Goal: Transaction & Acquisition: Book appointment/travel/reservation

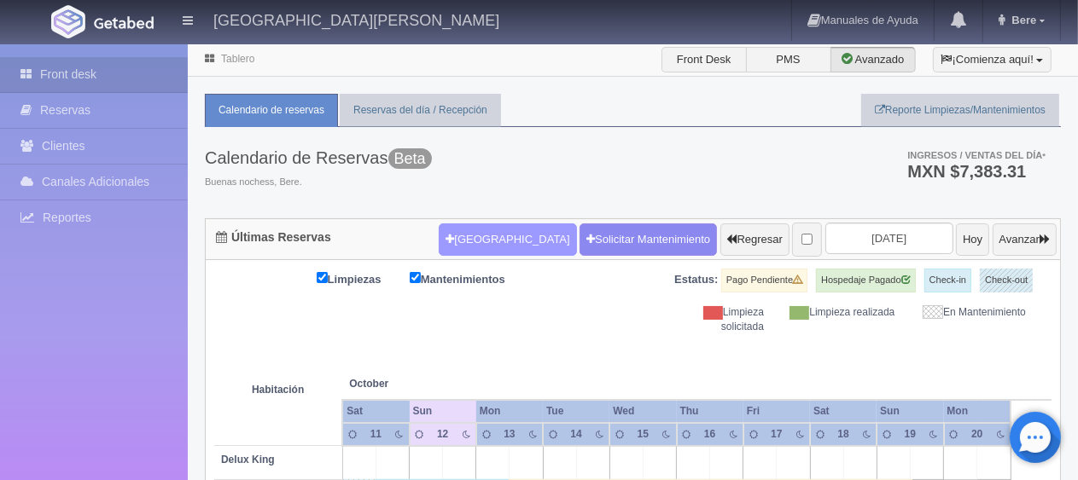
click at [474, 234] on button "[GEOGRAPHIC_DATA]" at bounding box center [507, 240] width 137 height 32
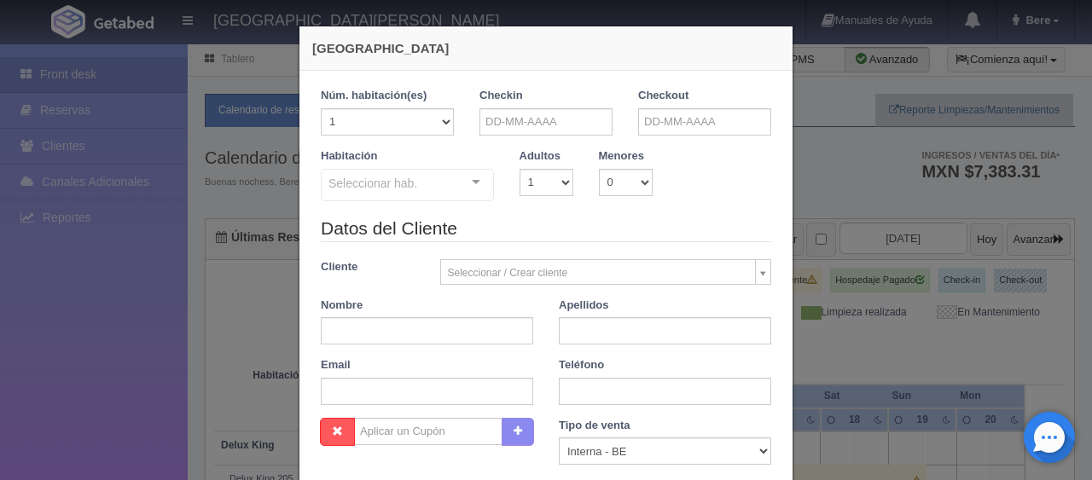
checkbox input "false"
click at [550, 133] on input "text" at bounding box center [546, 121] width 133 height 27
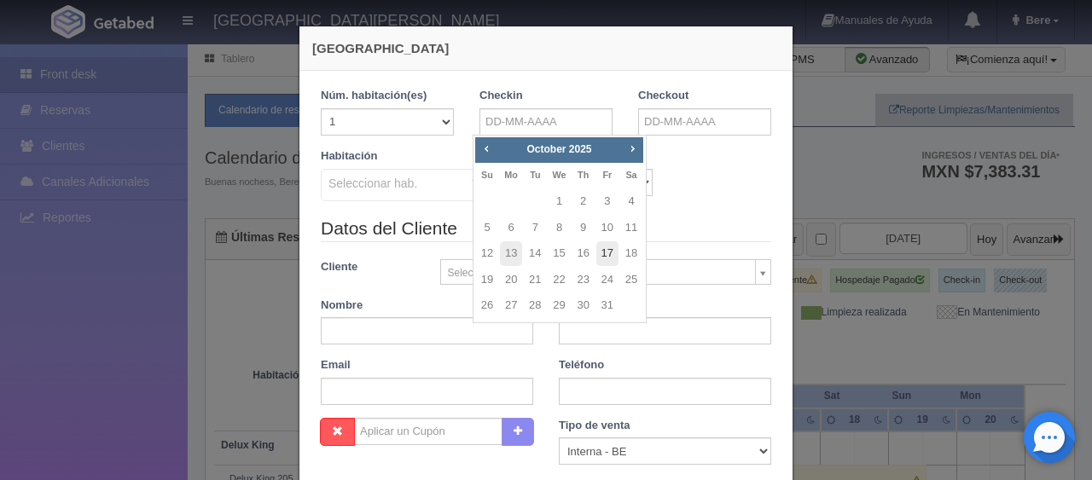
click at [610, 250] on link "17" at bounding box center [607, 253] width 22 height 25
type input "17-10-2025"
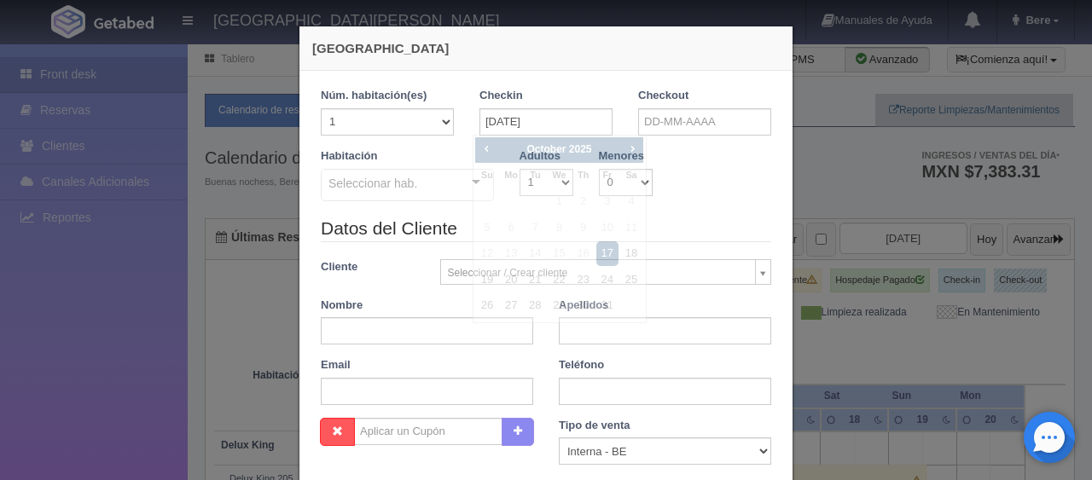
checkbox input "false"
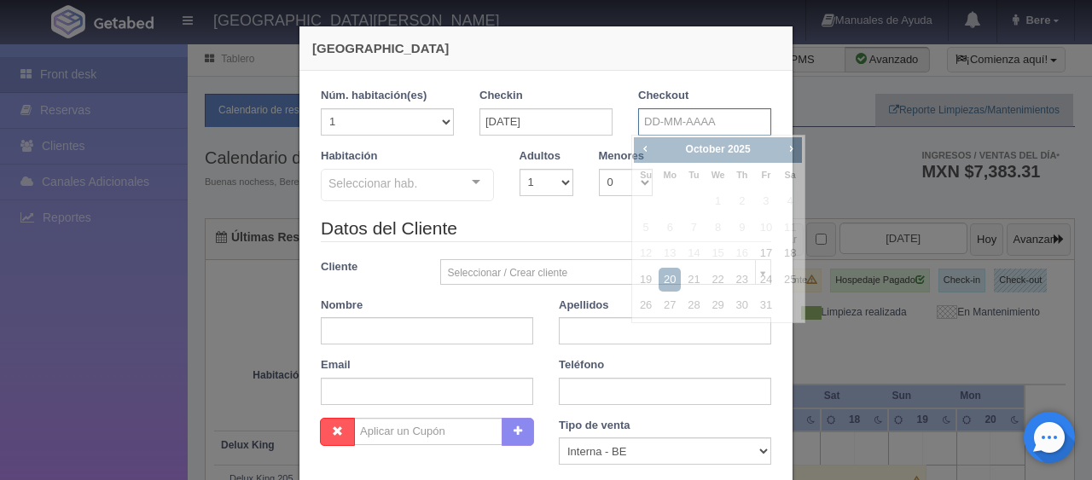
click at [662, 123] on input "text" at bounding box center [704, 121] width 133 height 27
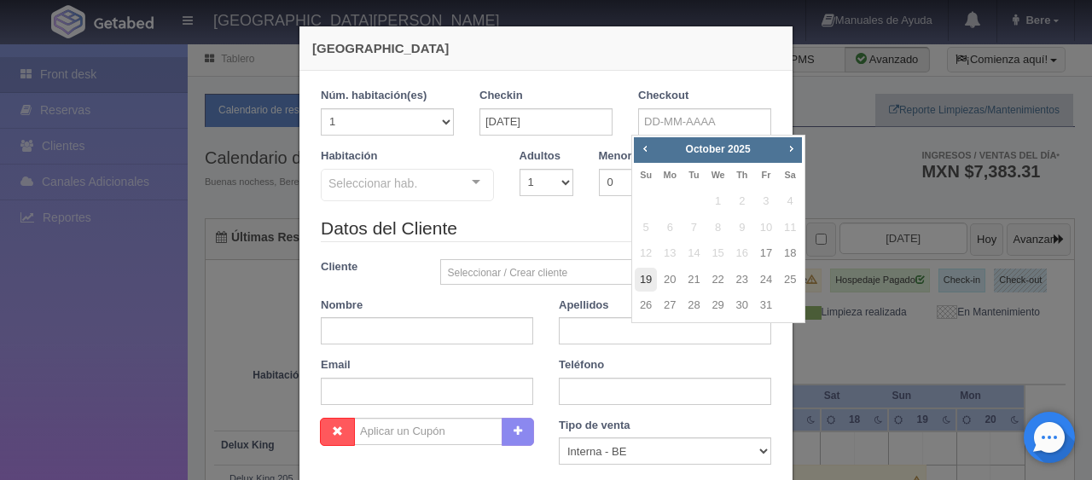
click at [652, 282] on link "19" at bounding box center [646, 280] width 22 height 25
type input "19-10-2025"
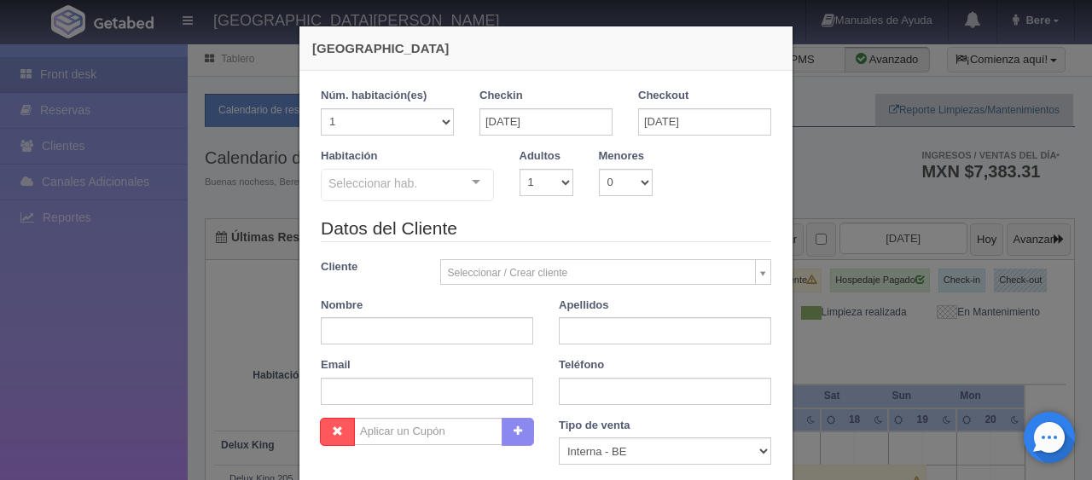
checkbox input "false"
click at [423, 336] on input "text" at bounding box center [427, 330] width 212 height 27
paste input "Rosa Isis Del Sol Torres Vakenzuela"
type input "Rosa Isis Del Sol Torres Vakenzuela"
click at [598, 315] on div "Apellidos" at bounding box center [665, 322] width 238 height 48
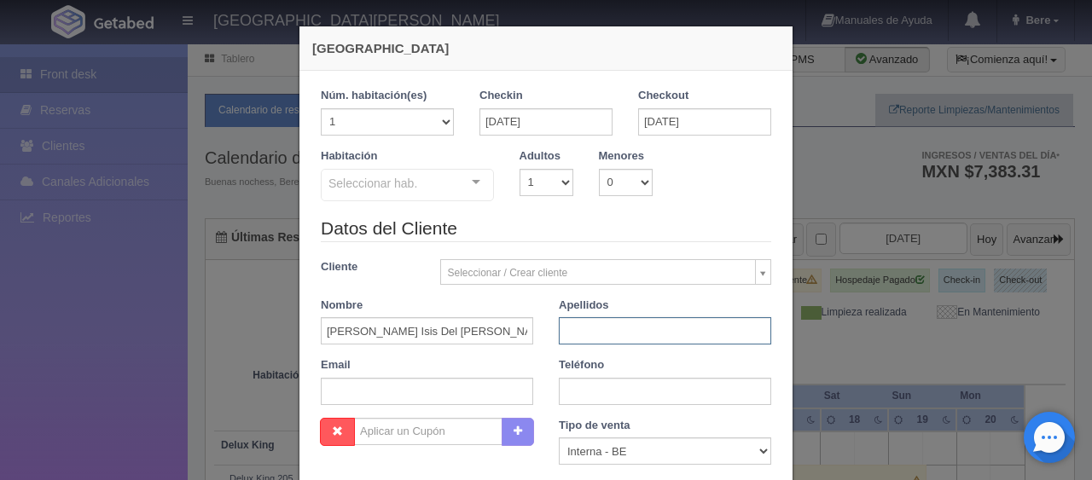
click at [599, 335] on input "text" at bounding box center [665, 330] width 212 height 27
type input "."
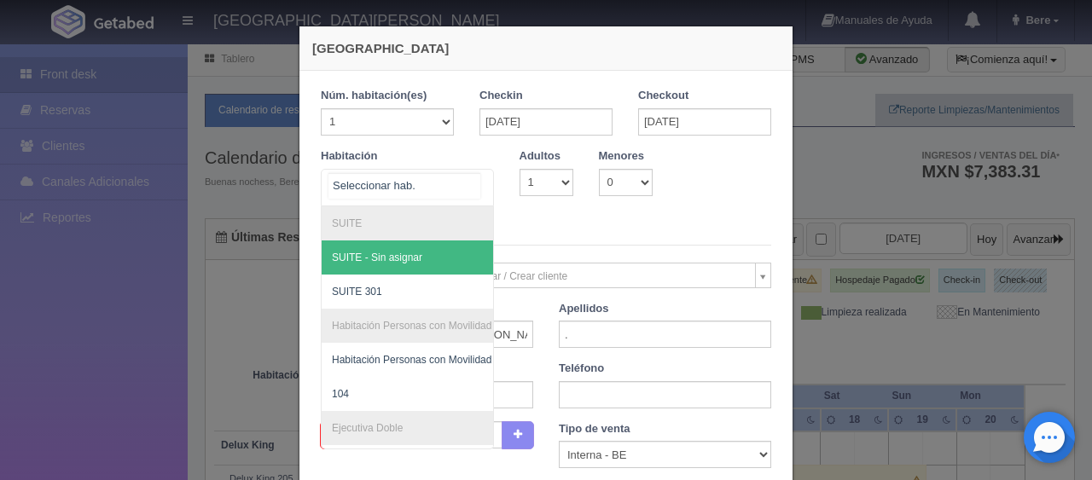
click at [451, 183] on div "SUITE SUITE - Sin asignar SUITE 301 Habitación Personas con Movilidad Reducida …" at bounding box center [407, 188] width 173 height 38
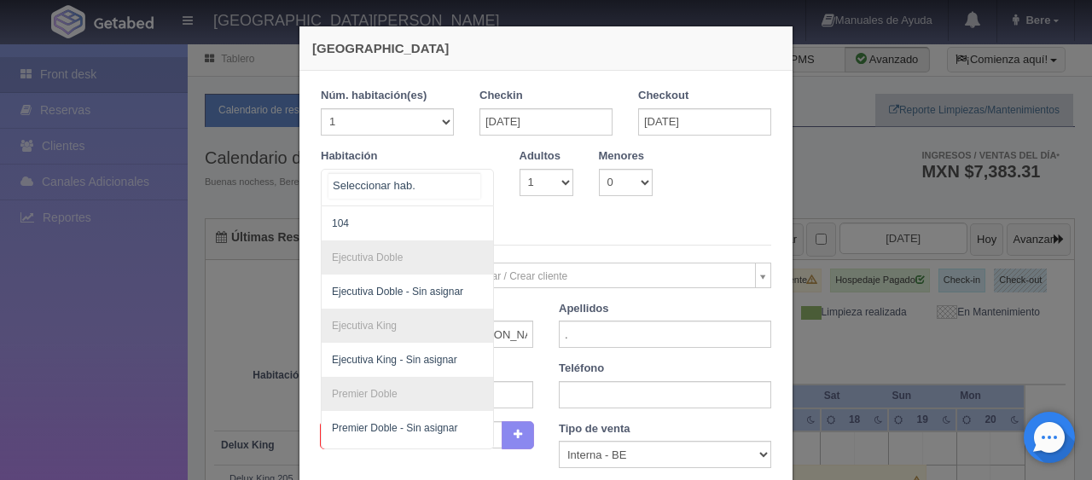
scroll to position [283, 0]
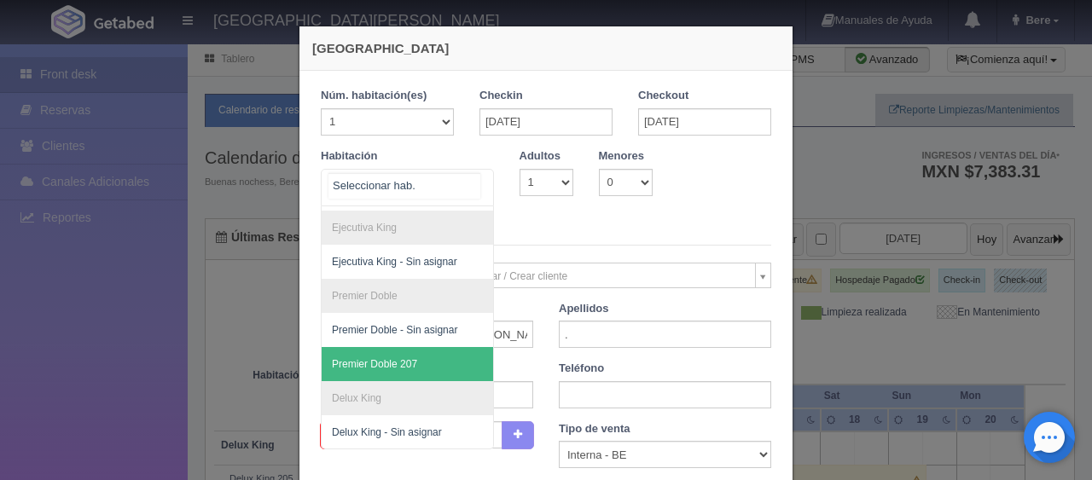
click at [444, 347] on span "Premier Doble 207" at bounding box center [465, 364] width 287 height 34
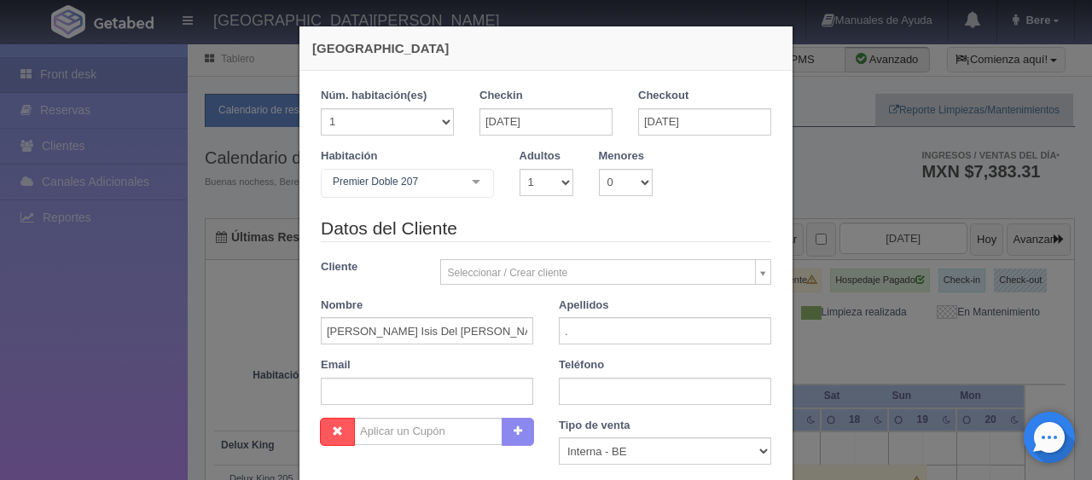
checkbox input "false"
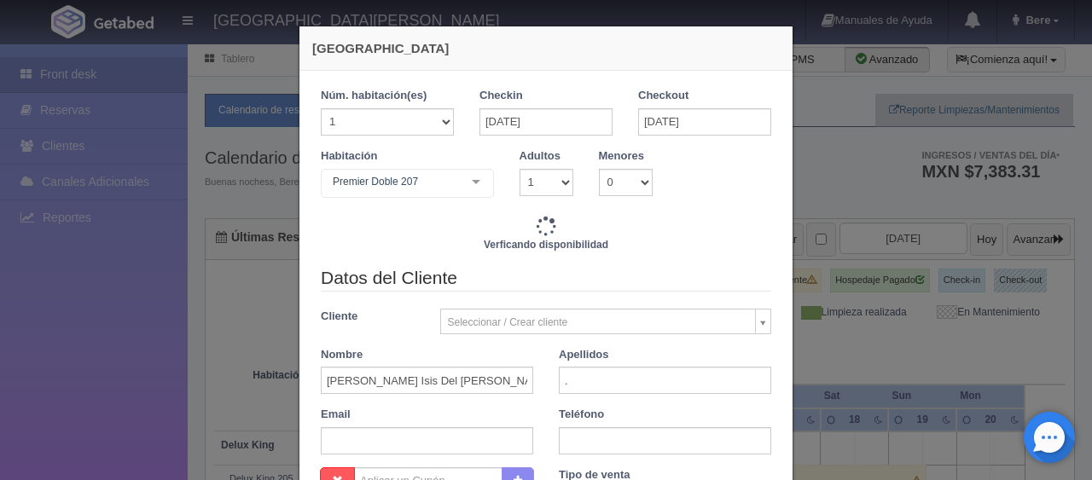
type input "2798.00"
checkbox input "false"
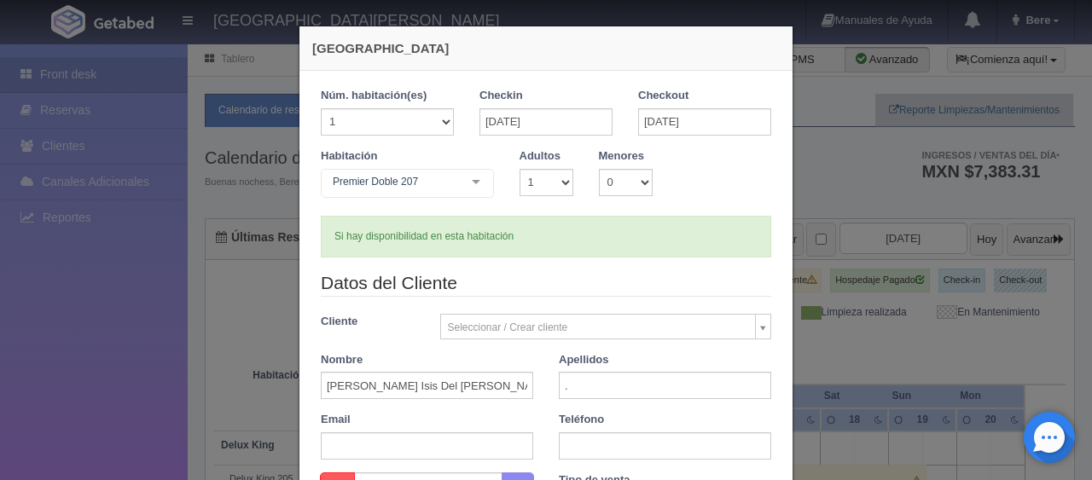
click at [465, 183] on div at bounding box center [476, 183] width 34 height 26
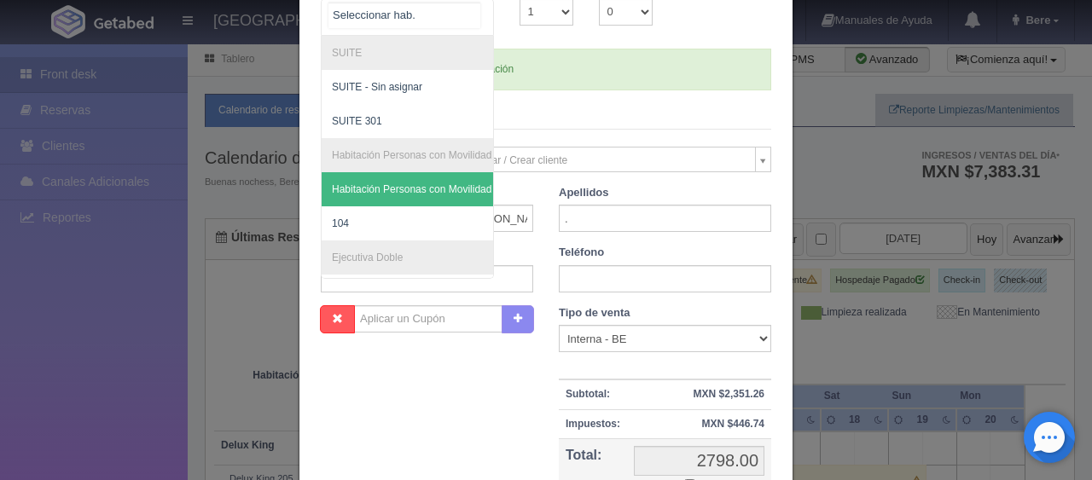
scroll to position [0, 0]
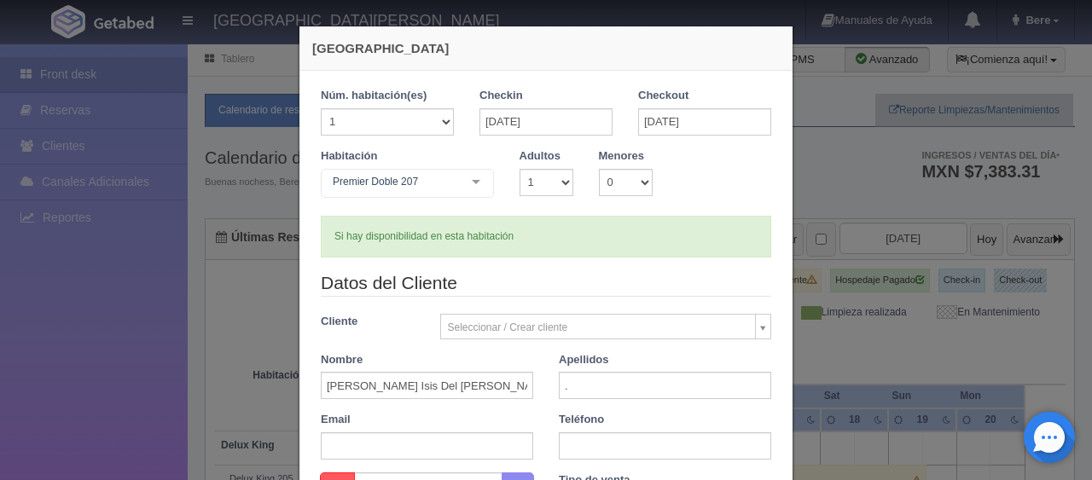
click at [461, 177] on div "Premier Doble 207 SUITE SUITE - Sin asignar SUITE 301 Habitación Personas con M…" at bounding box center [407, 186] width 173 height 34
click at [208, 337] on div "Nueva Reserva 1 Núm. habitación(es) 1 2 3 4 5 6 7 8 9 10 11 12 13 14 15 16 17 1…" at bounding box center [546, 240] width 1092 height 480
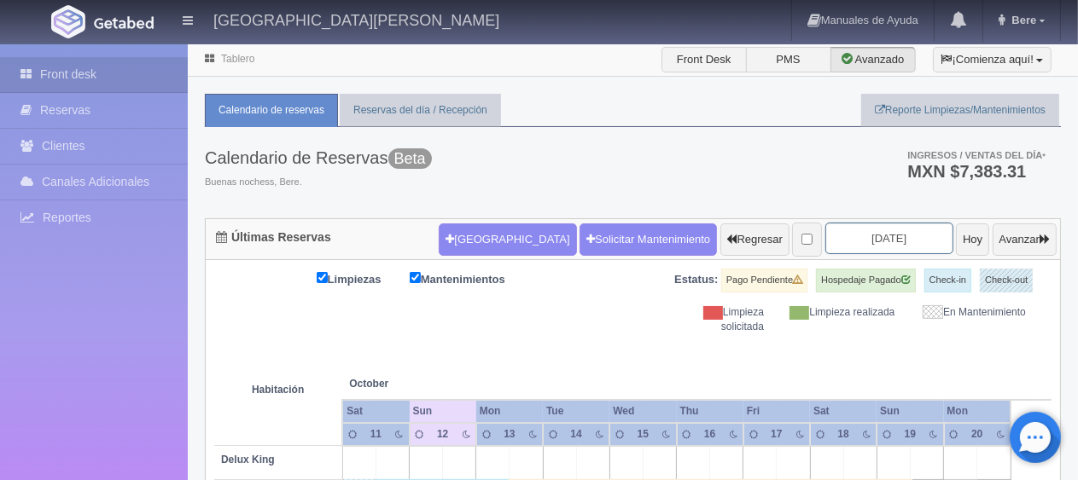
click at [825, 241] on input "[DATE]" at bounding box center [889, 239] width 128 height 32
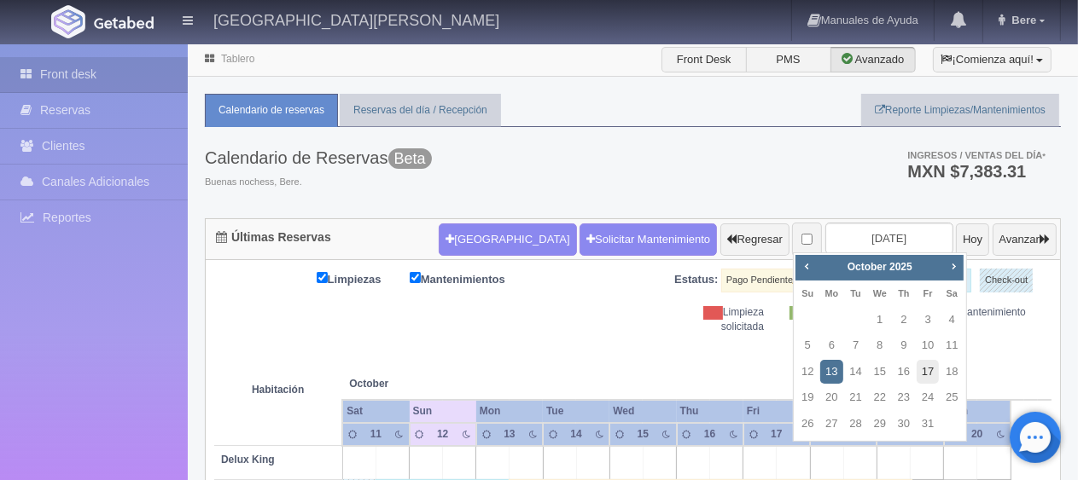
click at [921, 373] on link "17" at bounding box center [927, 372] width 22 height 25
type input "2025-10-17"
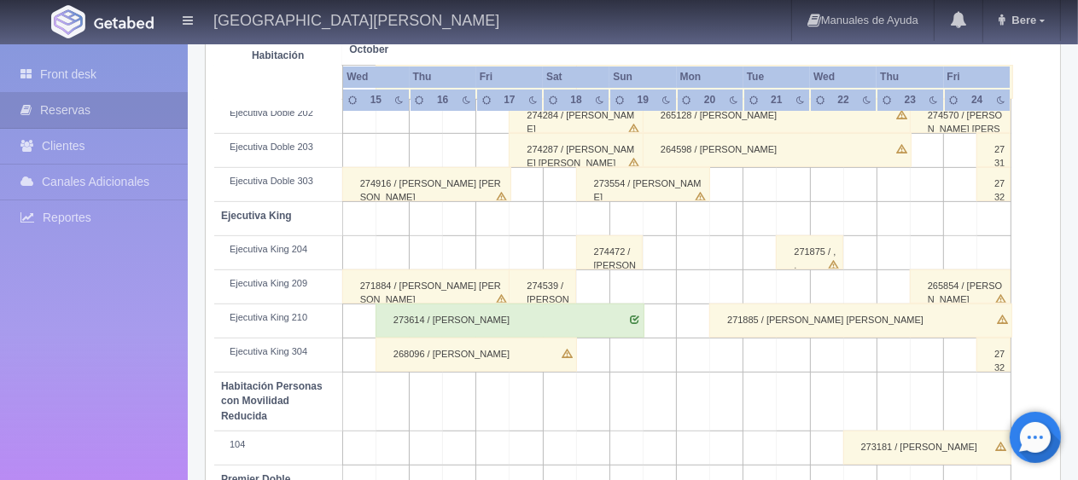
scroll to position [824, 0]
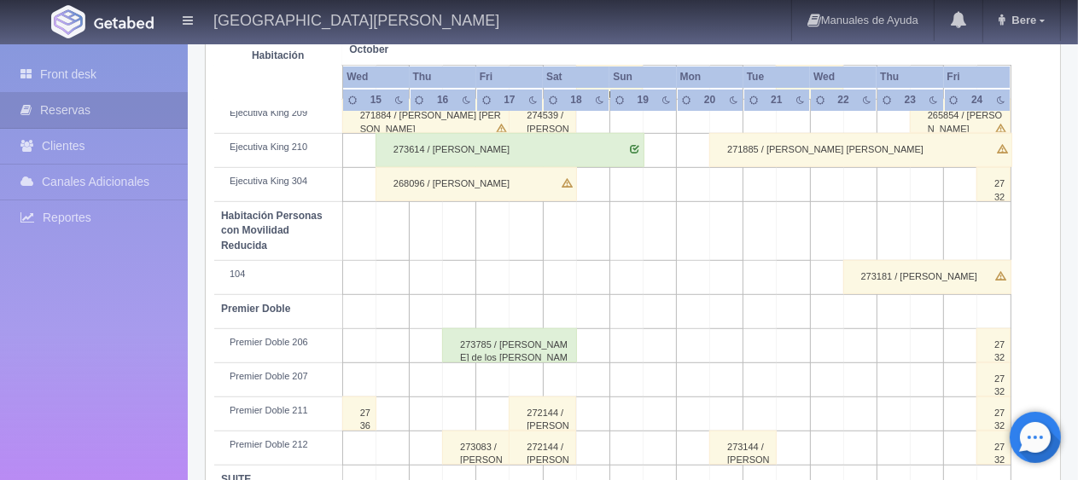
click at [527, 381] on td at bounding box center [525, 380] width 33 height 34
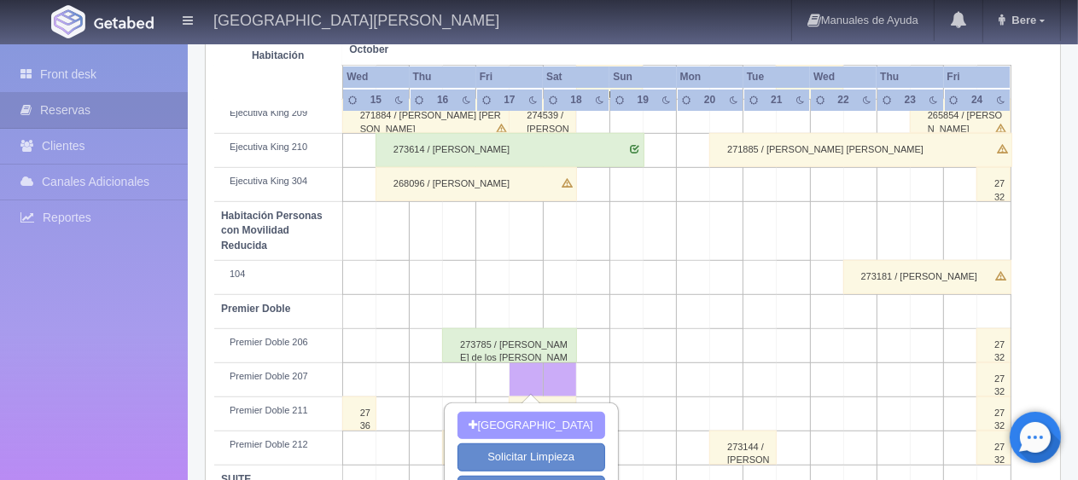
click at [519, 421] on button "[GEOGRAPHIC_DATA]" at bounding box center [531, 426] width 148 height 28
type input "[DATE]"
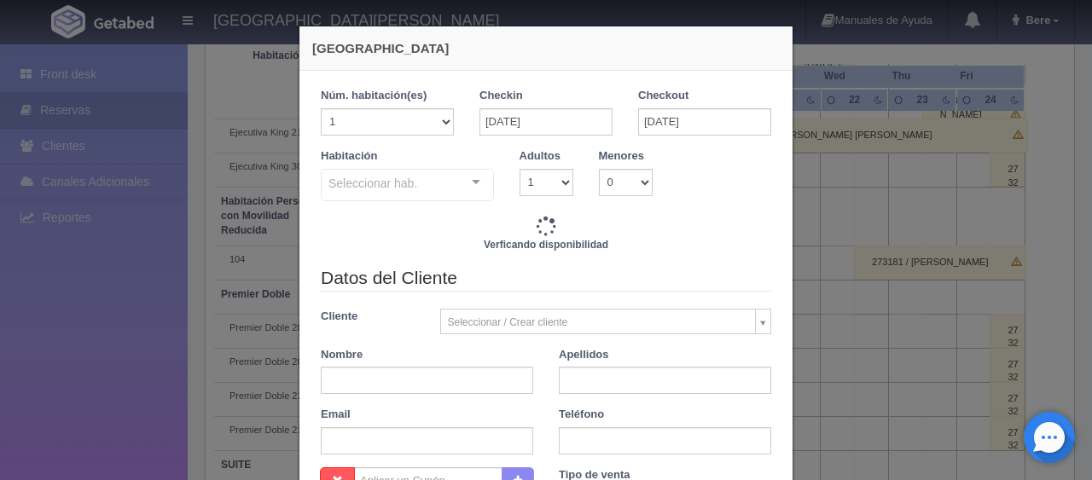
checkbox input "false"
type input "1399.00"
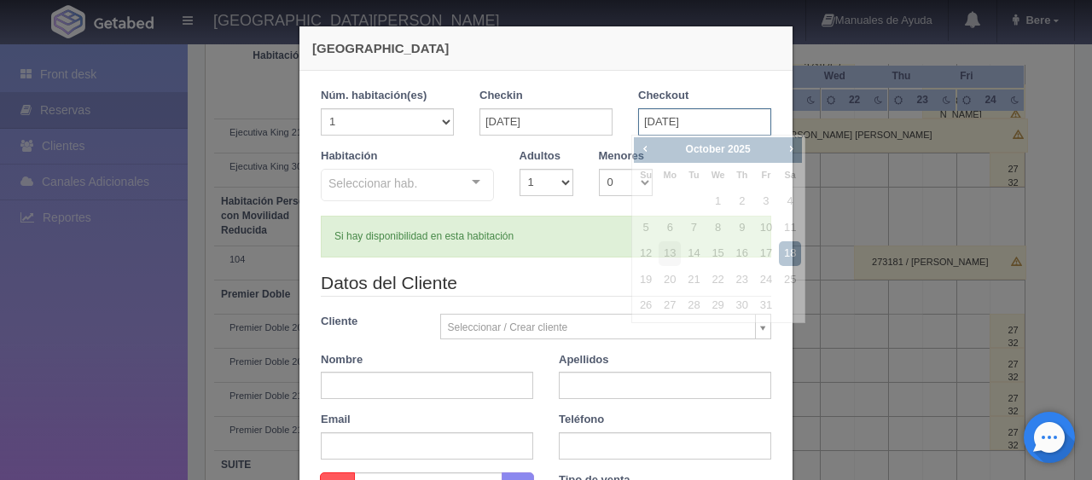
click at [638, 113] on input "[DATE]" at bounding box center [704, 121] width 133 height 27
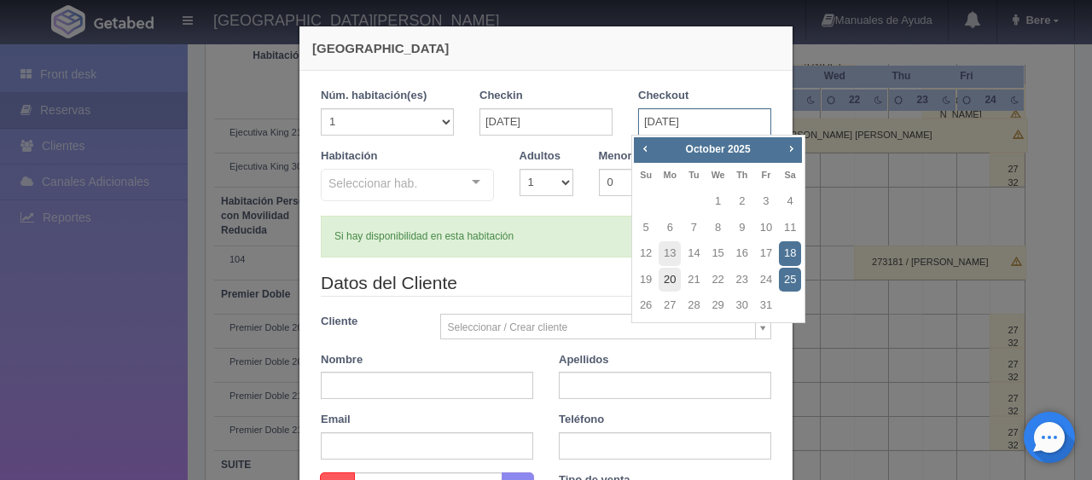
checkbox input "false"
click at [650, 287] on link "19" at bounding box center [646, 280] width 22 height 25
type input "19-10-2025"
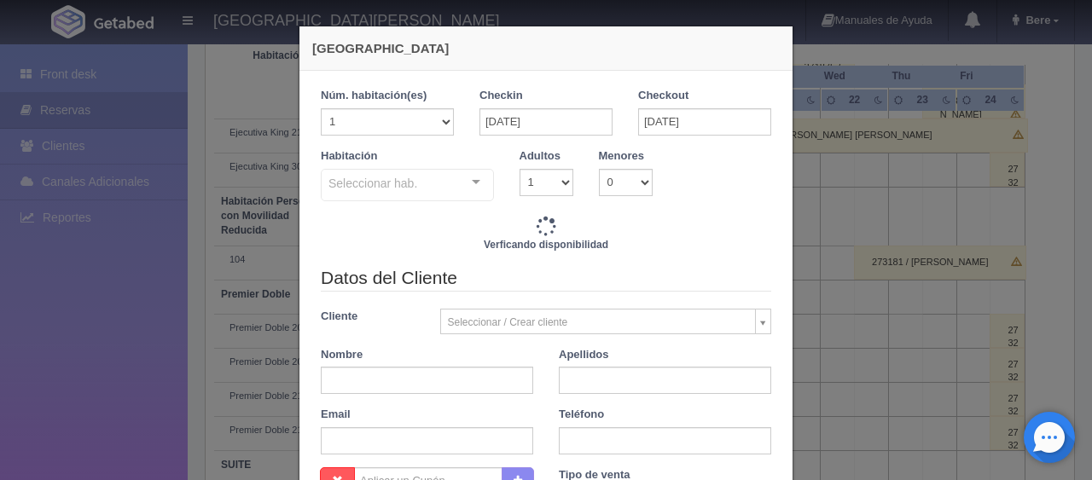
checkbox input "false"
type input "2798.00"
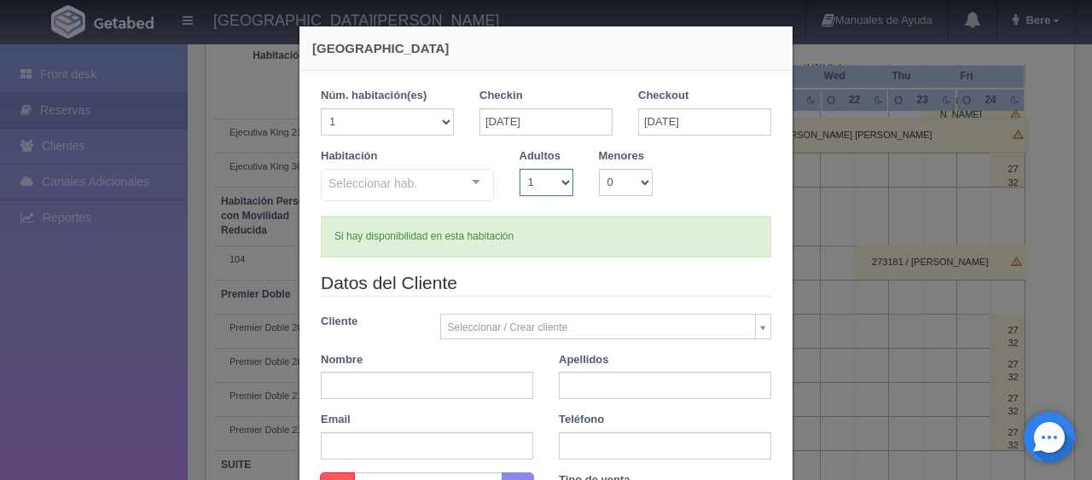
click at [526, 191] on select "1 2 3 4 5 6 7 8 9 10" at bounding box center [547, 182] width 54 height 27
checkbox input "false"
select select "2"
click at [520, 169] on select "1 2 3 4 5 6 7 8 9 10" at bounding box center [547, 182] width 54 height 27
checkbox input "false"
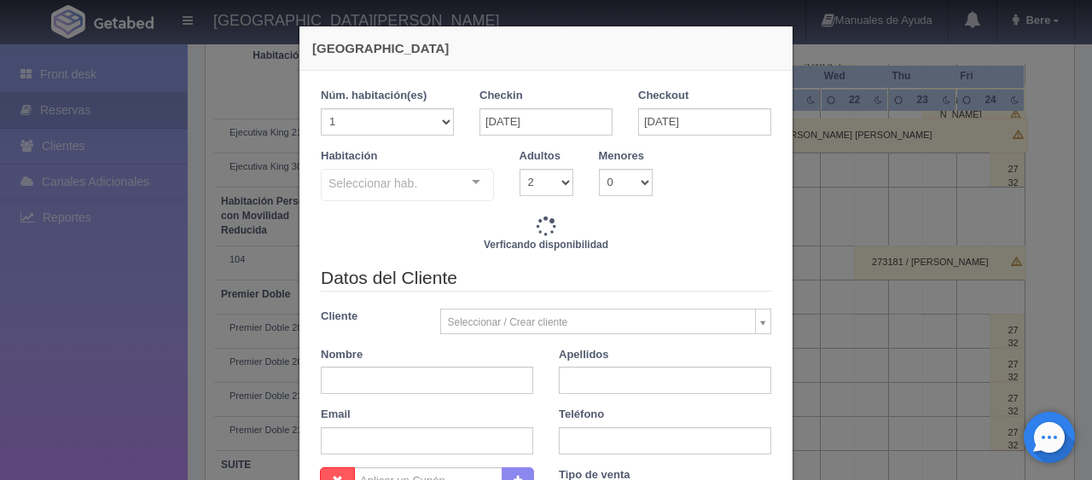
type input "3298.00"
checkbox input "false"
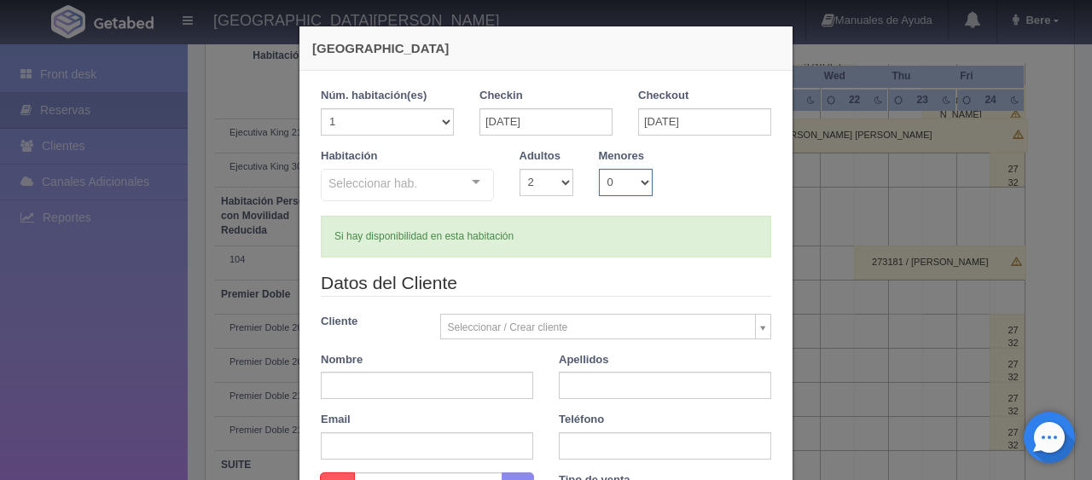
click at [619, 194] on select "0 1 2 3 4 5 6 7 8 9 10" at bounding box center [626, 182] width 54 height 27
select select "2"
click at [599, 169] on select "0 1 2 3 4 5 6 7 8 9 10" at bounding box center [626, 182] width 54 height 27
checkbox input "false"
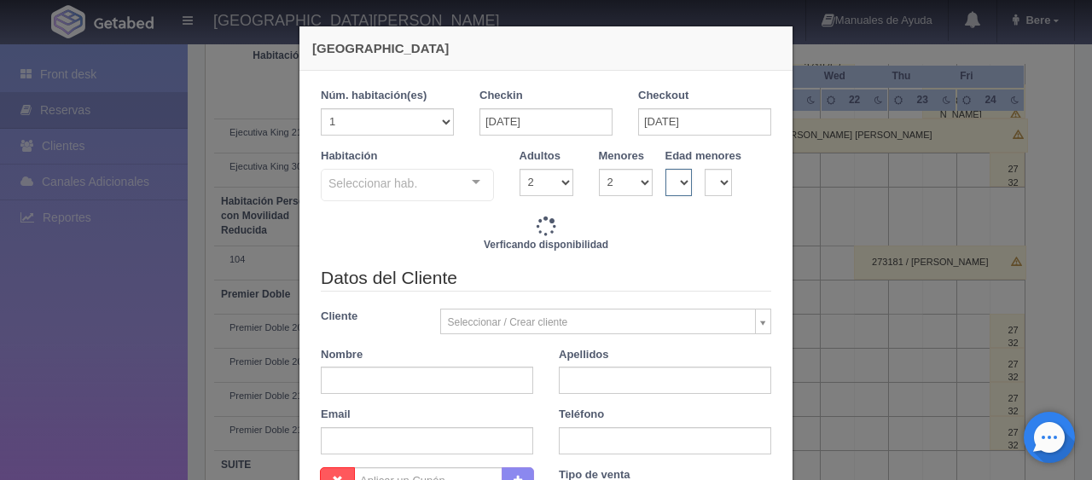
click at [666, 172] on select "0 1 2 3 4 5 6 7 8 9 10 11 12 13 14 15 16 17 18" at bounding box center [679, 182] width 27 height 27
type input "3298.00"
checkbox input "false"
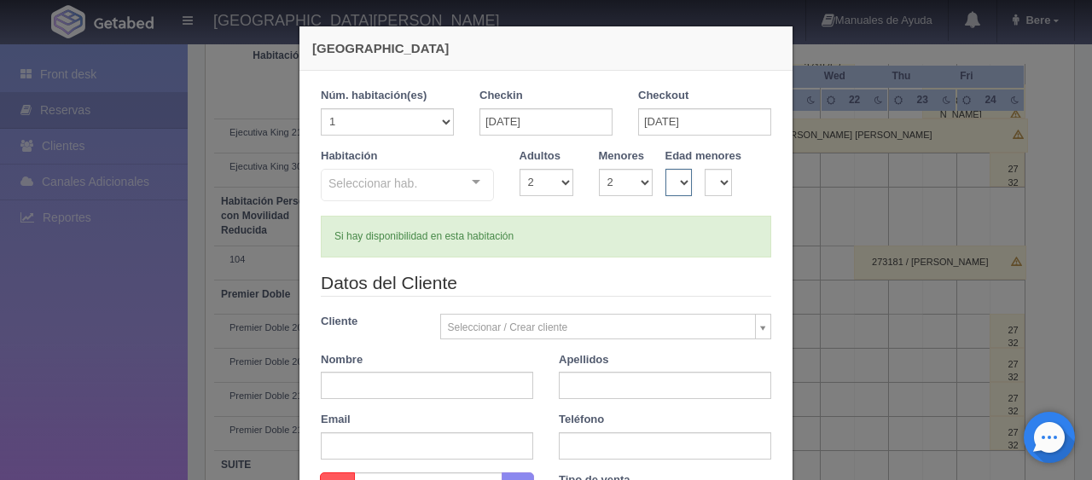
select select "1"
click at [666, 169] on select "0 1 2 3 4 5 6 7 8 9 10 11 12 13 14 15 16 17 18" at bounding box center [679, 182] width 27 height 27
checkbox input "false"
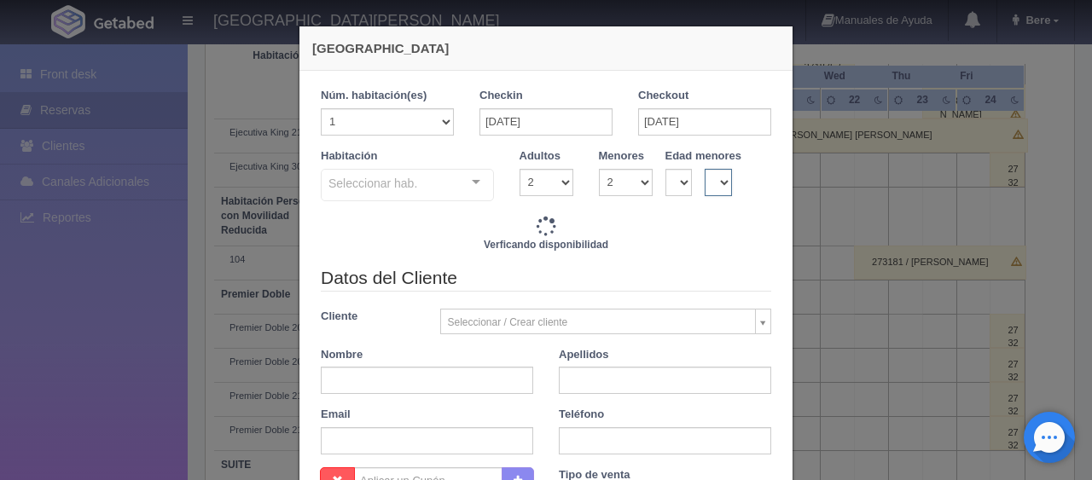
click at [705, 189] on select "0 1 2 3 4 5 6 7 8 9 10 11 12 13 14 15 16 17 18" at bounding box center [718, 182] width 27 height 27
type input "3298.00"
checkbox input "false"
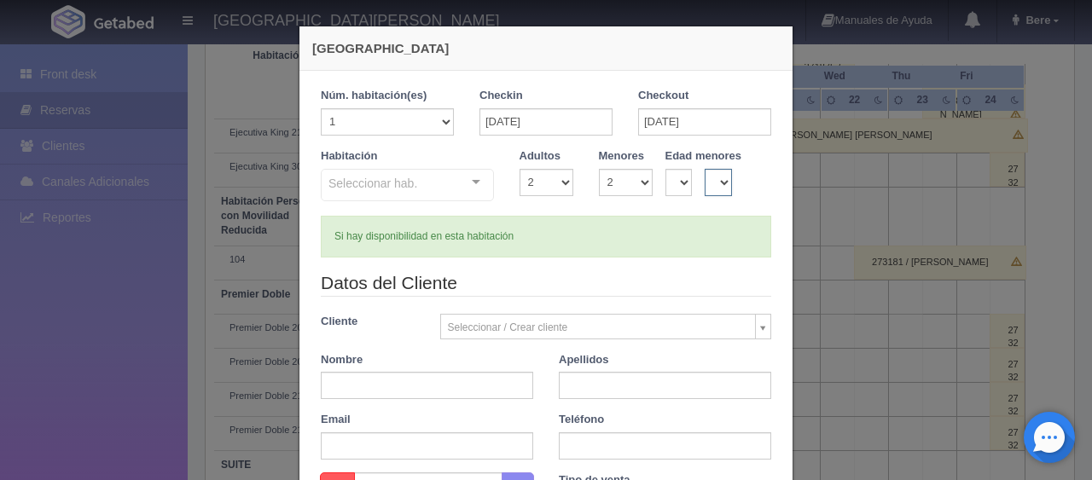
select select "2"
click at [705, 169] on select "0 1 2 3 4 5 6 7 8 9 10 11 12 13 14 15 16 17 18" at bounding box center [718, 182] width 27 height 27
checkbox input "false"
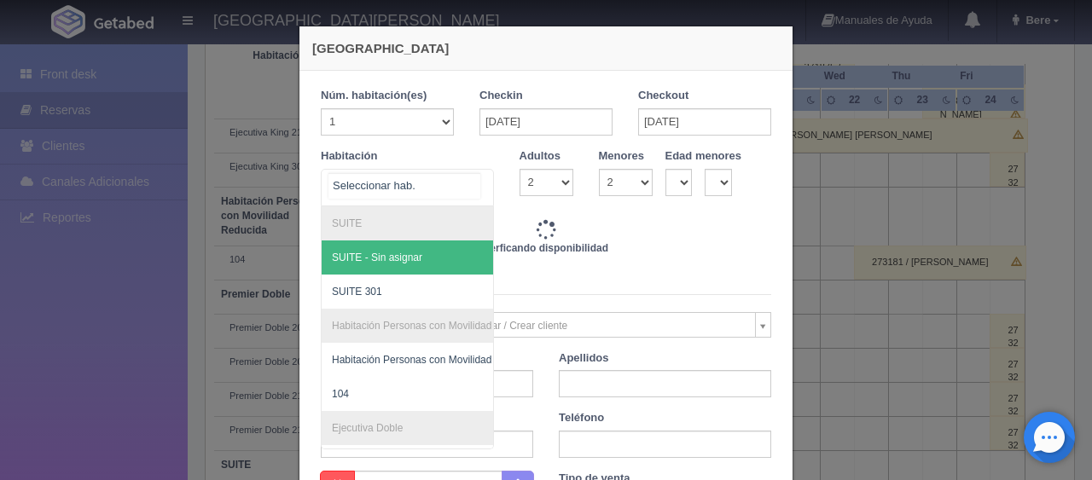
click at [451, 201] on div "SUITE SUITE - Sin asignar SUITE 301 Habitación Personas con Movilidad Reducida …" at bounding box center [407, 188] width 173 height 38
type input "3298.00"
checkbox input "false"
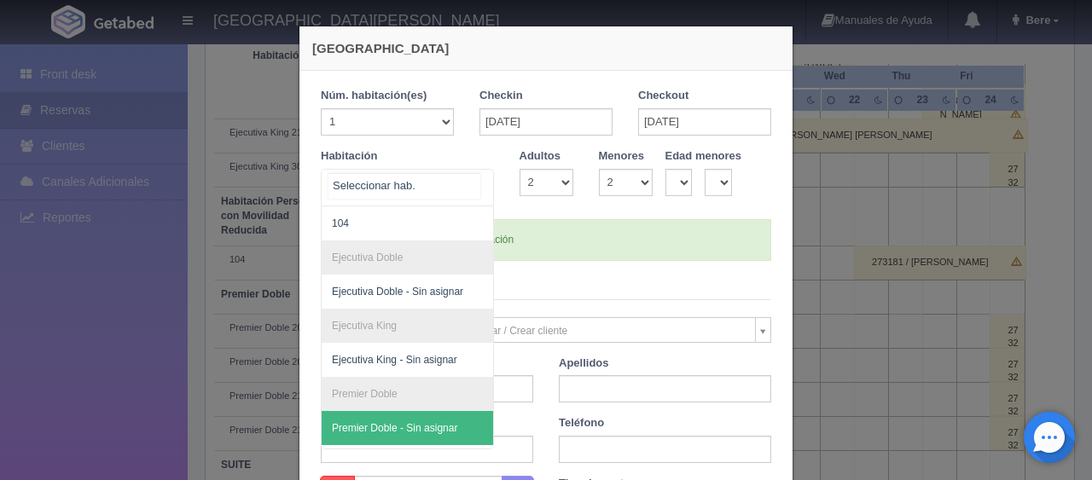
scroll to position [283, 0]
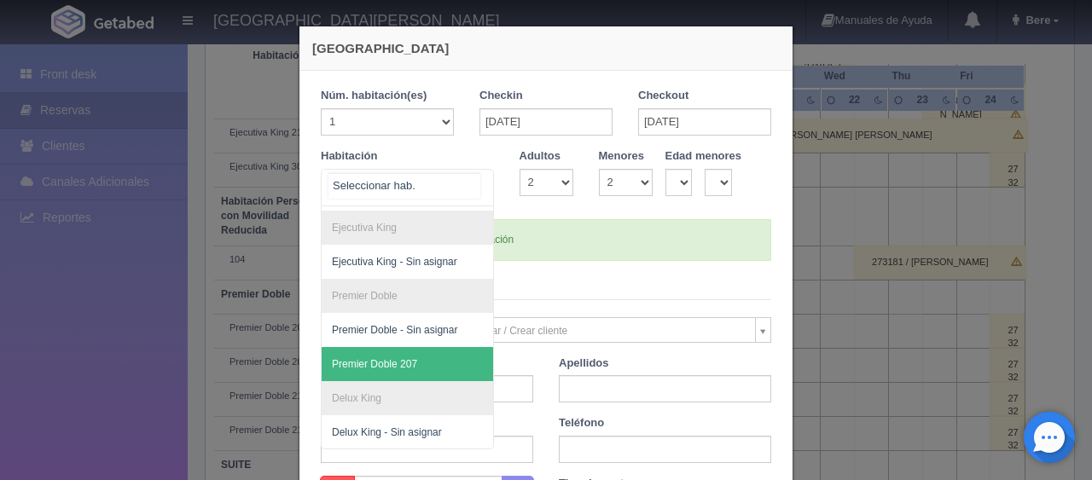
click at [428, 349] on span "Premier Doble 207" at bounding box center [465, 364] width 287 height 34
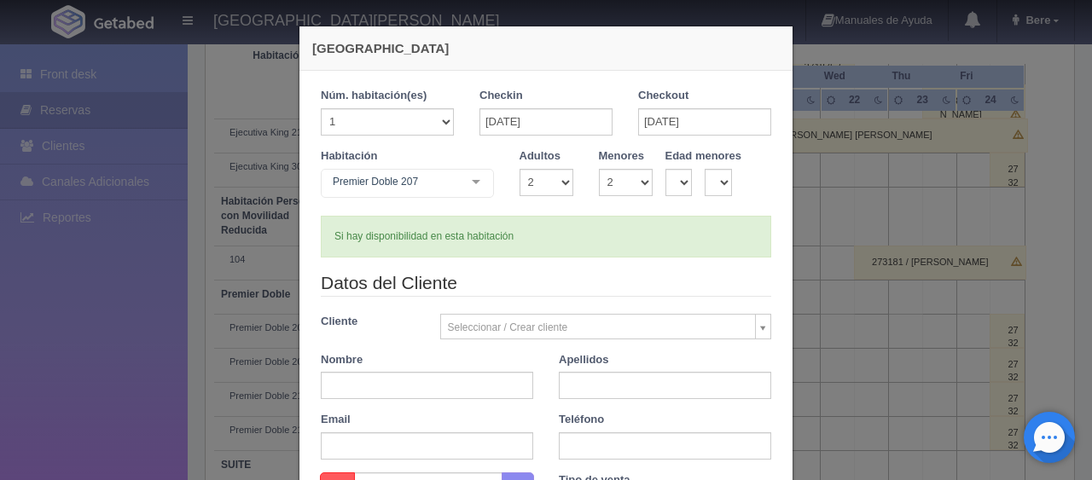
checkbox input "false"
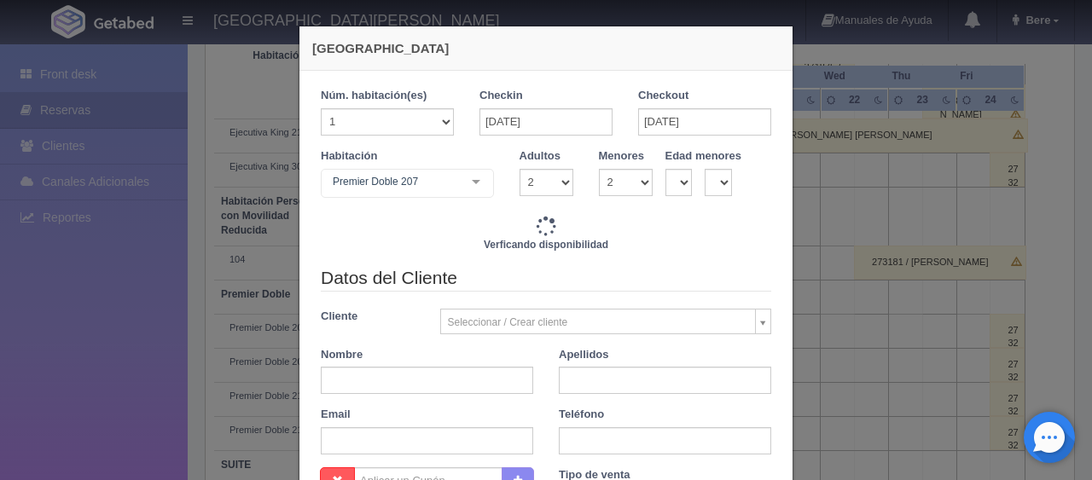
type input "3298.00"
checkbox input "false"
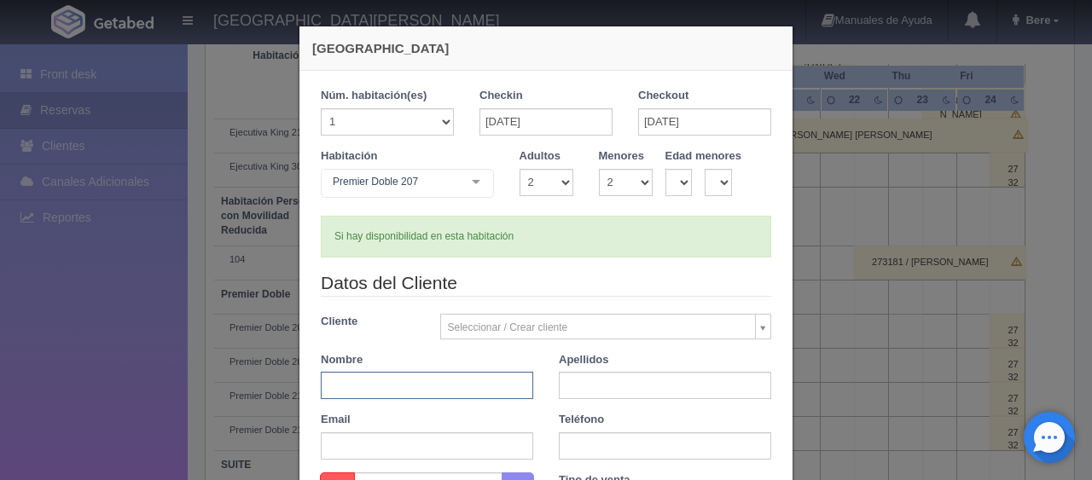
click at [414, 384] on input "text" at bounding box center [427, 385] width 212 height 27
paste input "[PERSON_NAME] Isis Del [PERSON_NAME] Vakenzuela"
type input "[PERSON_NAME] Isis Del [PERSON_NAME] Vakenzuela"
click at [637, 394] on input "text" at bounding box center [665, 385] width 212 height 27
type input "."
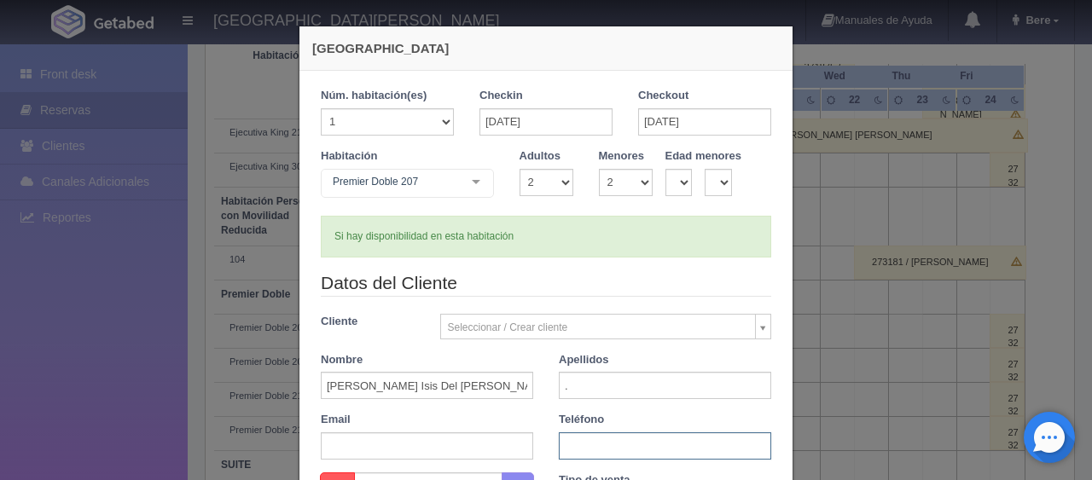
click at [635, 448] on input "text" at bounding box center [665, 446] width 212 height 27
paste input "52 984 142 8882"
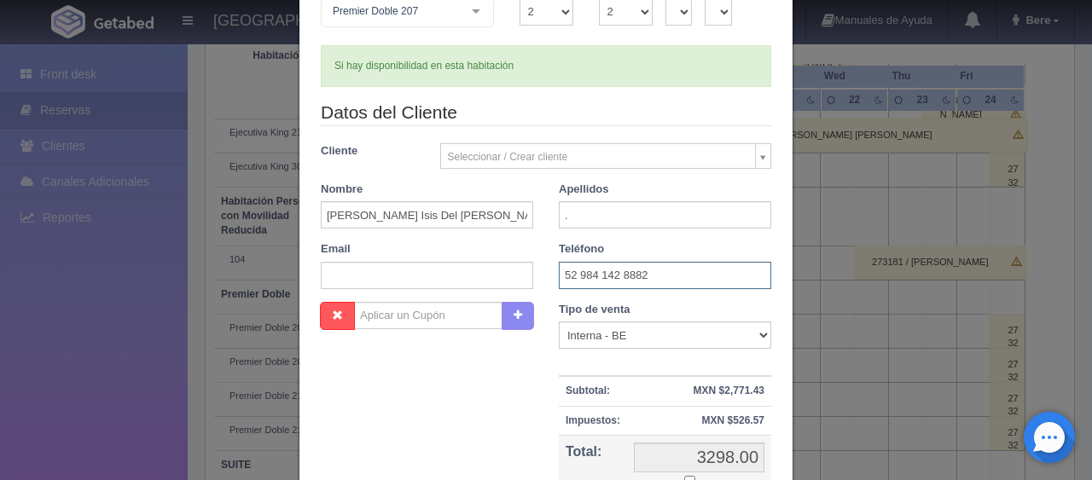
type input "52 984 142 8882"
click at [580, 333] on select "Correo Electronico Interna - BE Llamada OTA Externa Otro WALK IN" at bounding box center [665, 335] width 212 height 27
select select "phone"
click at [559, 322] on select "Correo Electronico Interna - BE Llamada OTA Externa Otro WALK IN" at bounding box center [665, 335] width 212 height 27
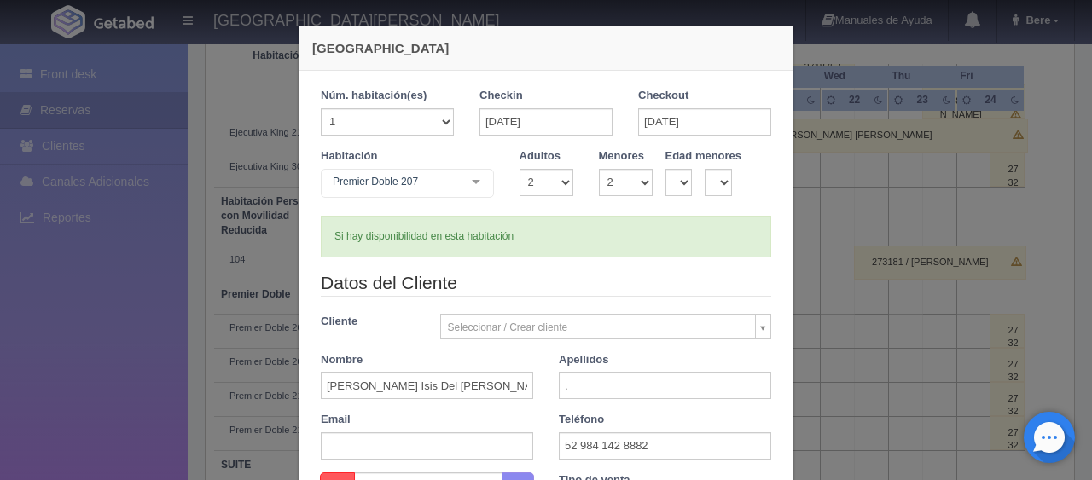
scroll to position [256, 0]
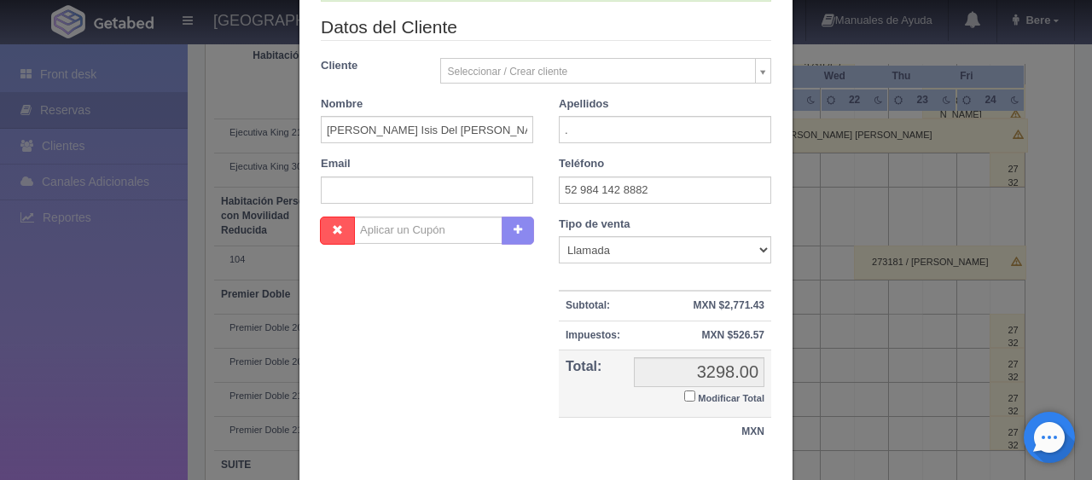
click at [689, 400] on label "Modificar Total" at bounding box center [724, 397] width 80 height 20
click at [689, 400] on input "Modificar Total" at bounding box center [689, 396] width 11 height 11
checkbox input "true"
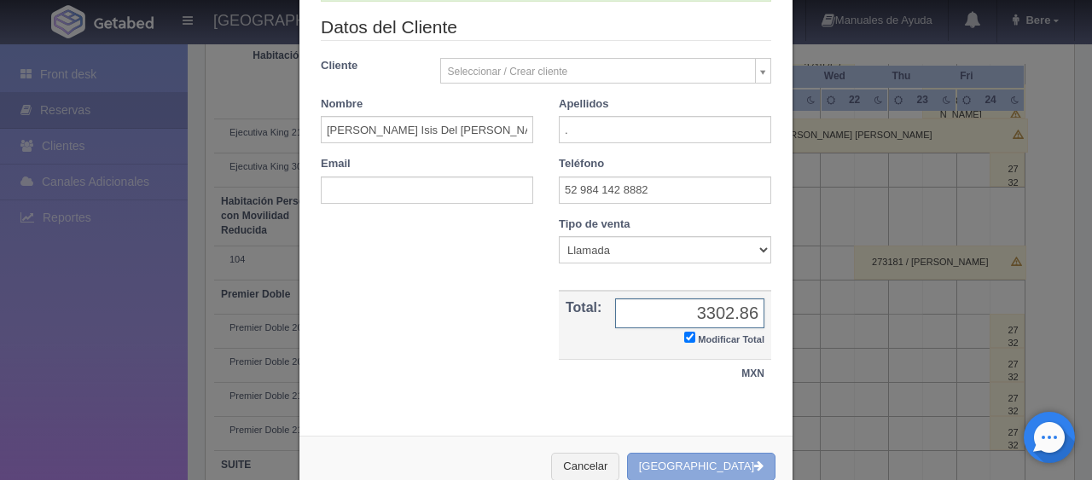
type input "3302.86"
click at [728, 456] on button "Crear Reserva" at bounding box center [701, 467] width 148 height 28
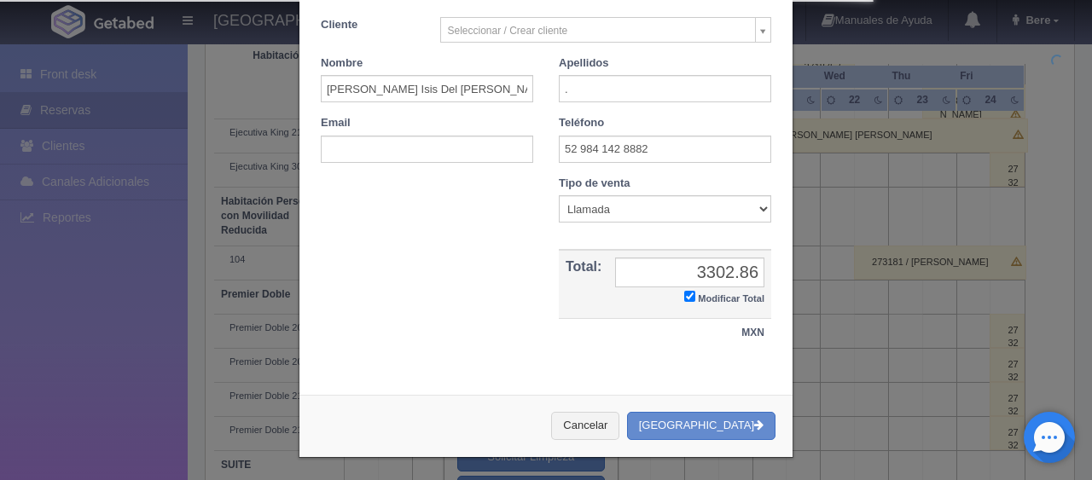
scroll to position [212, 0]
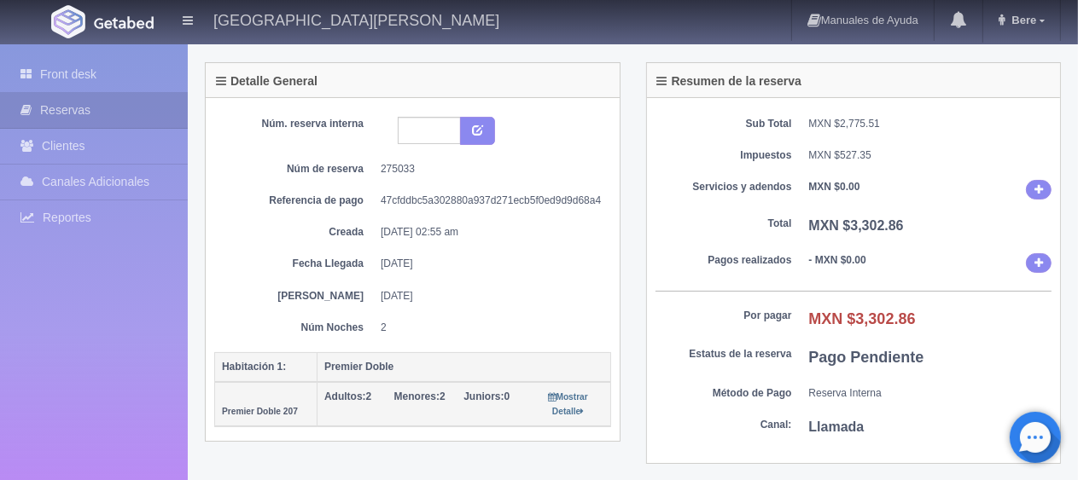
scroll to position [341, 0]
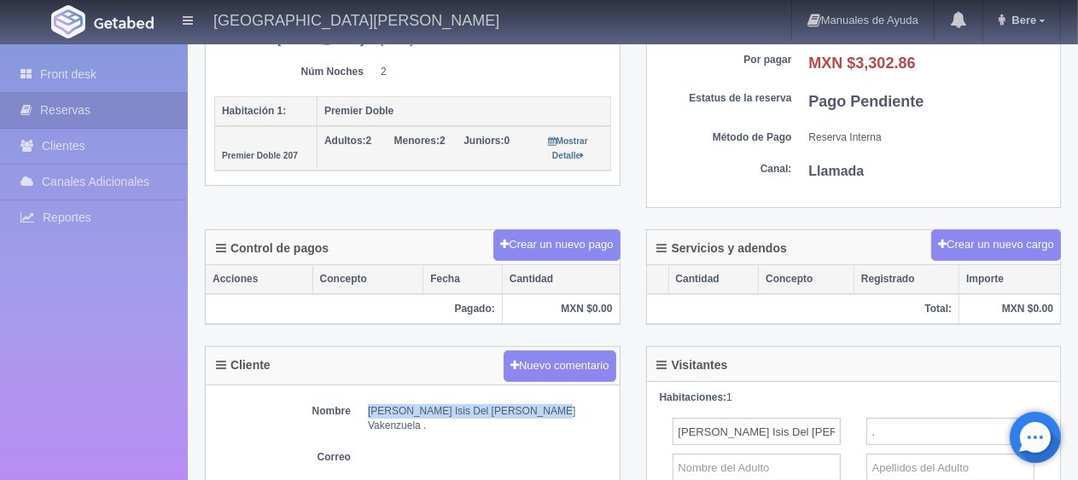
drag, startPoint x: 363, startPoint y: 404, endPoint x: 532, endPoint y: 410, distance: 169.9
click at [532, 410] on dl "Nombre [PERSON_NAME] [PERSON_NAME] ." at bounding box center [412, 418] width 397 height 29
copy dd "[PERSON_NAME] Isis Del [PERSON_NAME] Vakenzuela"
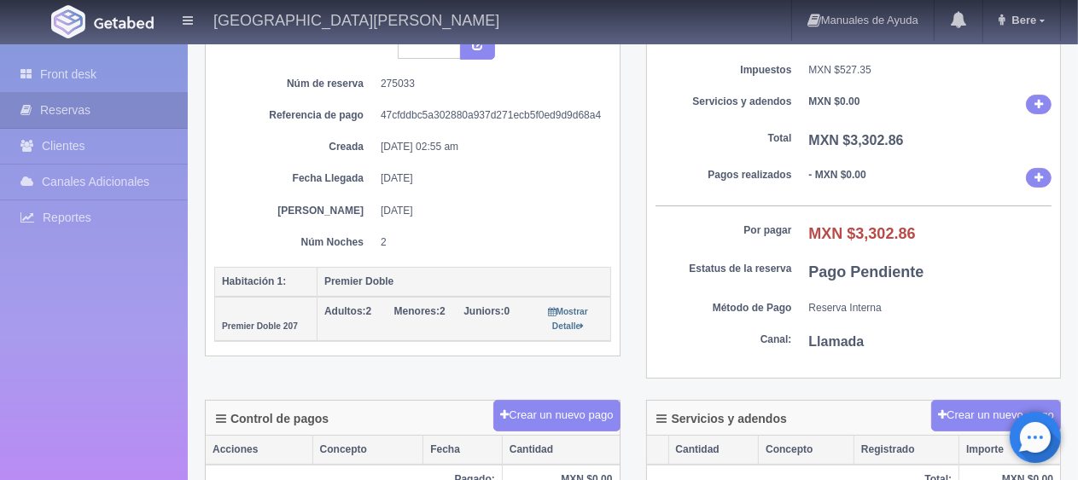
scroll to position [427, 0]
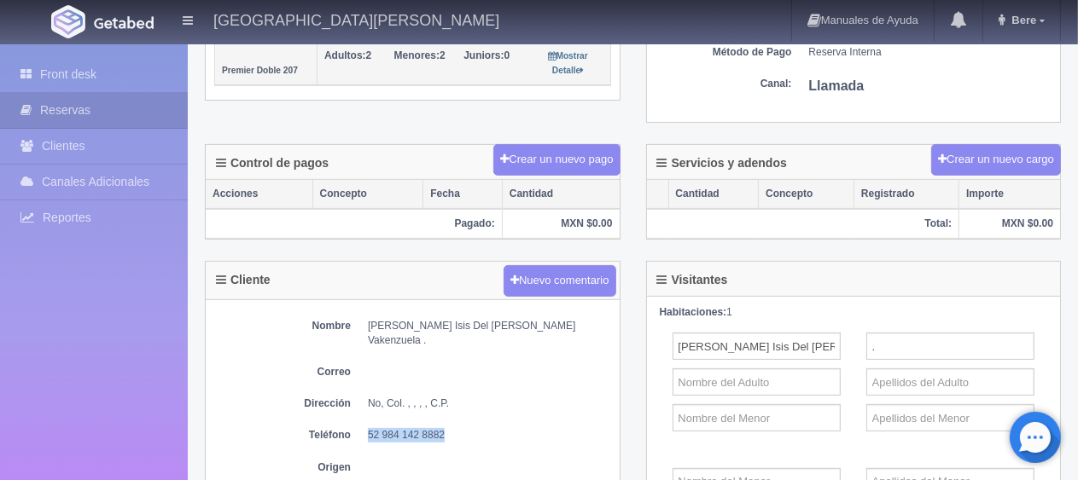
drag, startPoint x: 457, startPoint y: 416, endPoint x: 368, endPoint y: 422, distance: 89.8
click at [368, 428] on dd "52 984 142 8882" at bounding box center [489, 435] width 243 height 15
copy dd "52 984 142 8882"
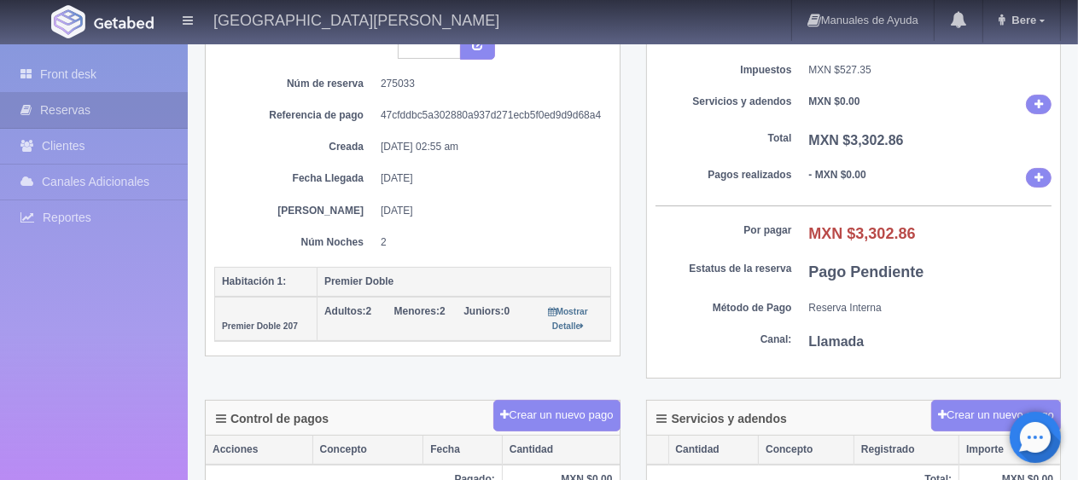
scroll to position [0, 0]
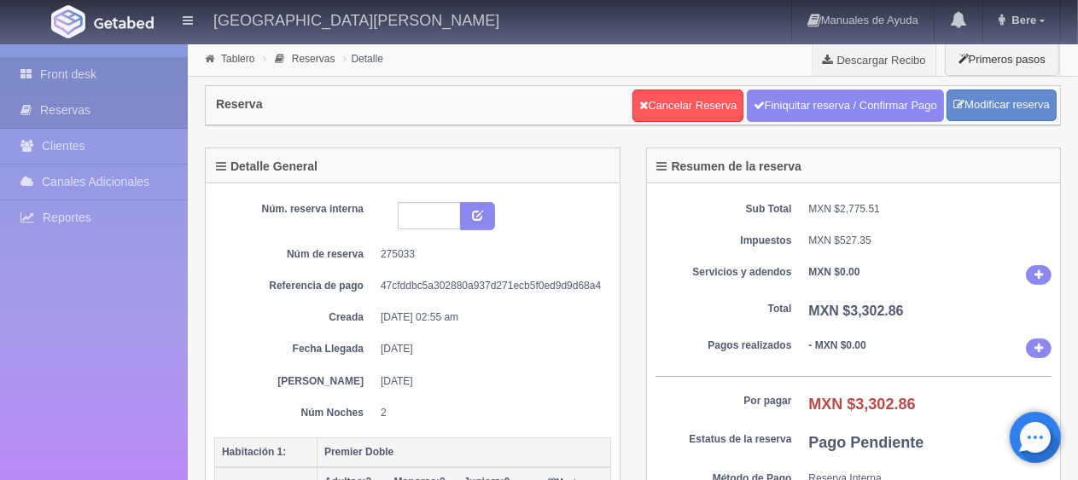
click at [123, 77] on link "Front desk" at bounding box center [94, 74] width 188 height 35
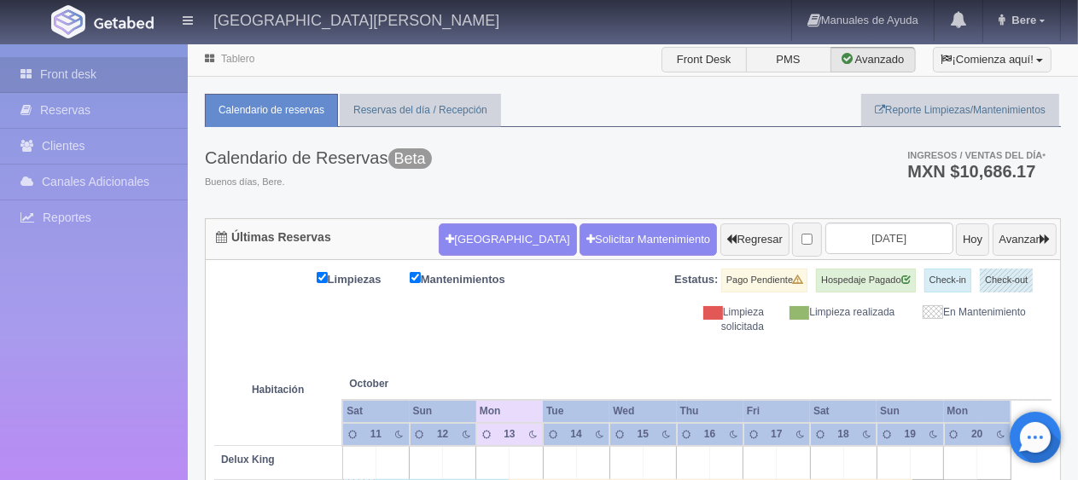
drag, startPoint x: 867, startPoint y: 263, endPoint x: 863, endPoint y: 249, distance: 14.1
click at [863, 233] on input "2025-10-13" at bounding box center [889, 239] width 128 height 32
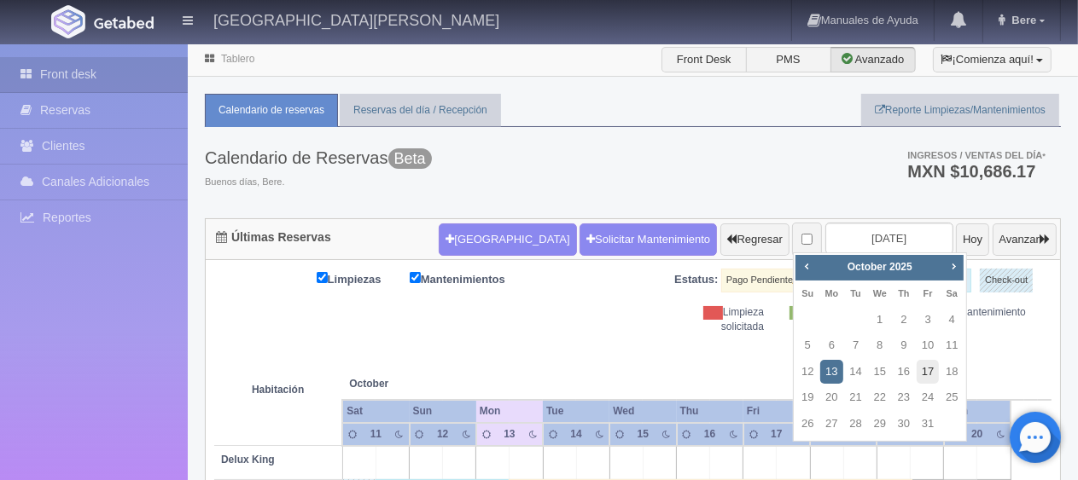
click at [925, 371] on link "17" at bounding box center [927, 372] width 22 height 25
type input "[DATE]"
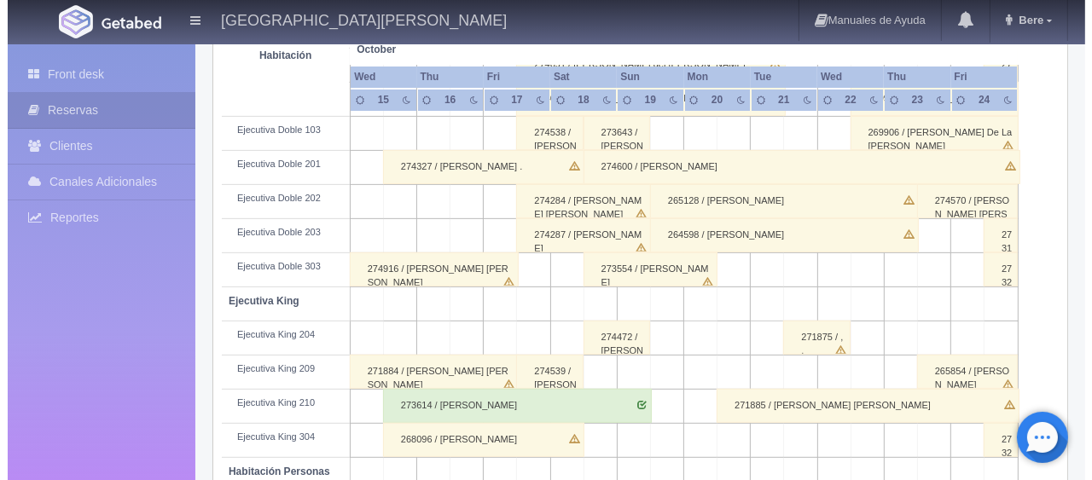
scroll to position [654, 0]
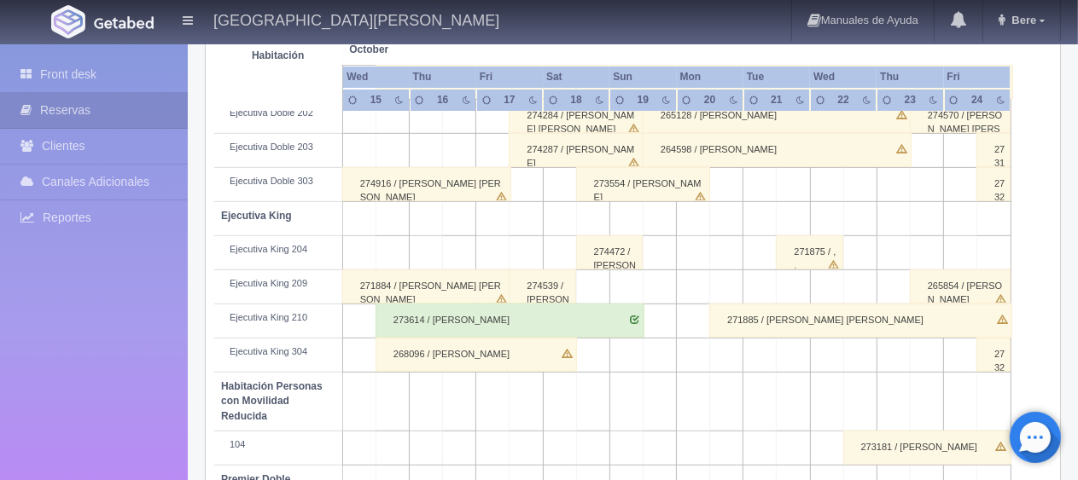
click at [590, 356] on td at bounding box center [592, 356] width 33 height 34
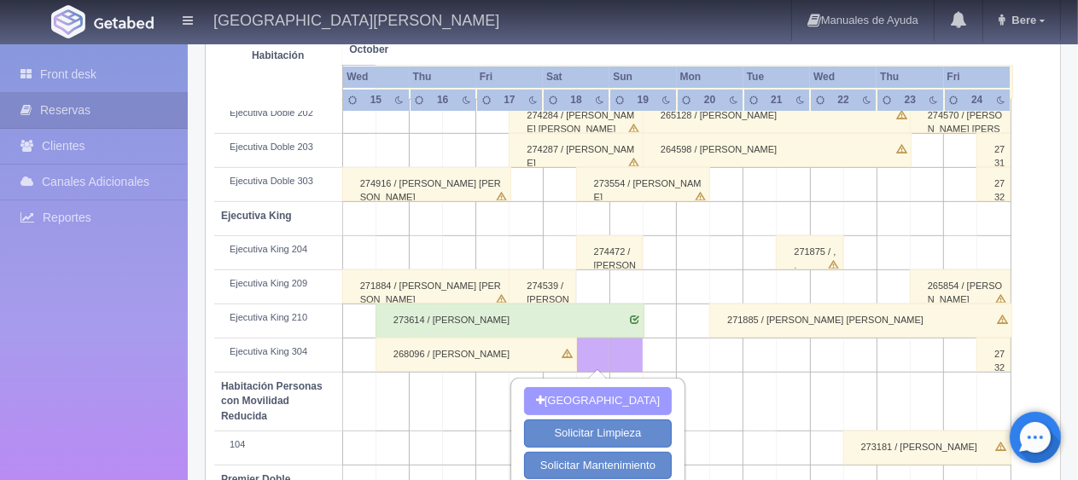
click at [590, 394] on button "Nueva Reserva" at bounding box center [598, 401] width 148 height 28
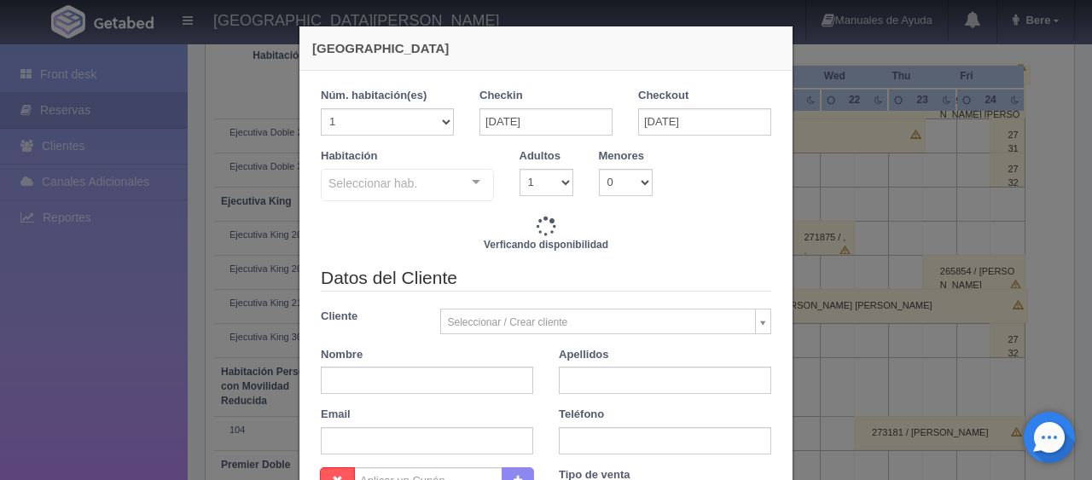
checkbox input "false"
type input "1299.00"
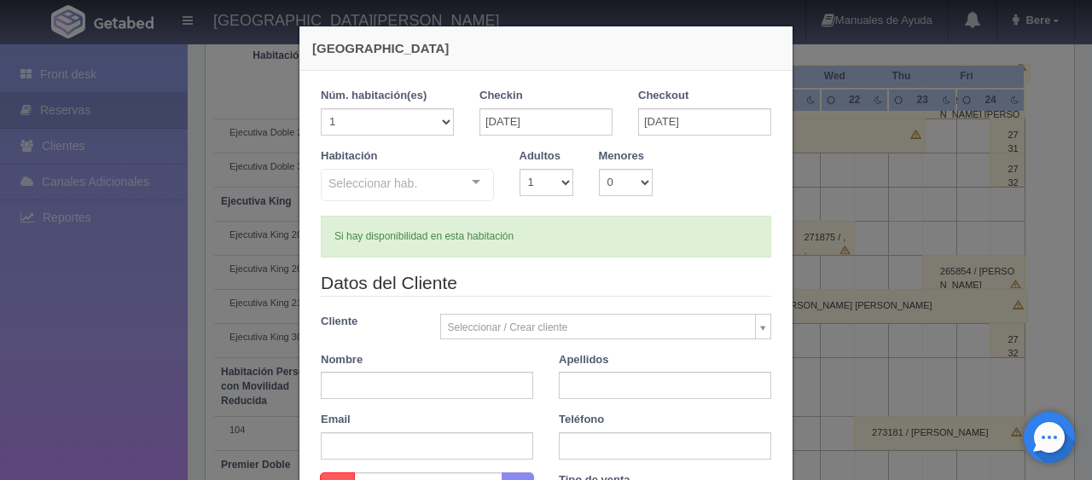
checkbox input "false"
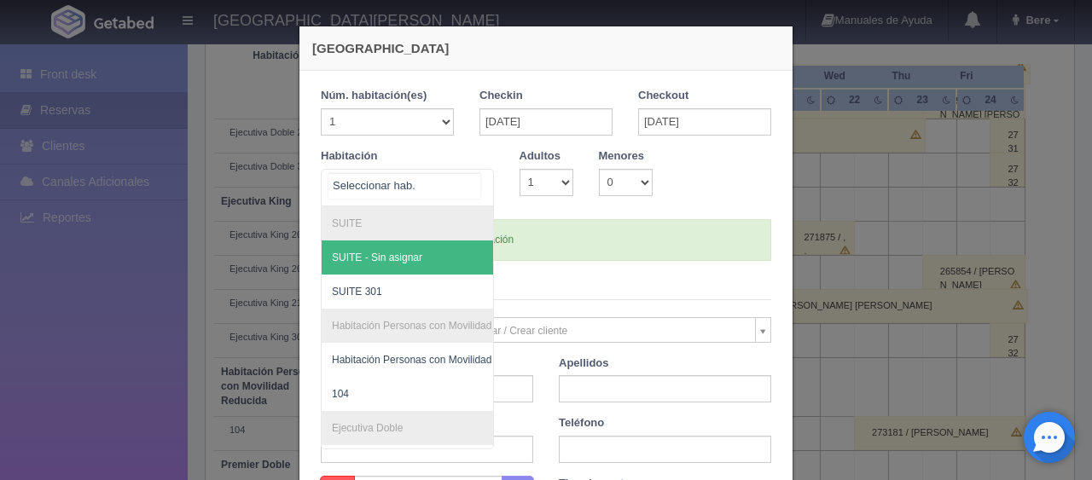
click at [451, 191] on div "SUITE SUITE - Sin asignar SUITE 301 Habitación Personas con Movilidad Reducida …" at bounding box center [407, 188] width 173 height 38
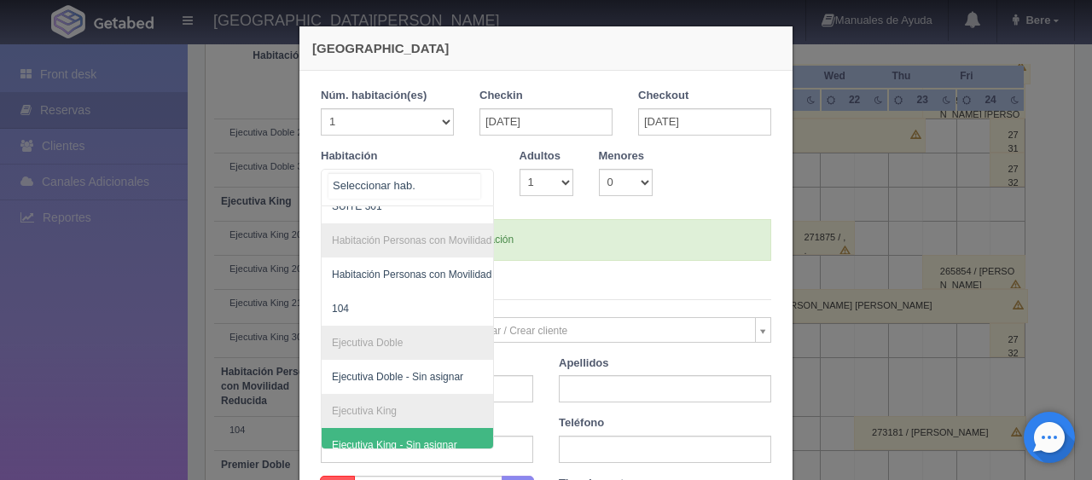
scroll to position [256, 0]
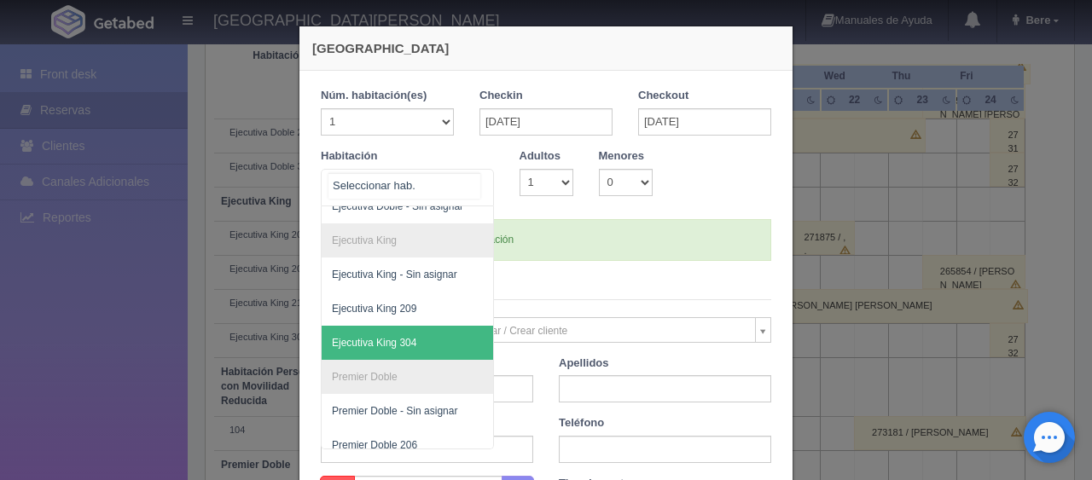
click at [414, 349] on span "Ejecutiva King 304" at bounding box center [465, 343] width 287 height 34
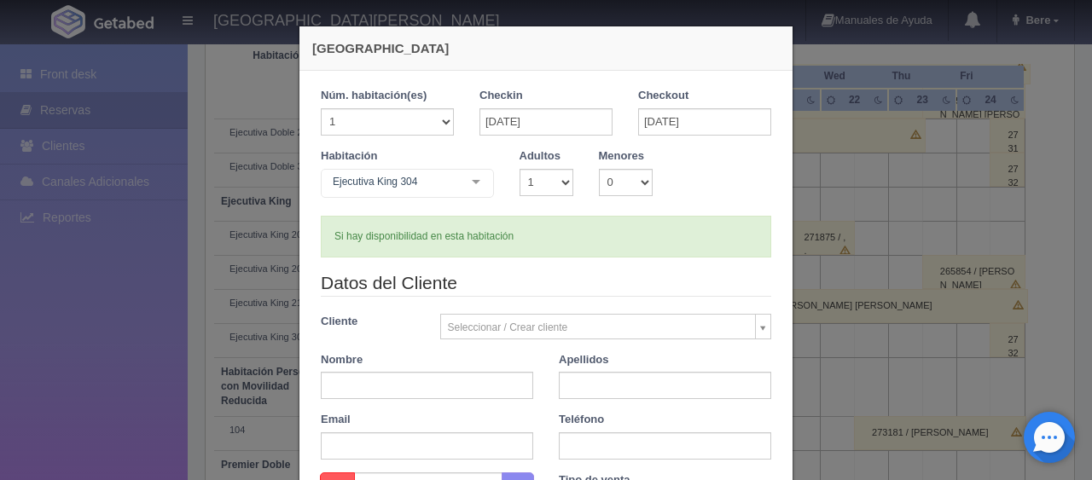
checkbox input "false"
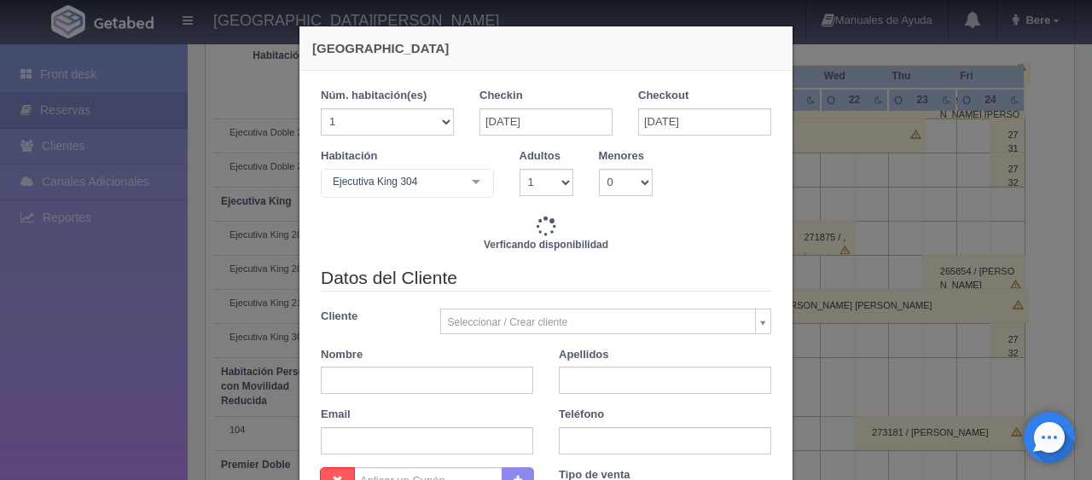
type input "1299.00"
checkbox input "false"
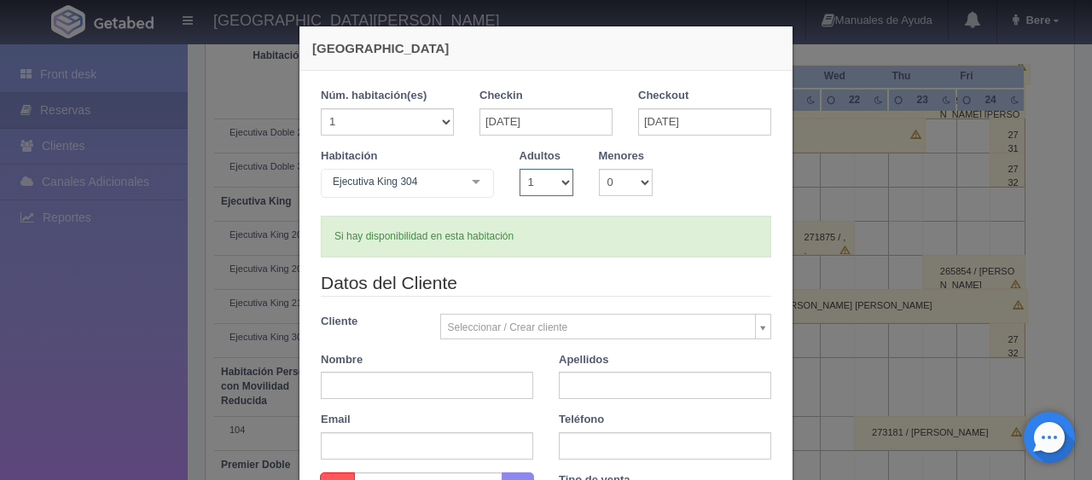
click at [544, 188] on select "1 2 3 4 5 6 7 8 9 10" at bounding box center [547, 182] width 54 height 27
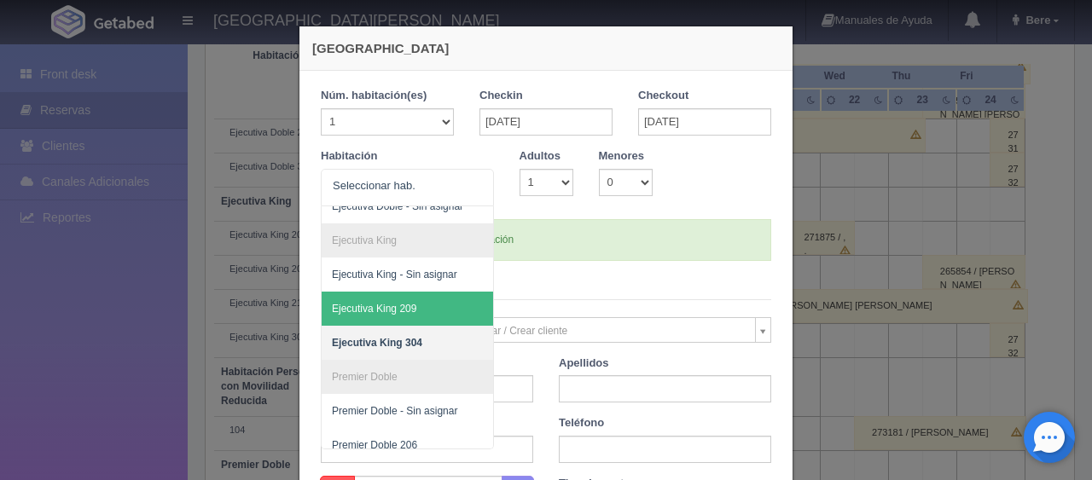
click at [515, 267] on form "1 Núm. habitación(es) 1 2 3 4 5 6 7 8 9 10 11 12 13 14 15 16 17 18 19 20 Checki…" at bounding box center [546, 406] width 450 height 636
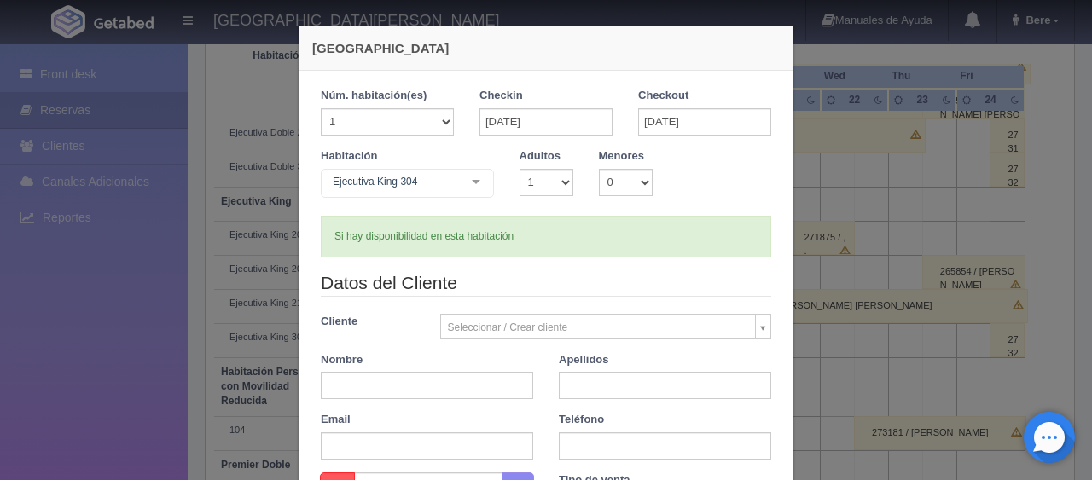
click at [592, 431] on div "Teléfono" at bounding box center [665, 436] width 238 height 48
click at [587, 433] on input "text" at bounding box center [665, 446] width 212 height 27
paste input "Rosa Isis Del Sol Torres Vakenzuela B 52 984 142 8882 2 2 $ 3.302,86"
type input "Rosa Isis Del Sol Torres Vakenzuela"
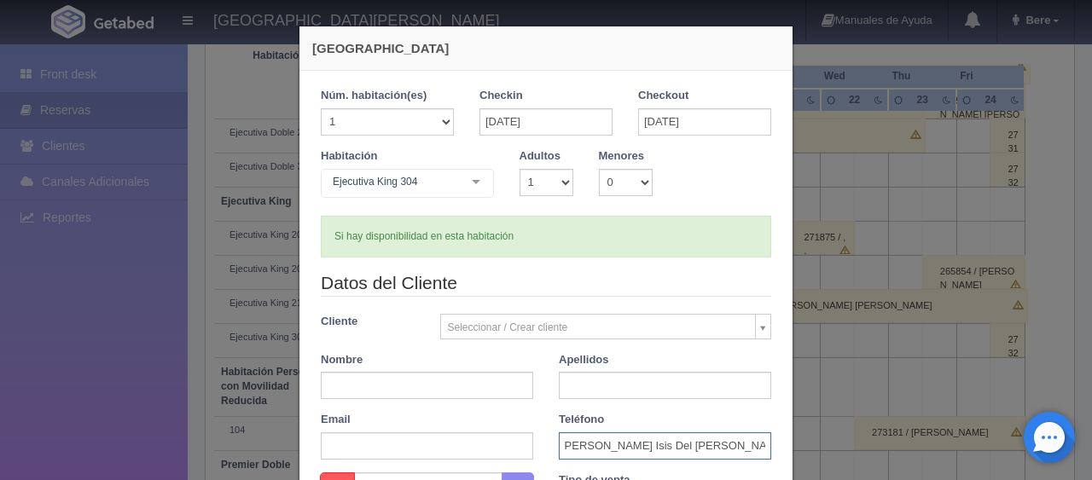
scroll to position [0, 0]
drag, startPoint x: 713, startPoint y: 437, endPoint x: 590, endPoint y: 449, distance: 123.4
click at [590, 449] on input "Rosa Isis Del Sol Torres Vakenzuela" at bounding box center [665, 446] width 212 height 27
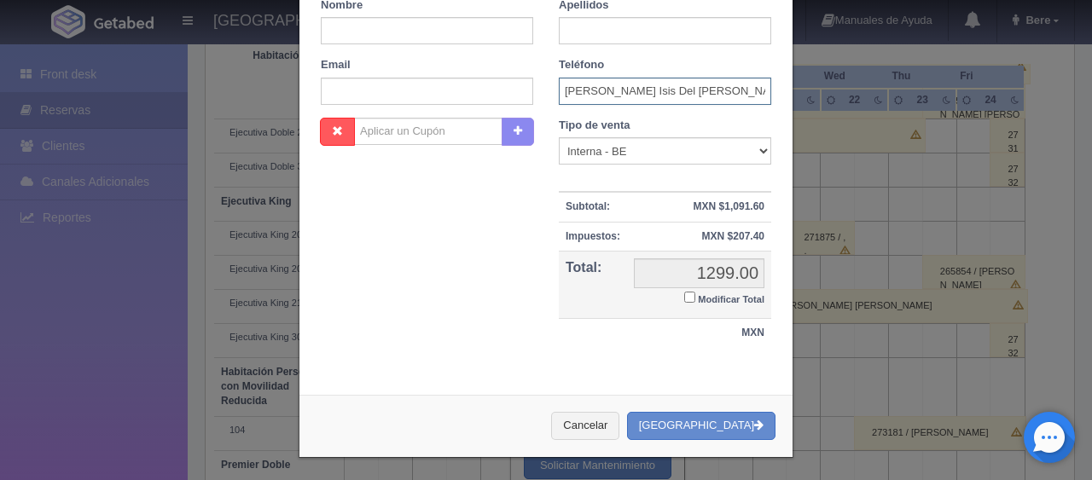
drag, startPoint x: 753, startPoint y: 453, endPoint x: 559, endPoint y: 91, distance: 410.3
click at [559, 91] on input "Rosa Isis Del Sol Torres Vakenzuela" at bounding box center [665, 91] width 212 height 27
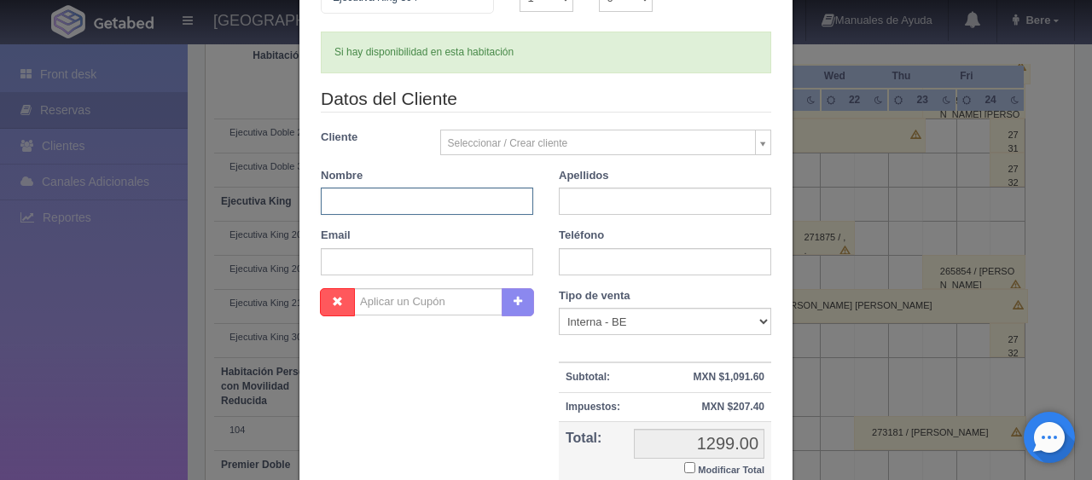
click at [427, 205] on input "text" at bounding box center [427, 201] width 212 height 27
paste input "[PERSON_NAME] Isis Del [PERSON_NAME] Vakenzuela"
type input "[PERSON_NAME] Isis Del [PERSON_NAME] Vakenzuela"
click at [618, 196] on input "text" at bounding box center [665, 201] width 212 height 27
type input "."
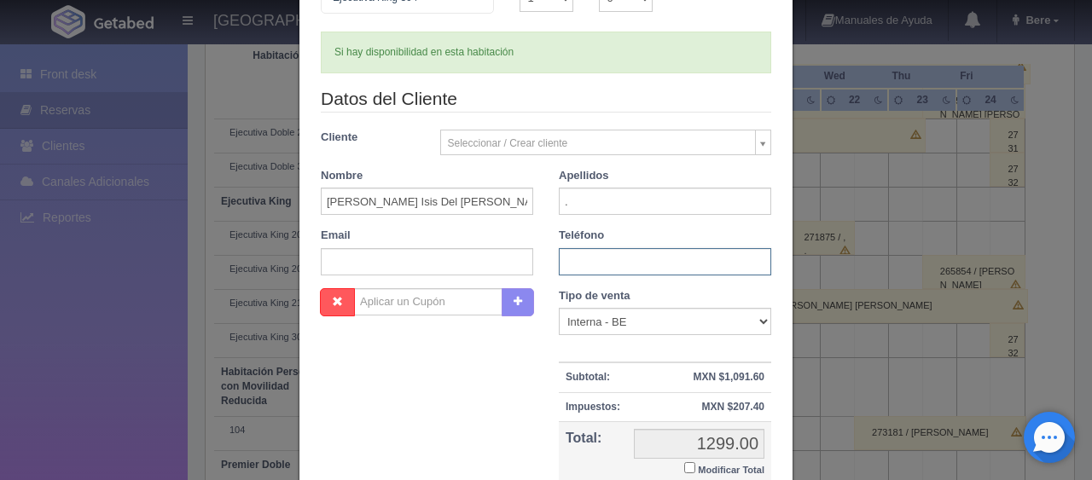
click at [621, 270] on input "text" at bounding box center [665, 261] width 212 height 27
type input "."
drag, startPoint x: 583, startPoint y: 314, endPoint x: 582, endPoint y: 332, distance: 17.9
click at [583, 314] on select "Correo Electronico Interna - BE Llamada OTA Externa Otro WALK IN" at bounding box center [665, 321] width 212 height 27
select select "extota"
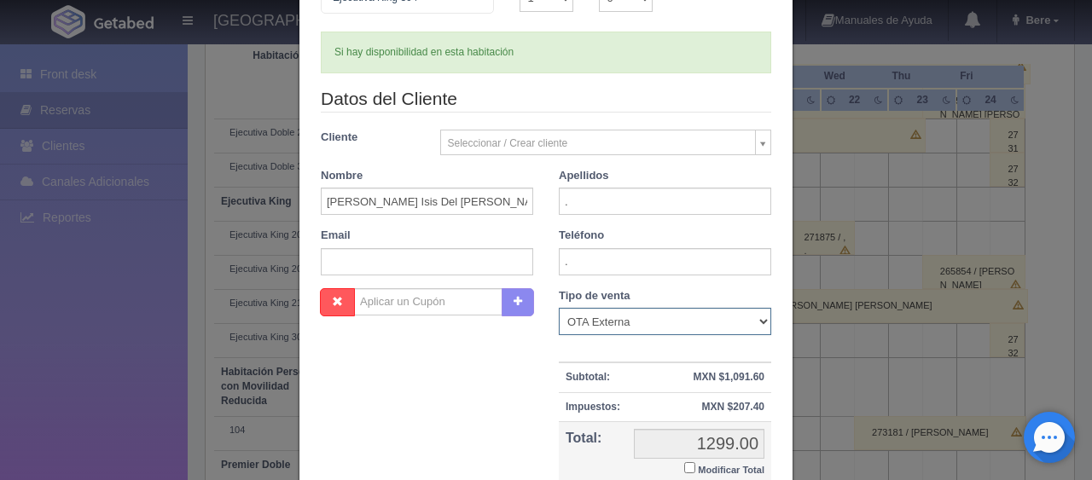
click at [559, 308] on select "Correo Electronico Interna - BE Llamada OTA Externa Otro WALK IN" at bounding box center [665, 321] width 212 height 27
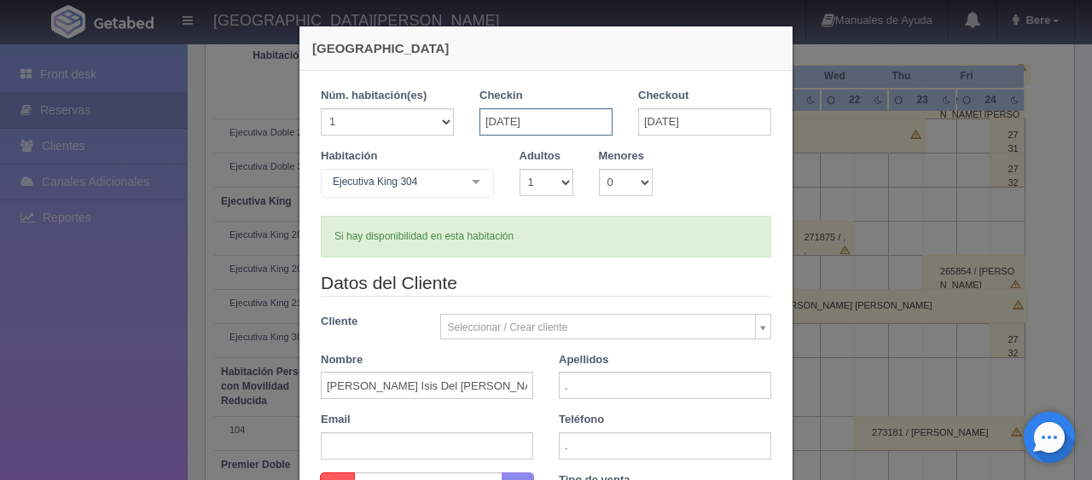
click at [495, 111] on input "18-10-2025" at bounding box center [546, 121] width 133 height 27
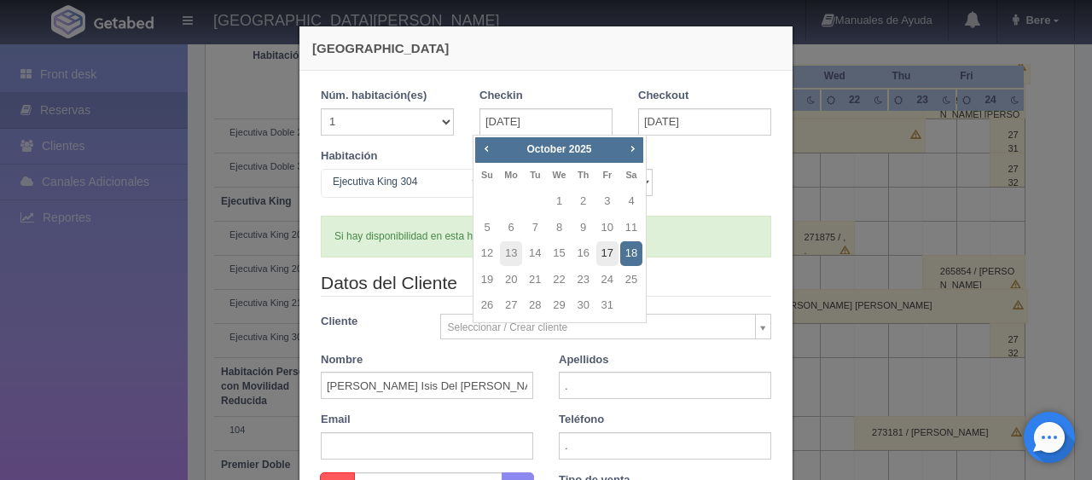
click at [602, 256] on link "17" at bounding box center [607, 253] width 22 height 25
type input "[DATE]"
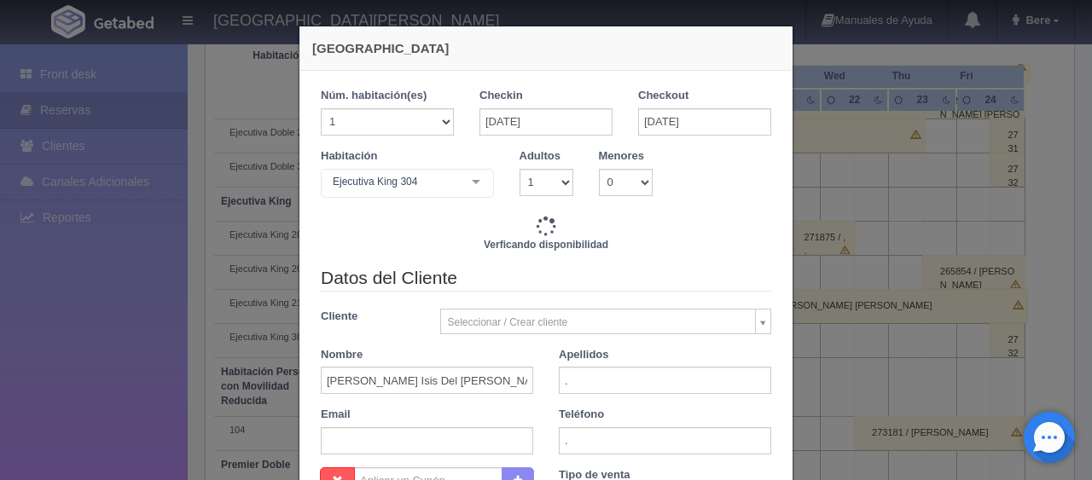
checkbox input "false"
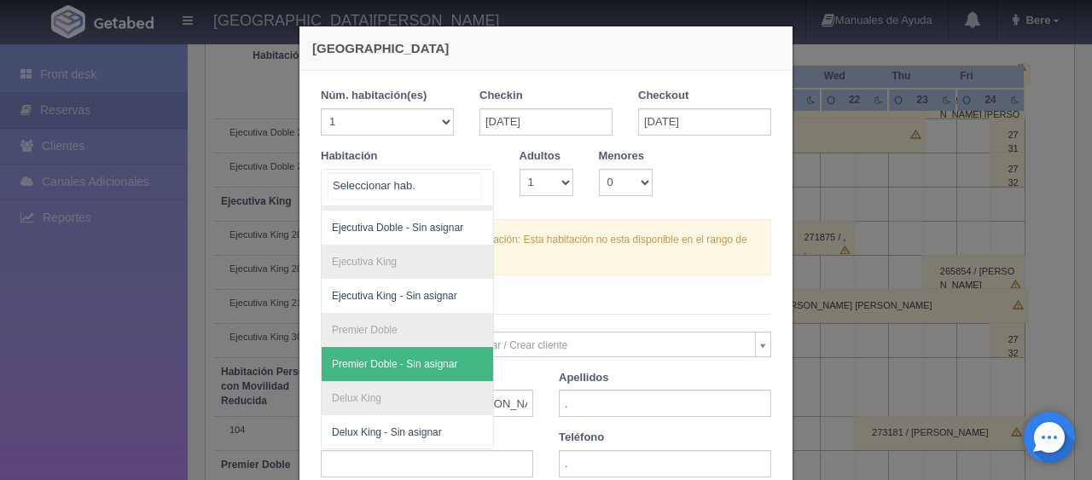
scroll to position [249, 0]
click at [468, 177] on div at bounding box center [476, 183] width 34 height 26
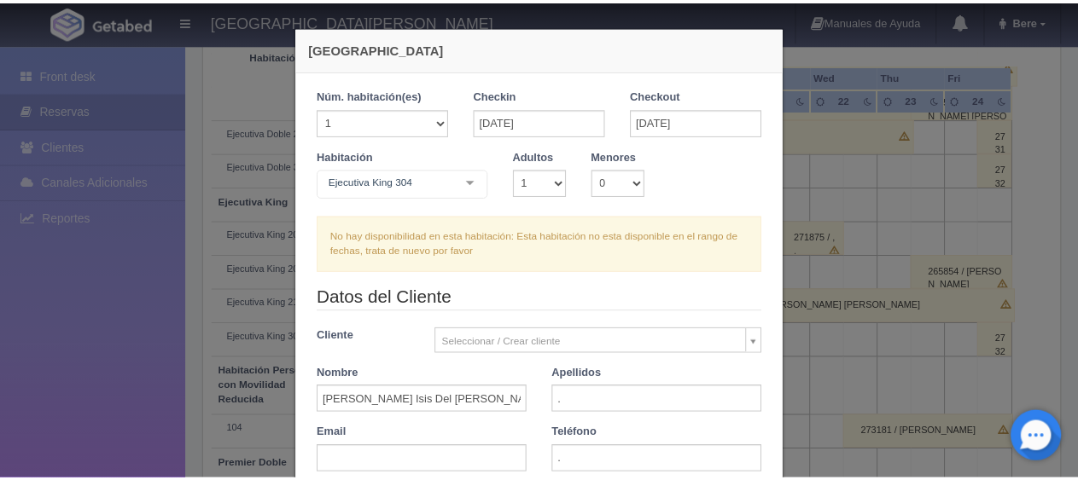
scroll to position [341, 0]
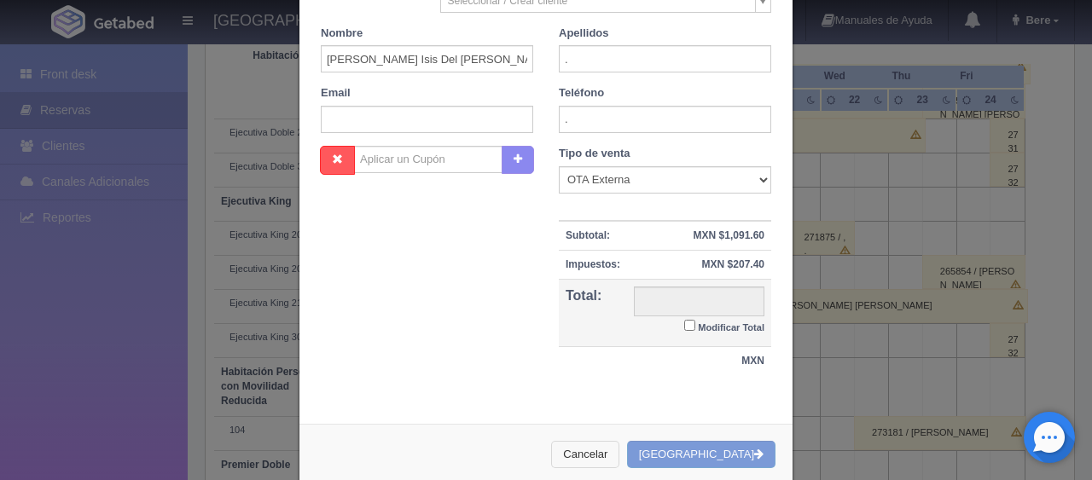
click at [619, 450] on button "Cancelar" at bounding box center [585, 455] width 68 height 28
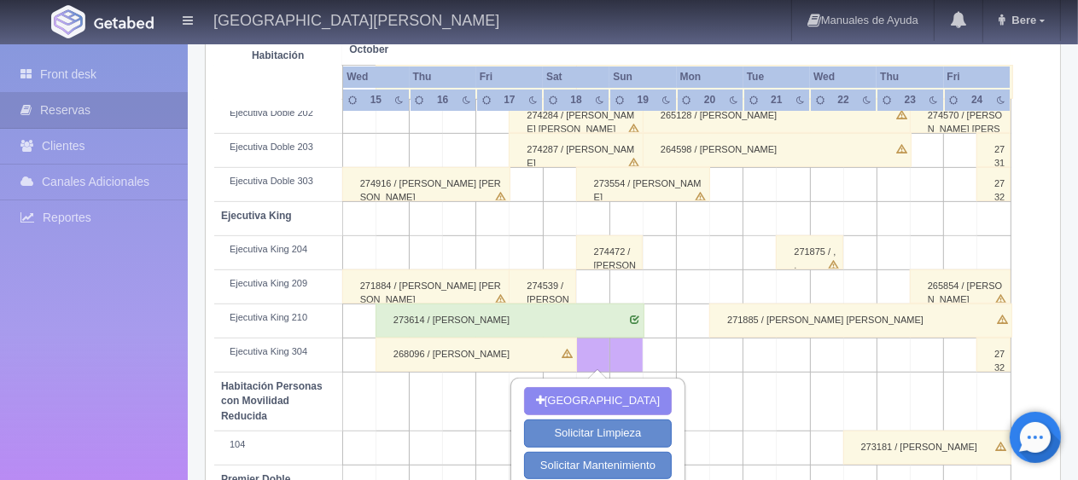
scroll to position [739, 0]
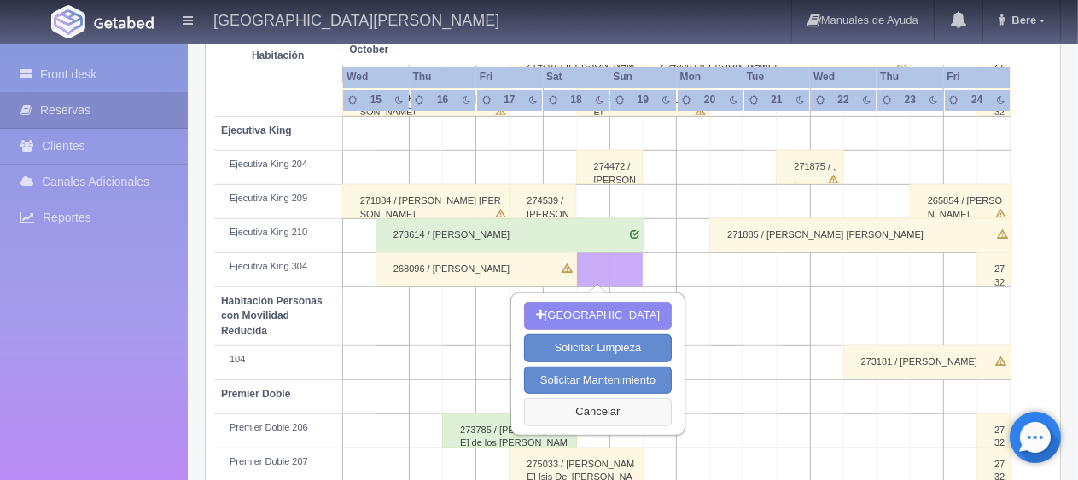
click at [586, 411] on button "Cancelar" at bounding box center [598, 412] width 148 height 28
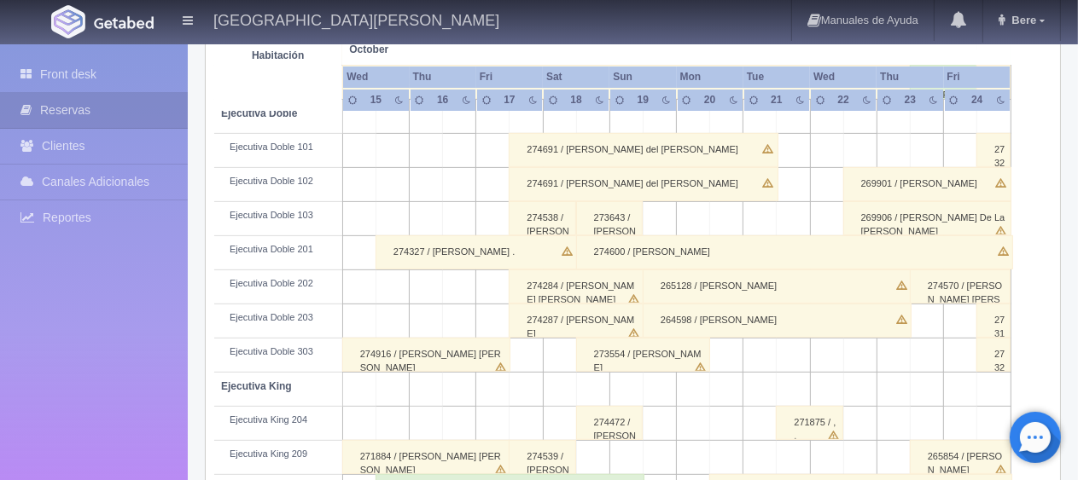
scroll to position [568, 0]
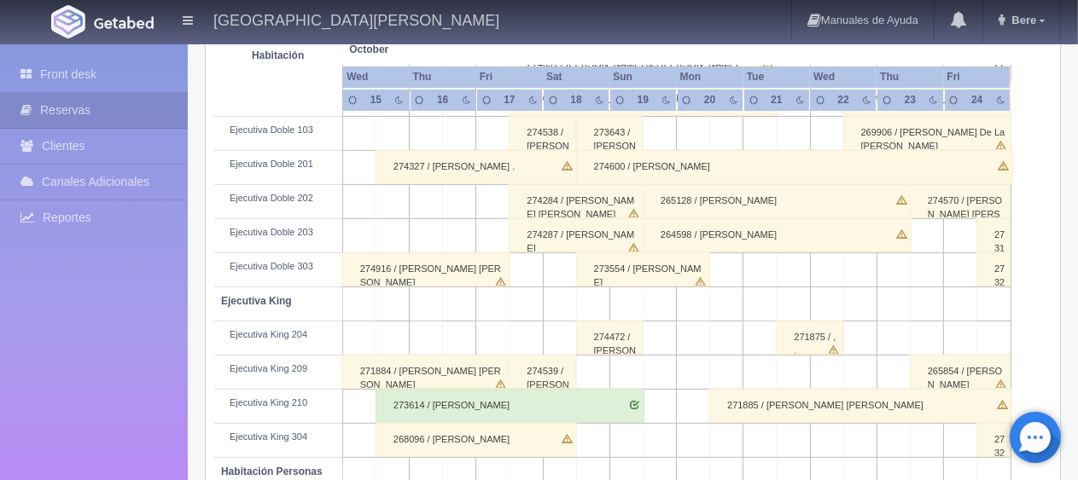
click at [595, 348] on div "274472 / [PERSON_NAME]" at bounding box center [609, 338] width 67 height 34
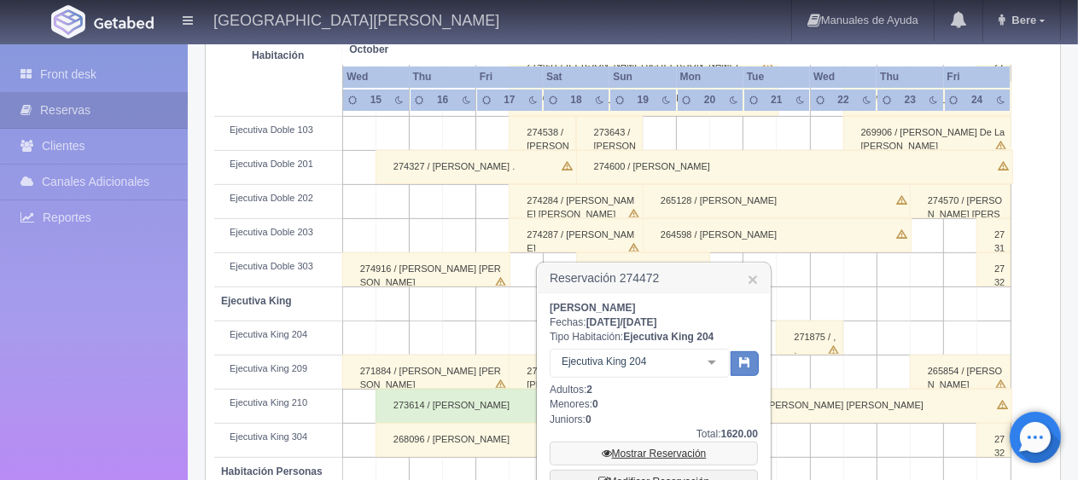
scroll to position [654, 0]
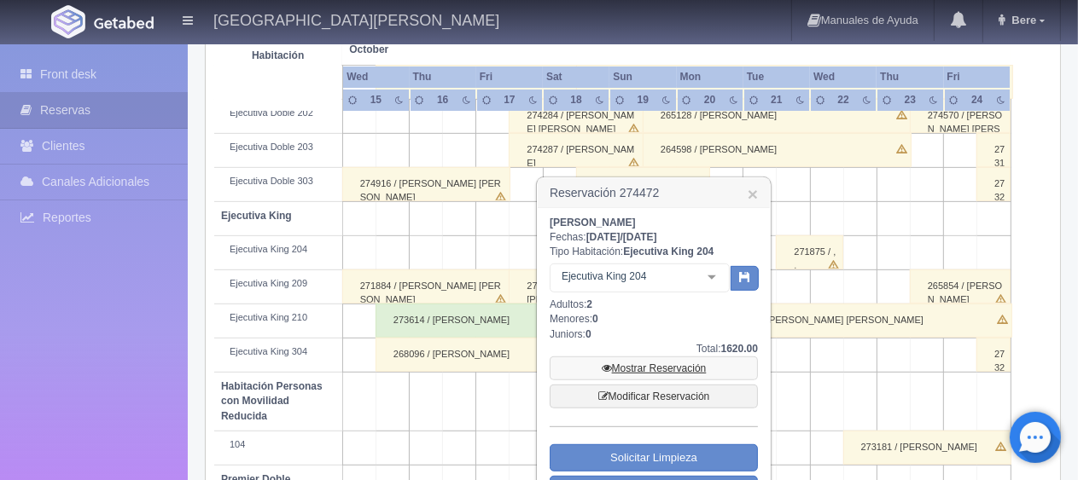
click at [678, 360] on link "Mostrar Reservación" at bounding box center [653, 369] width 208 height 24
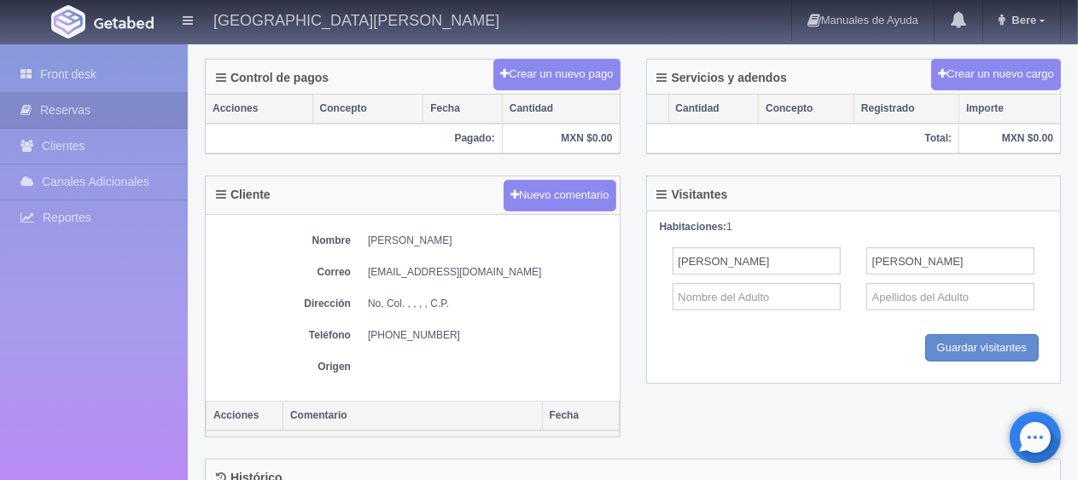
scroll to position [659, 0]
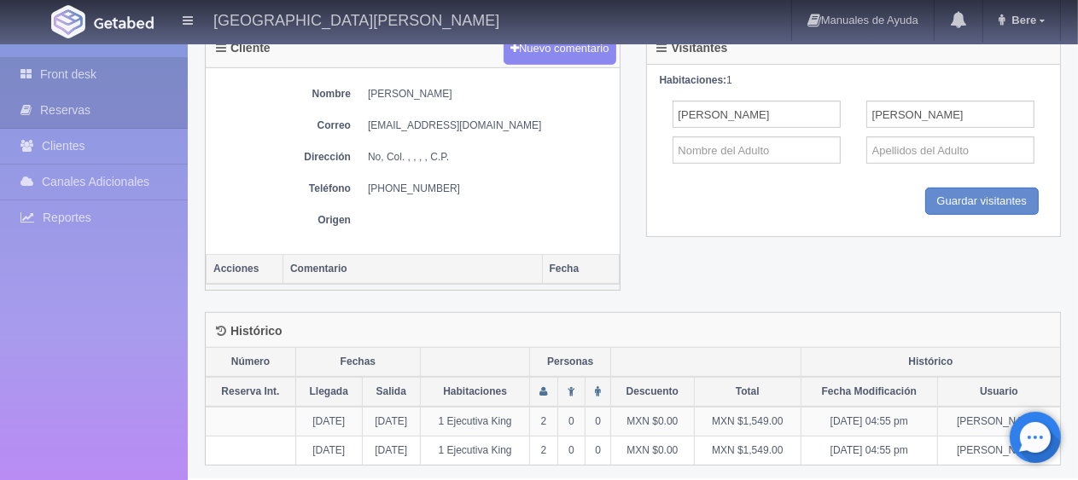
click at [101, 77] on link "Front desk" at bounding box center [94, 74] width 188 height 35
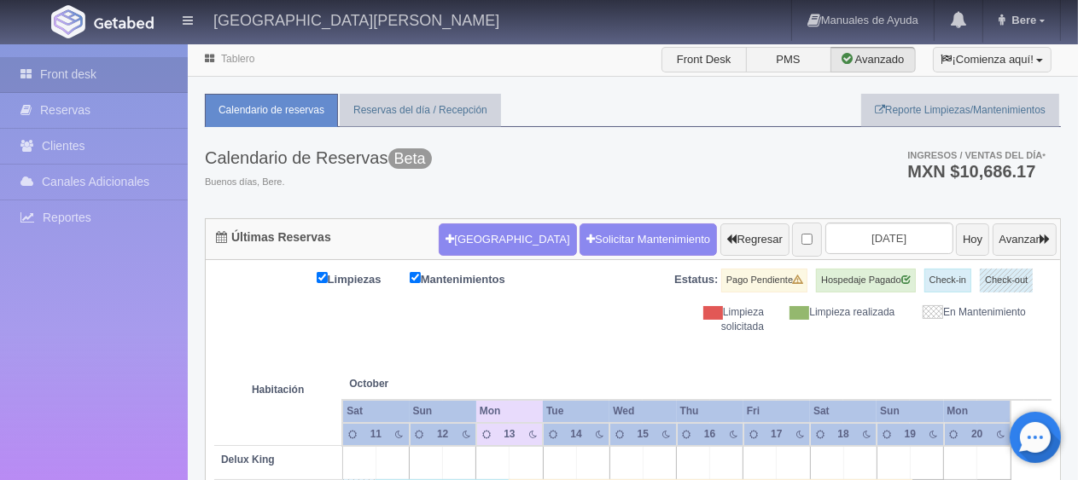
click at [836, 241] on input "[DATE]" at bounding box center [889, 239] width 128 height 32
click at [825, 242] on input "[DATE]" at bounding box center [889, 239] width 128 height 32
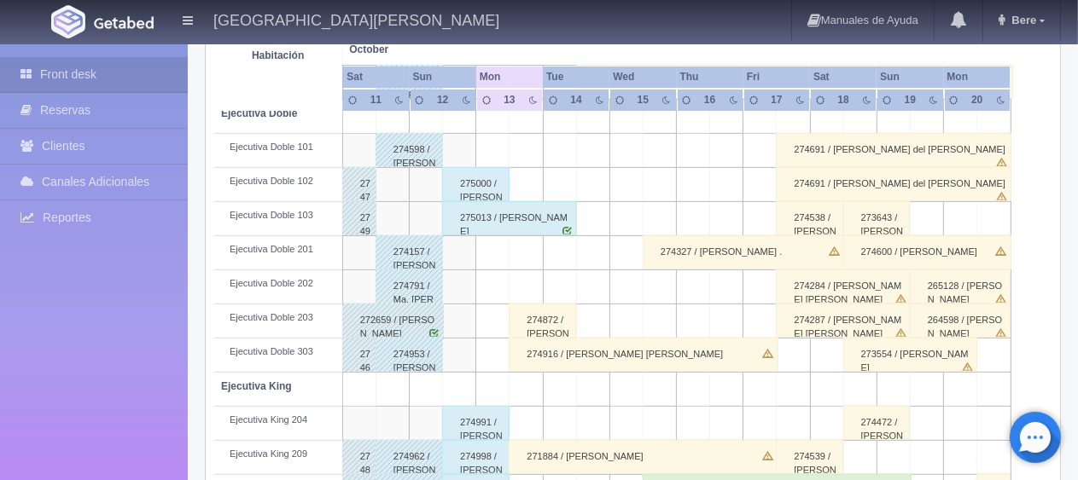
scroll to position [312, 0]
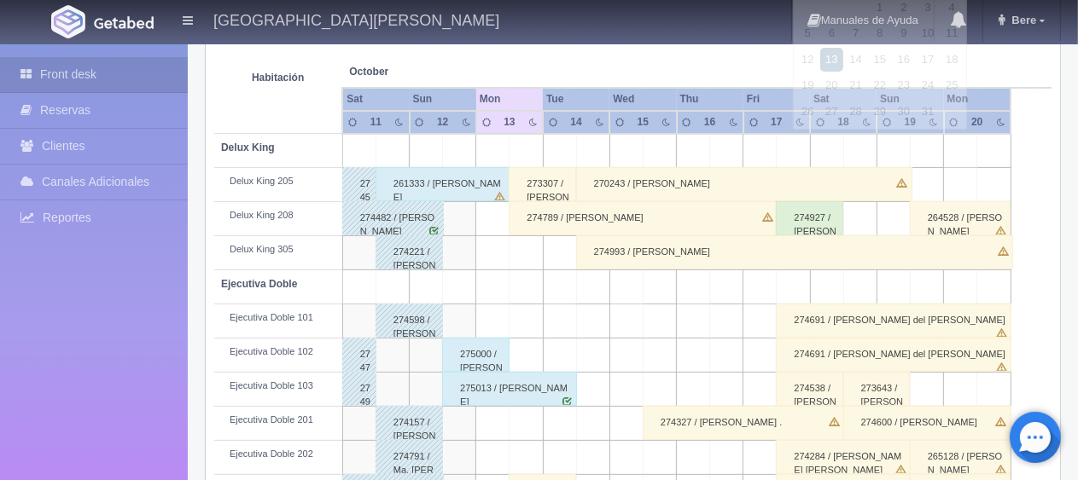
click at [604, 63] on th at bounding box center [626, 54] width 100 height 65
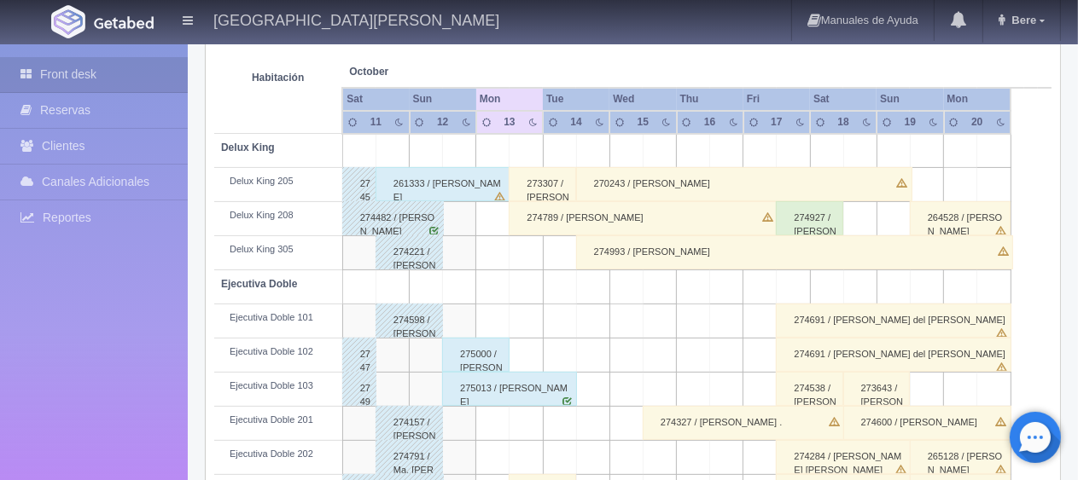
scroll to position [56, 0]
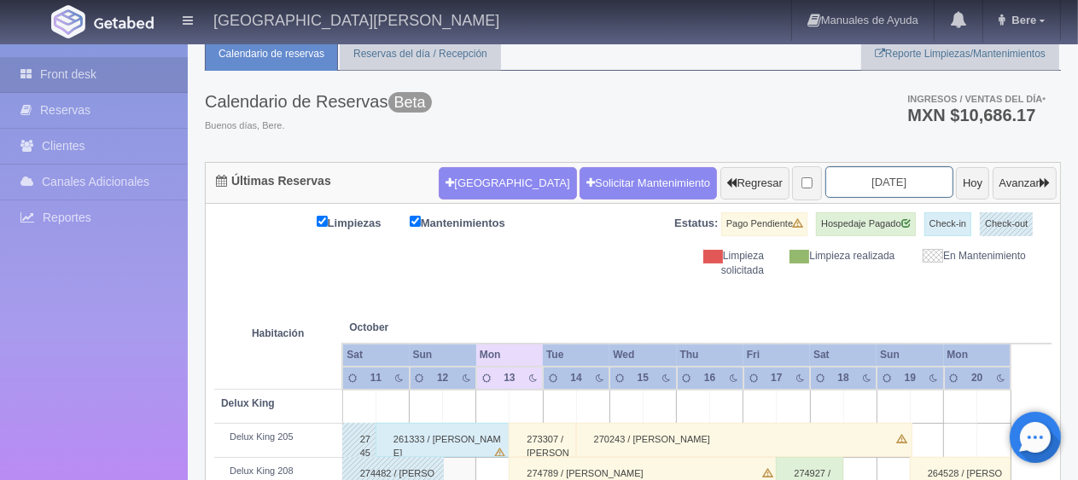
click at [825, 183] on input "[DATE]" at bounding box center [889, 182] width 128 height 32
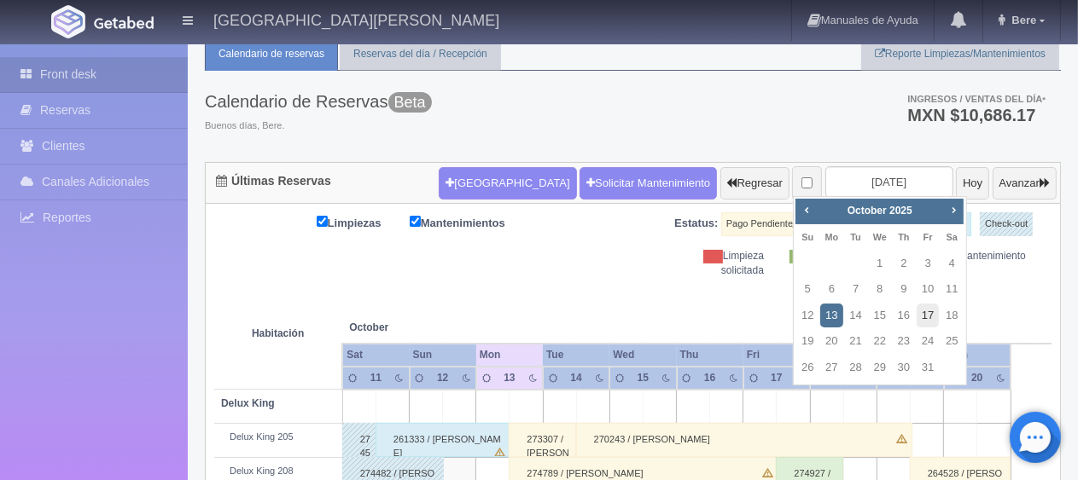
click at [929, 315] on link "17" at bounding box center [927, 316] width 22 height 25
type input "[DATE]"
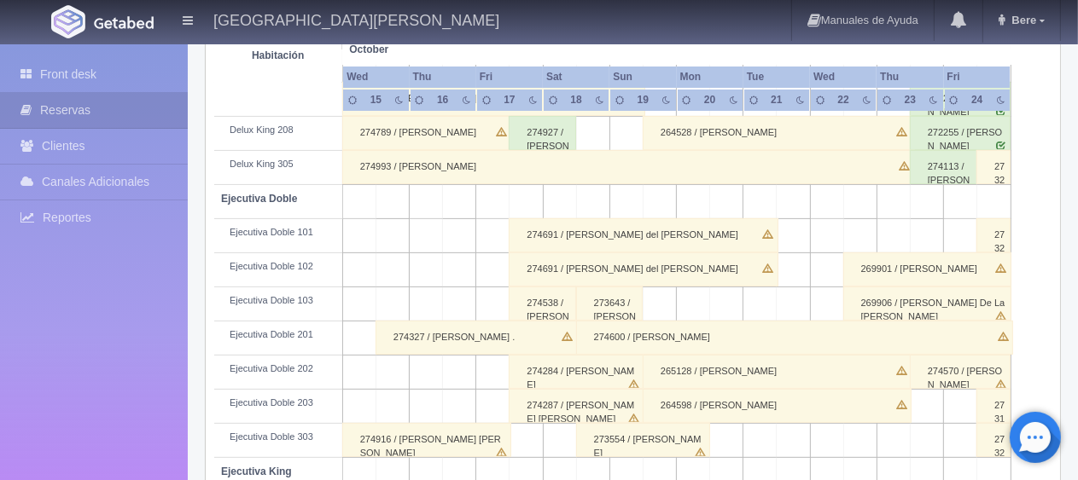
scroll to position [483, 0]
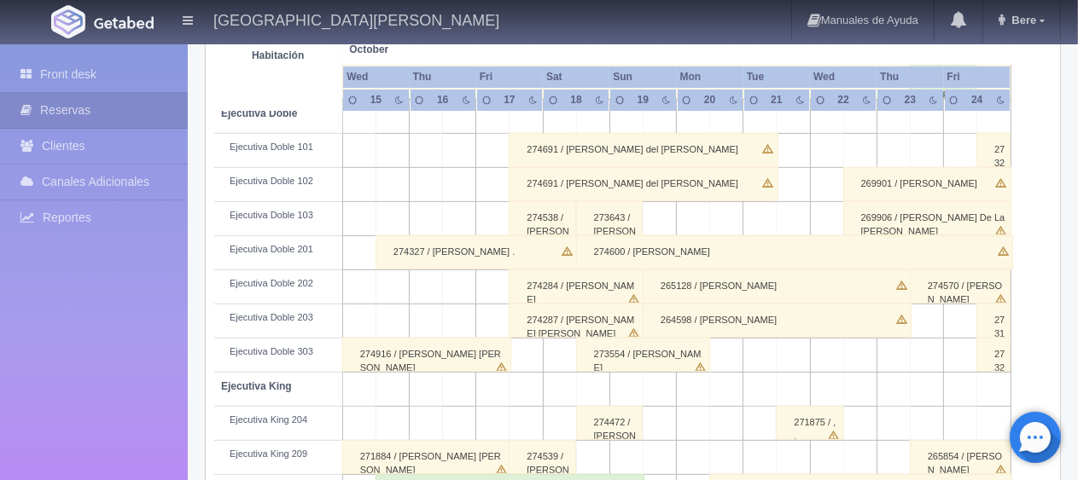
click at [590, 416] on div "274472 / [PERSON_NAME]" at bounding box center [609, 423] width 67 height 34
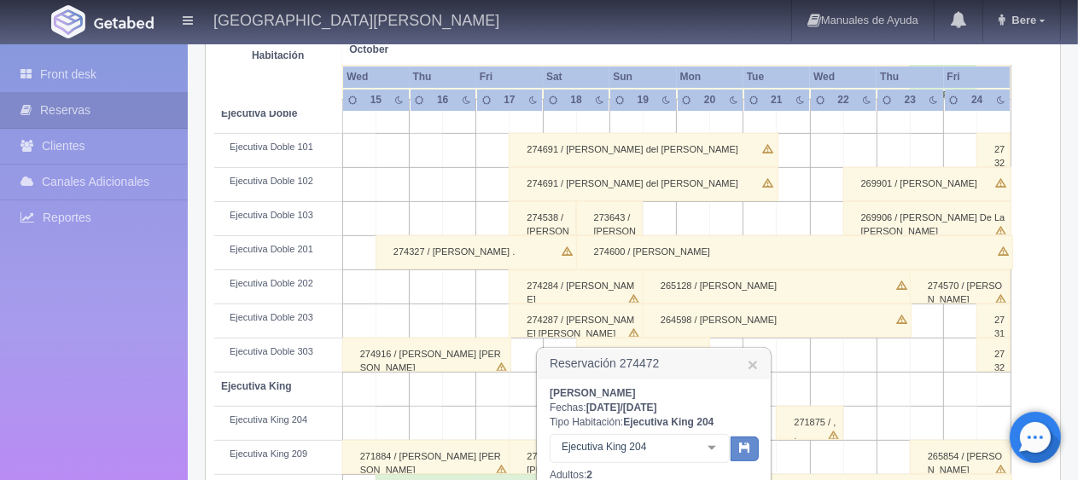
scroll to position [654, 0]
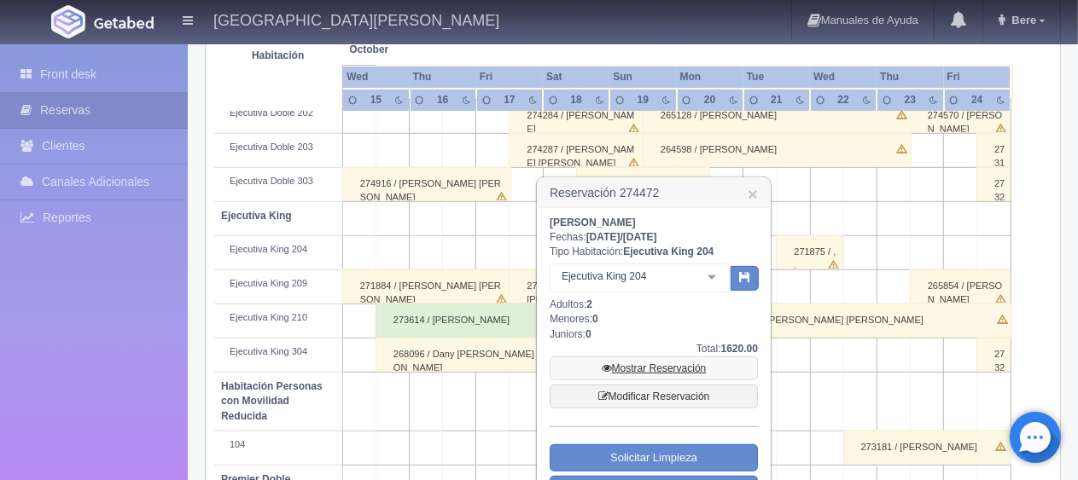
click at [641, 368] on link "Mostrar Reservación" at bounding box center [653, 369] width 208 height 24
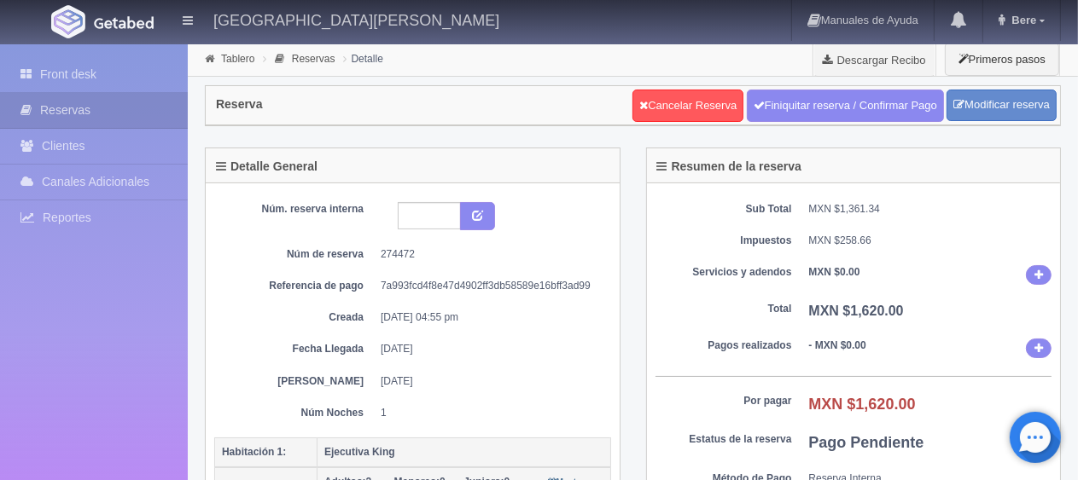
scroll to position [85, 0]
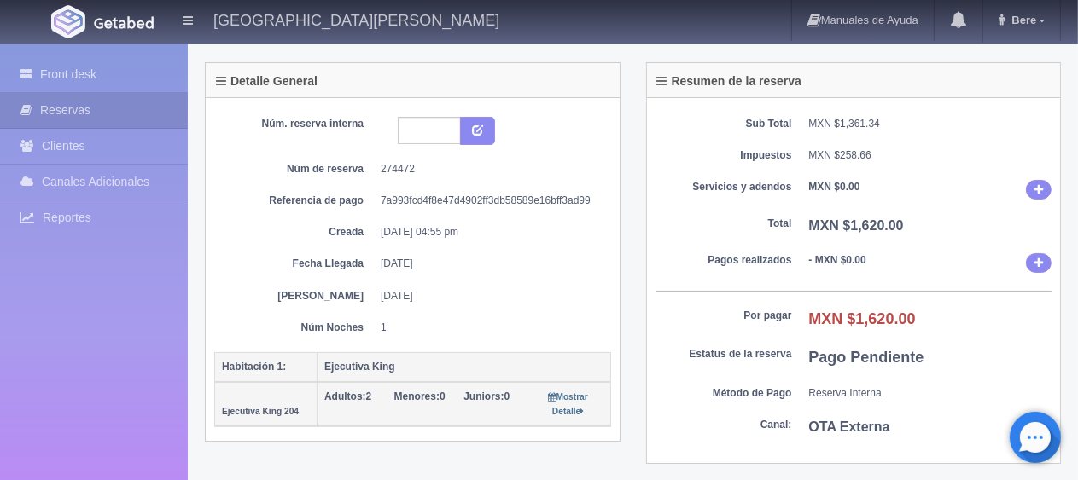
click at [503, 294] on dd "[DATE]" at bounding box center [490, 296] width 218 height 15
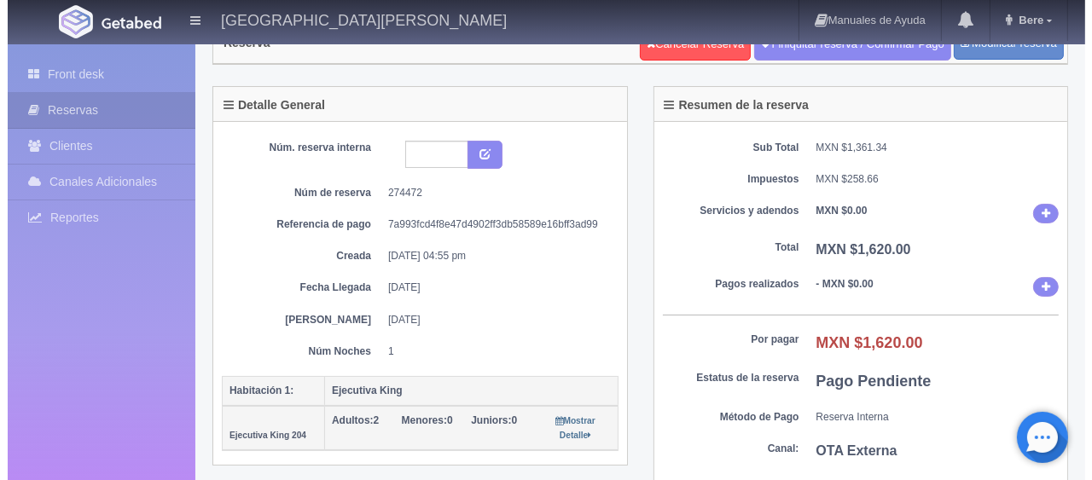
scroll to position [0, 0]
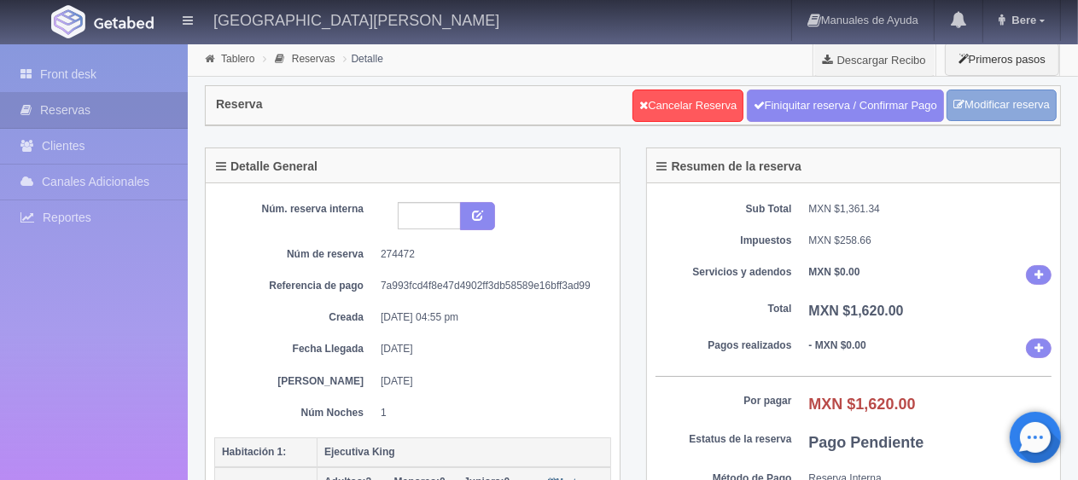
click at [986, 114] on link "Modificar reserva" at bounding box center [1001, 106] width 110 height 32
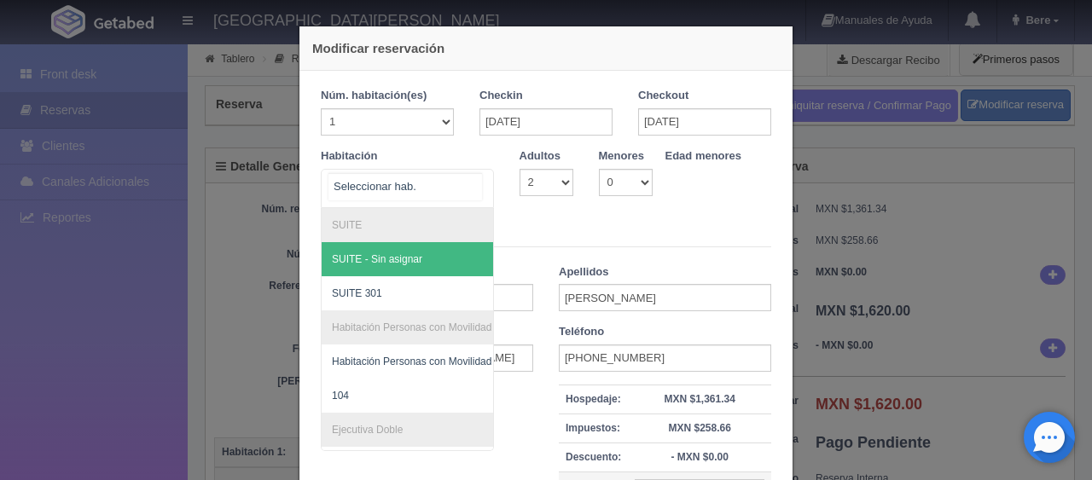
click at [469, 191] on div at bounding box center [476, 186] width 34 height 32
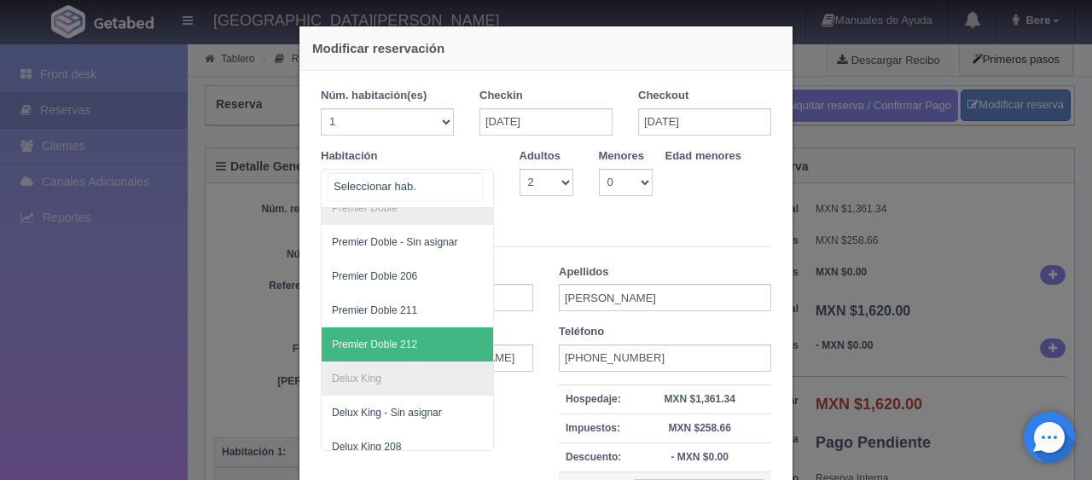
scroll to position [453, 0]
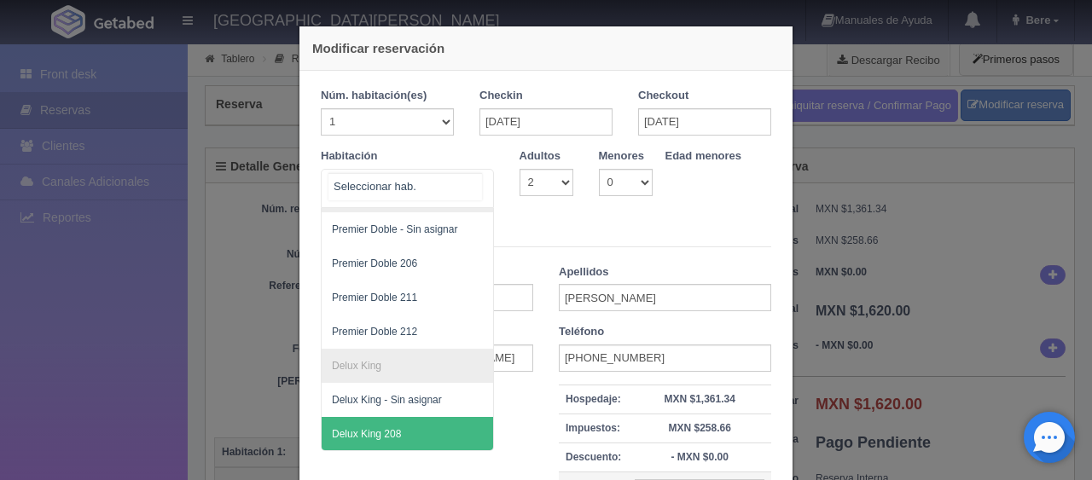
click at [418, 417] on span "Delux King 208" at bounding box center [465, 434] width 287 height 34
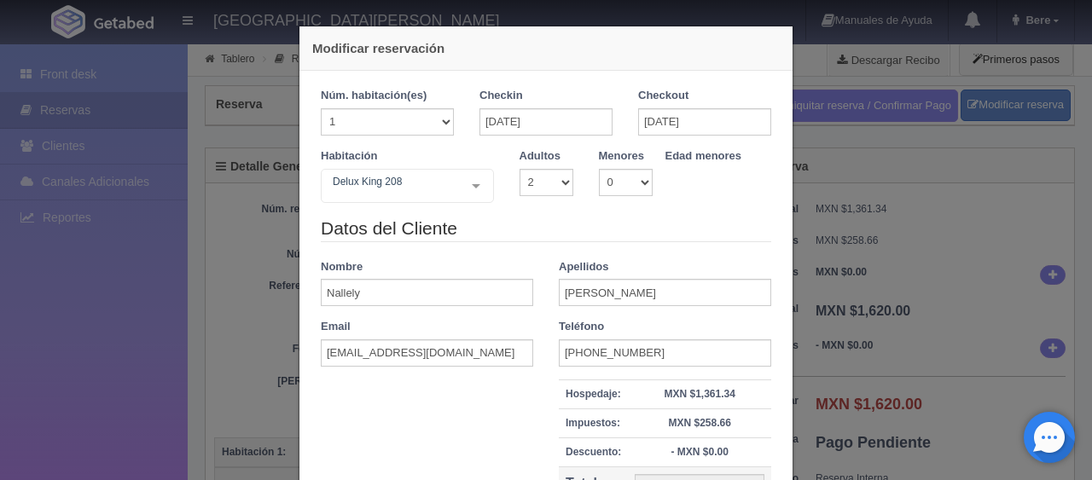
checkbox input "false"
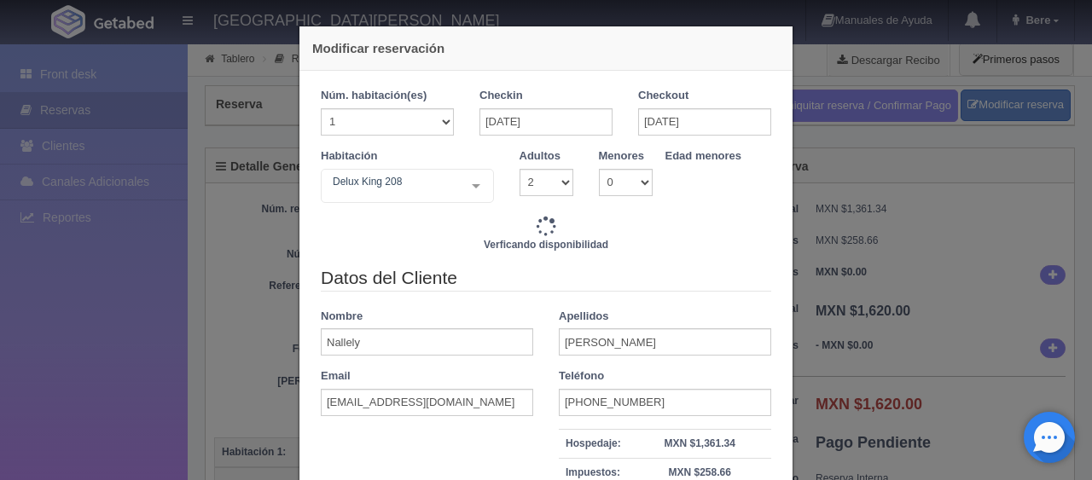
type input "1499.00"
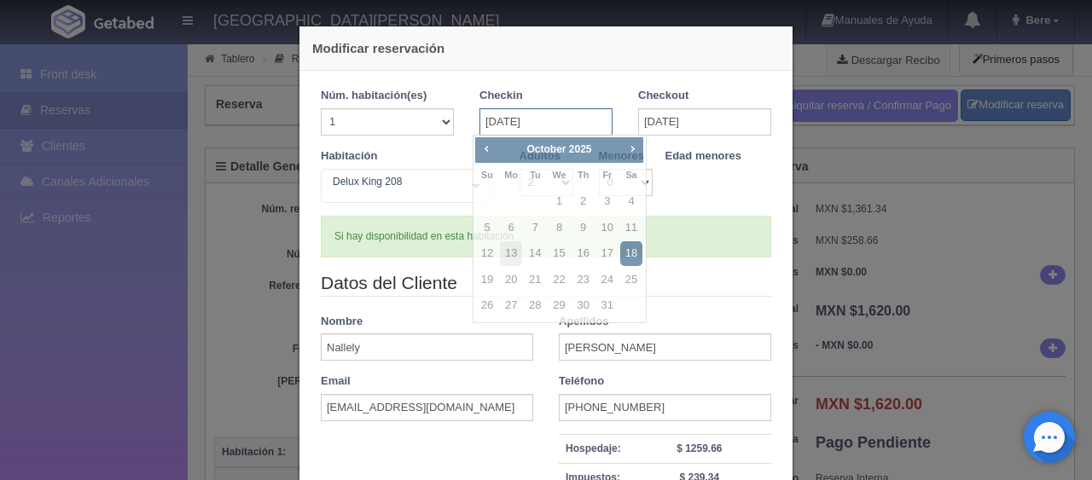
click at [559, 131] on input "[DATE]" at bounding box center [546, 121] width 133 height 27
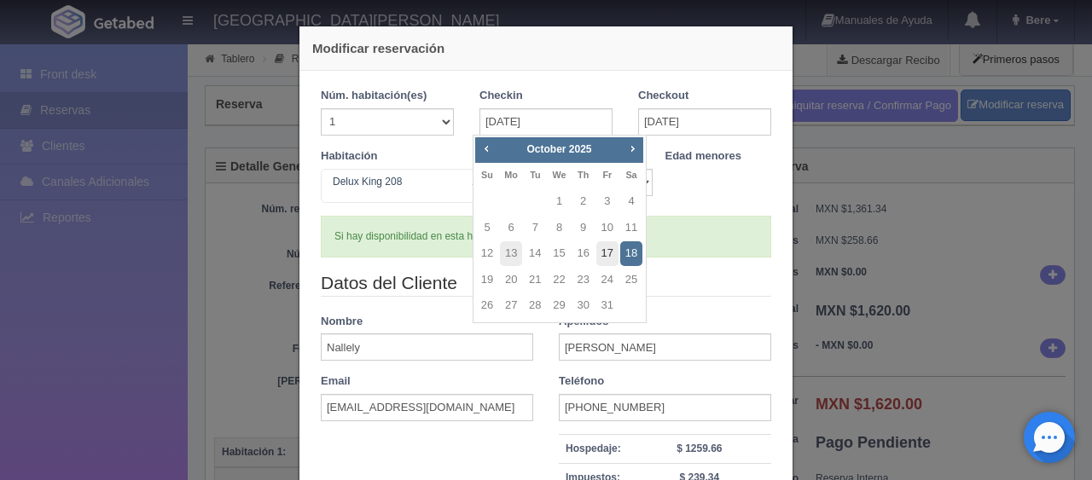
click at [604, 253] on link "17" at bounding box center [607, 253] width 22 height 25
type input "[DATE]"
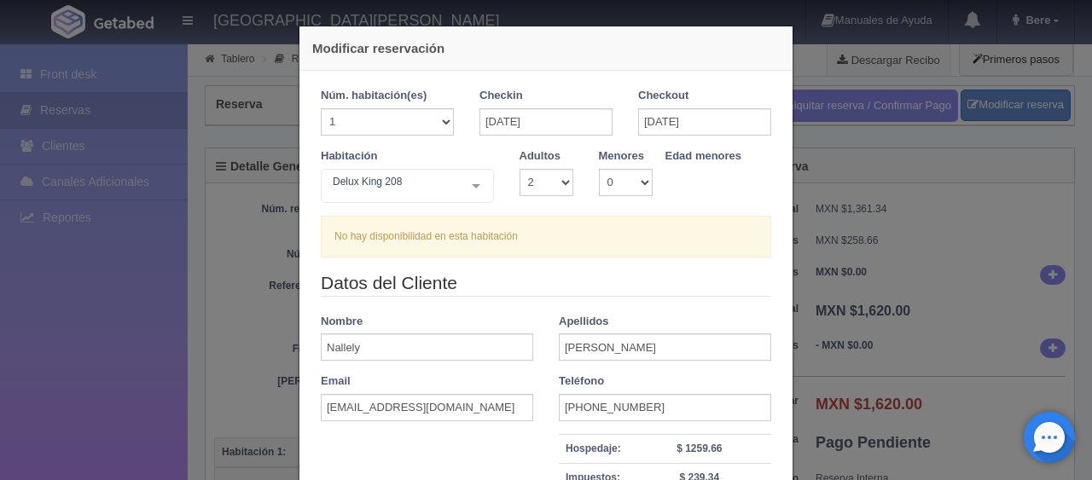
scroll to position [218, 0]
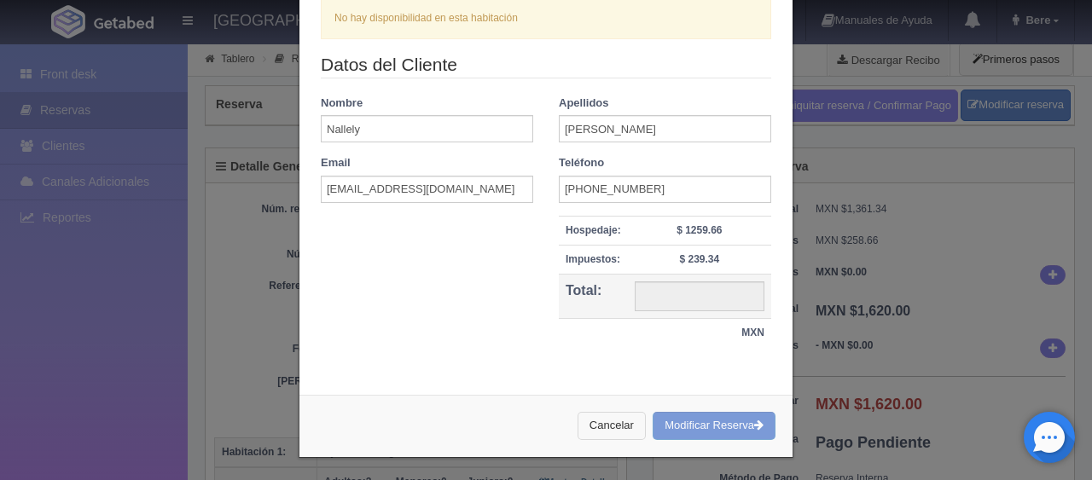
click at [600, 426] on button "Cancelar" at bounding box center [612, 426] width 68 height 28
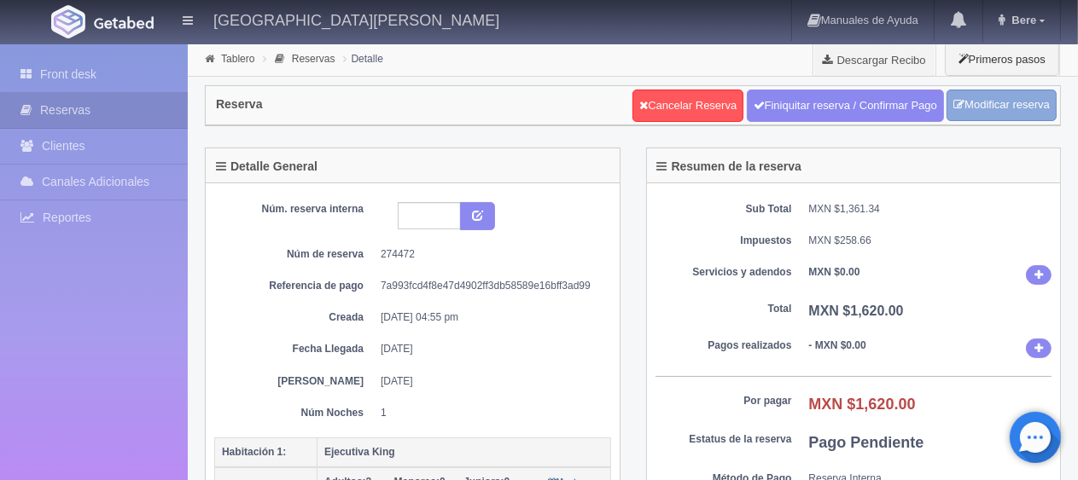
click at [1002, 118] on link "Modificar reserva" at bounding box center [1001, 106] width 110 height 32
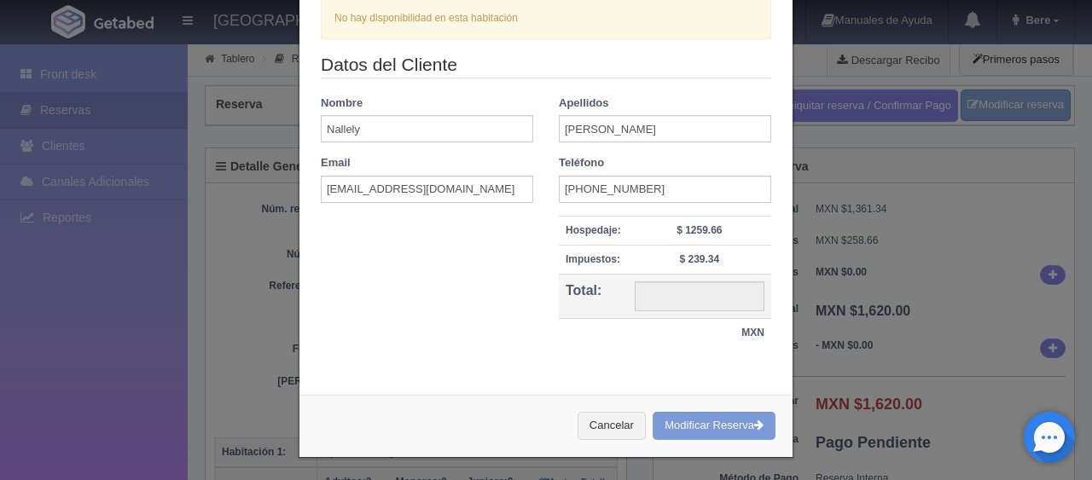
scroll to position [0, 0]
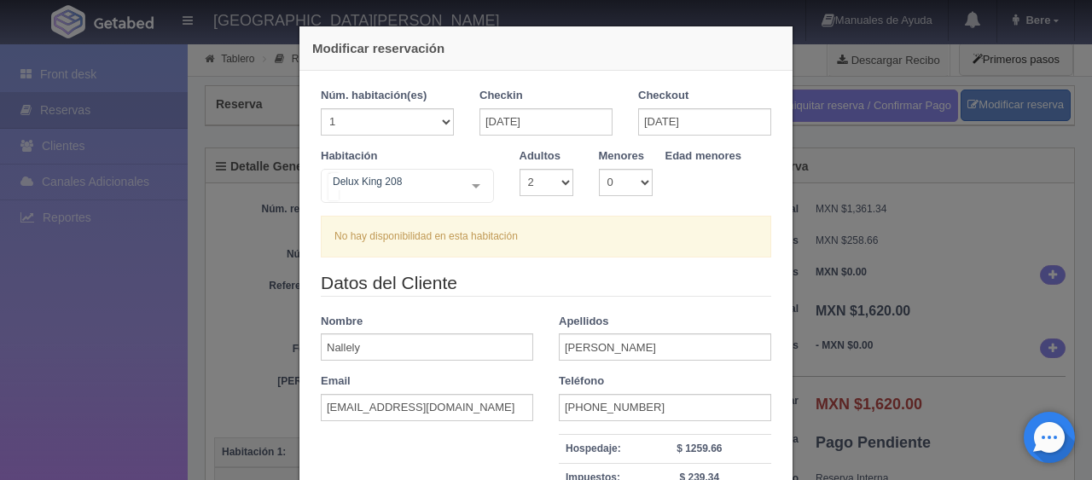
click at [472, 186] on div at bounding box center [476, 186] width 34 height 32
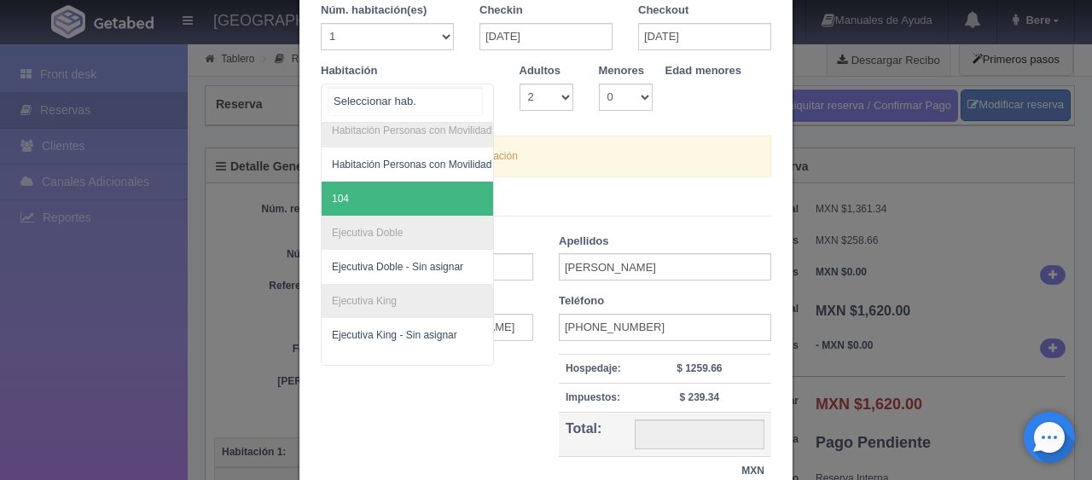
scroll to position [171, 0]
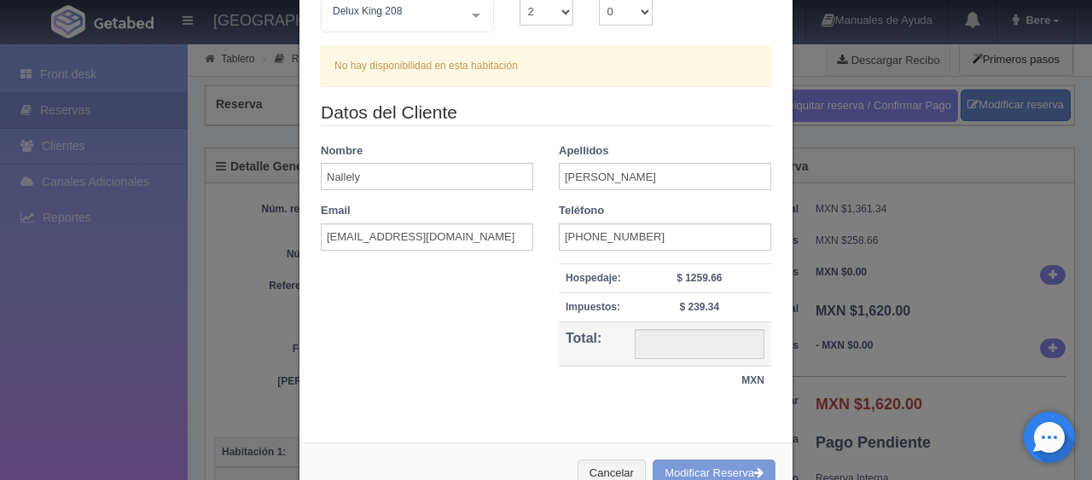
click at [512, 311] on div "Datos del Cliente Nombre [PERSON_NAME] Apellidos [PERSON_NAME] Email [EMAIL_ADD…" at bounding box center [546, 257] width 476 height 314
click at [620, 471] on button "Cancelar" at bounding box center [612, 474] width 68 height 28
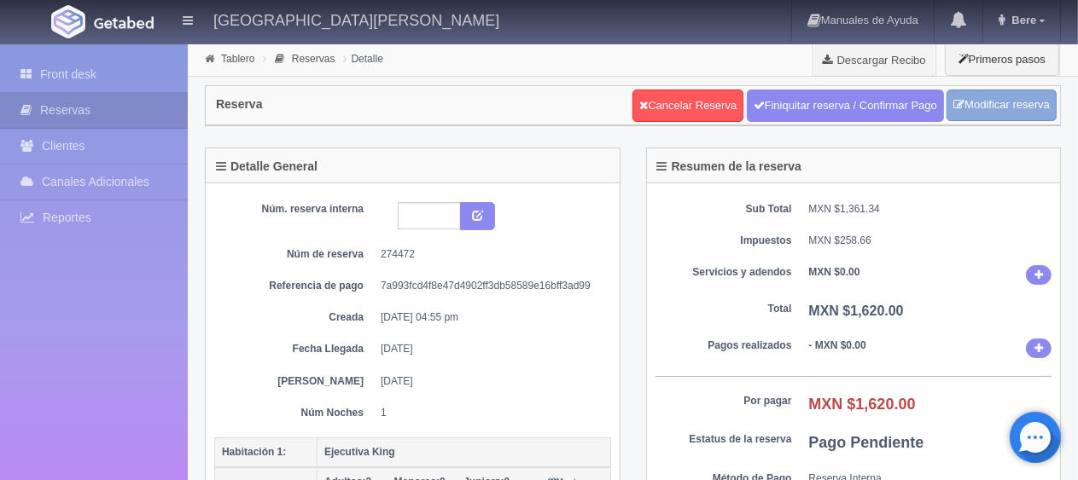
click at [964, 102] on link "Modificar reserva" at bounding box center [1001, 106] width 110 height 32
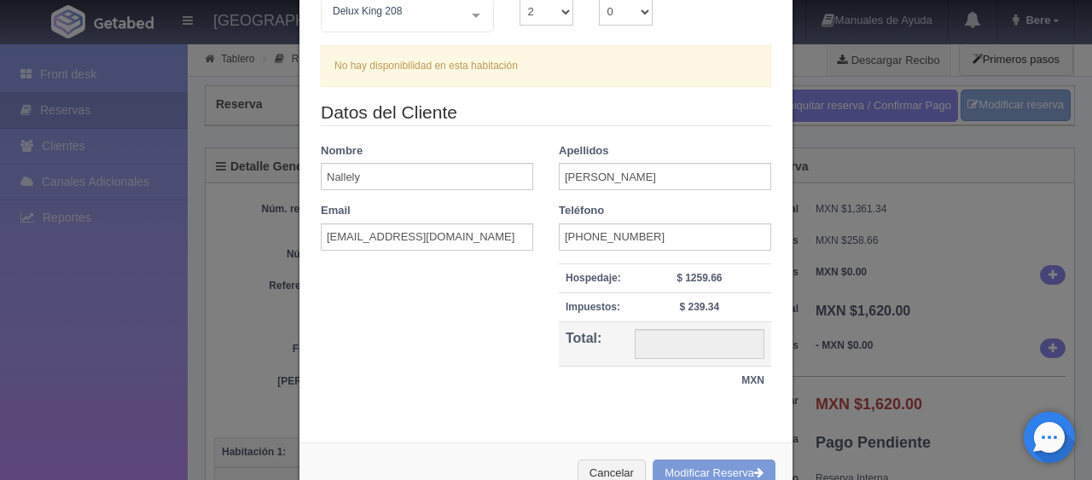
scroll to position [0, 0]
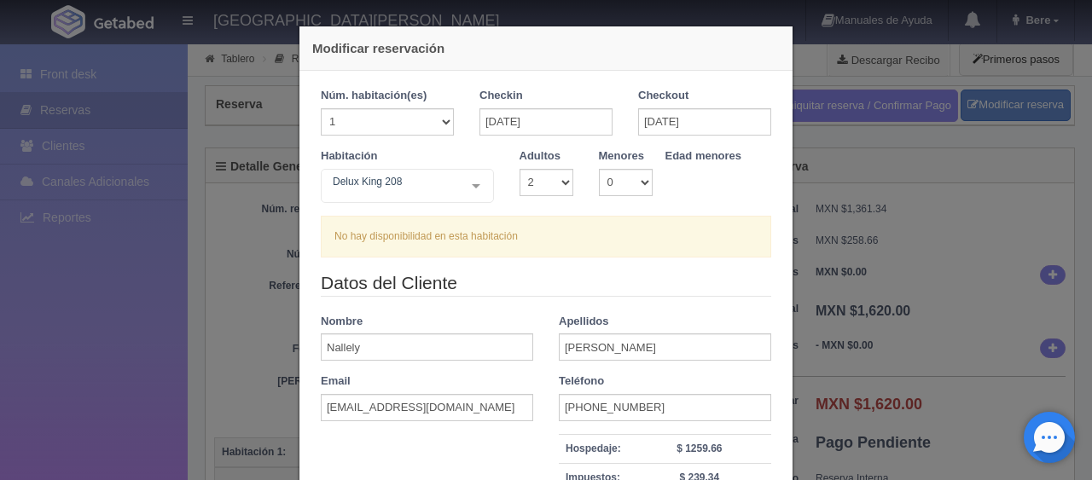
click at [548, 136] on div "Checkin [DATE]" at bounding box center [546, 118] width 159 height 61
click at [551, 125] on input "[DATE]" at bounding box center [546, 121] width 133 height 27
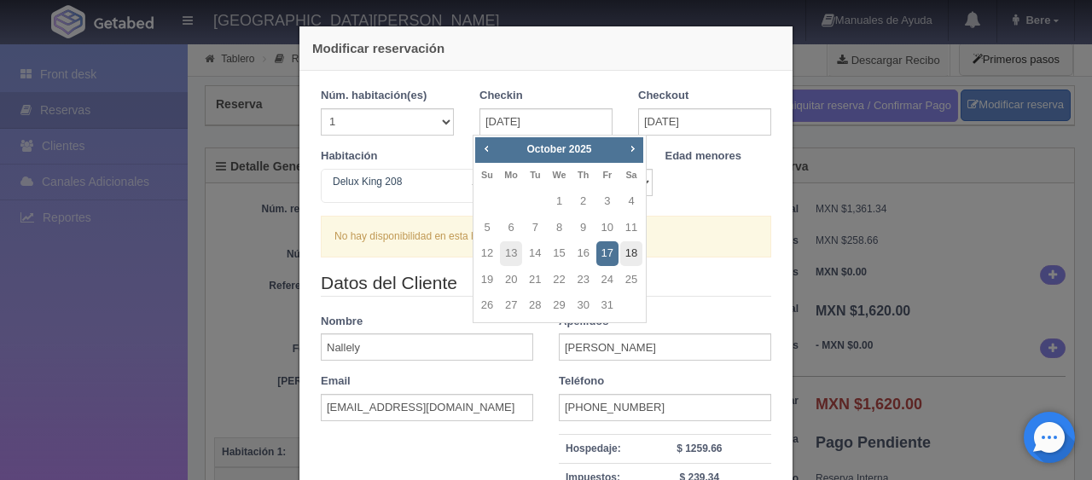
click at [631, 255] on link "18" at bounding box center [631, 253] width 22 height 25
type input "[DATE]"
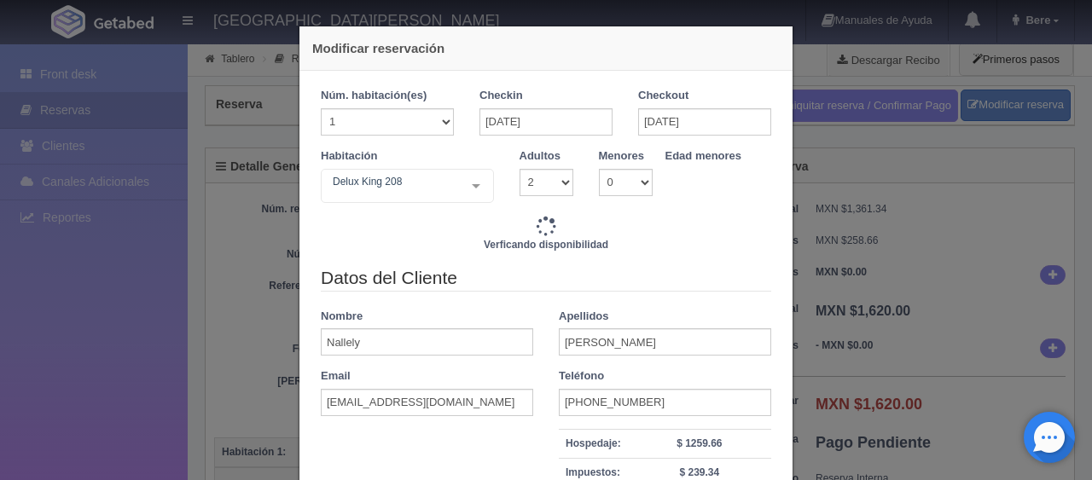
type input "1499.00"
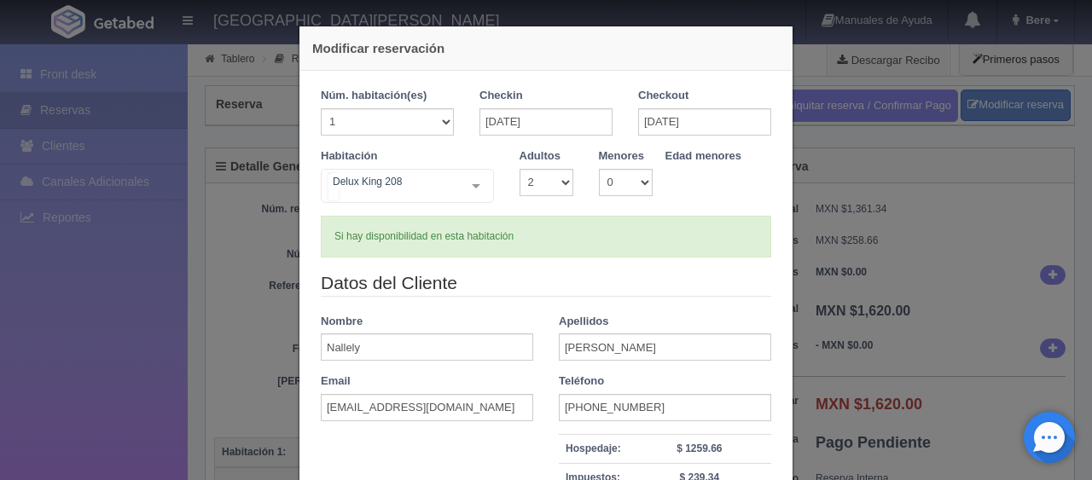
click at [451, 194] on div "Delux [PERSON_NAME] 208 SUITE SUITE - Sin asignar SUITE 301 Habitación Personas…" at bounding box center [407, 186] width 173 height 34
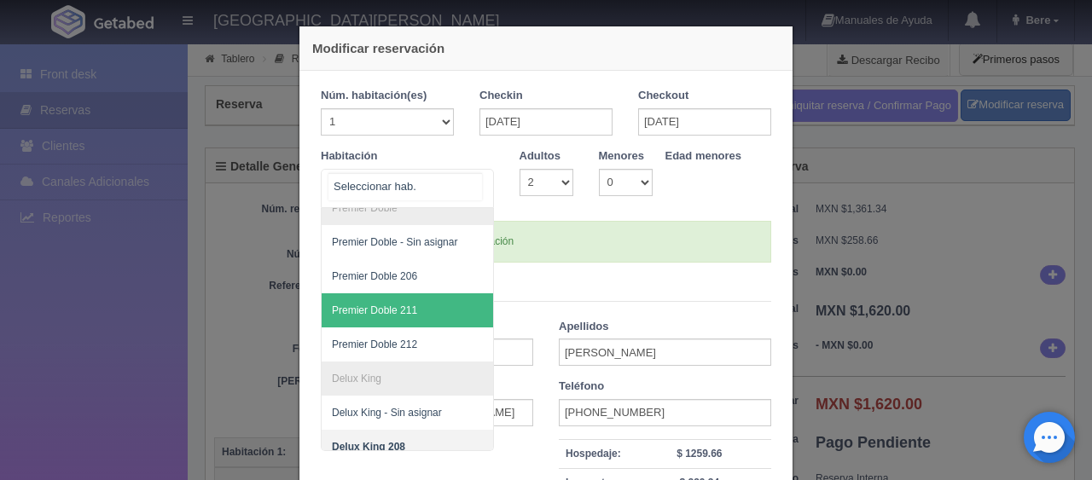
scroll to position [341, 0]
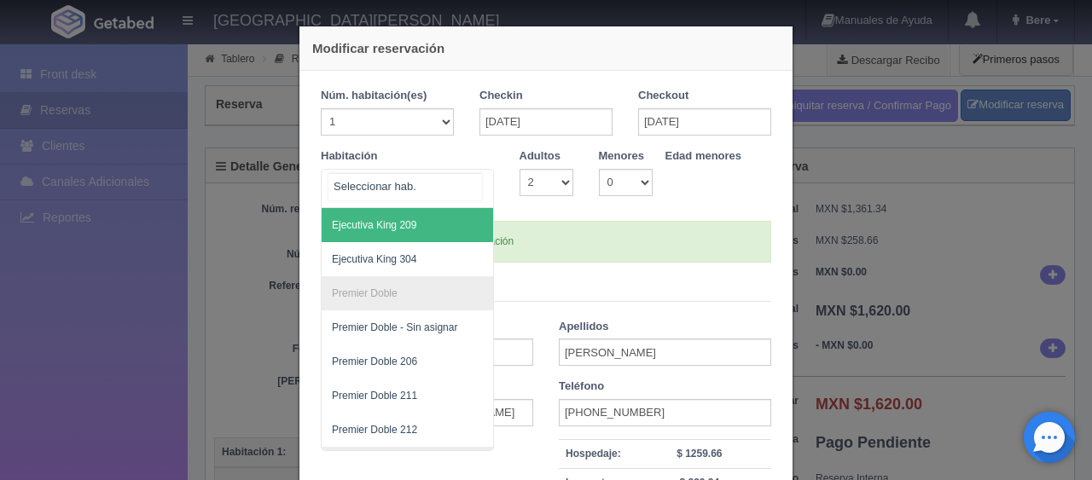
click at [425, 235] on span "Ejecutiva King 209" at bounding box center [465, 225] width 287 height 34
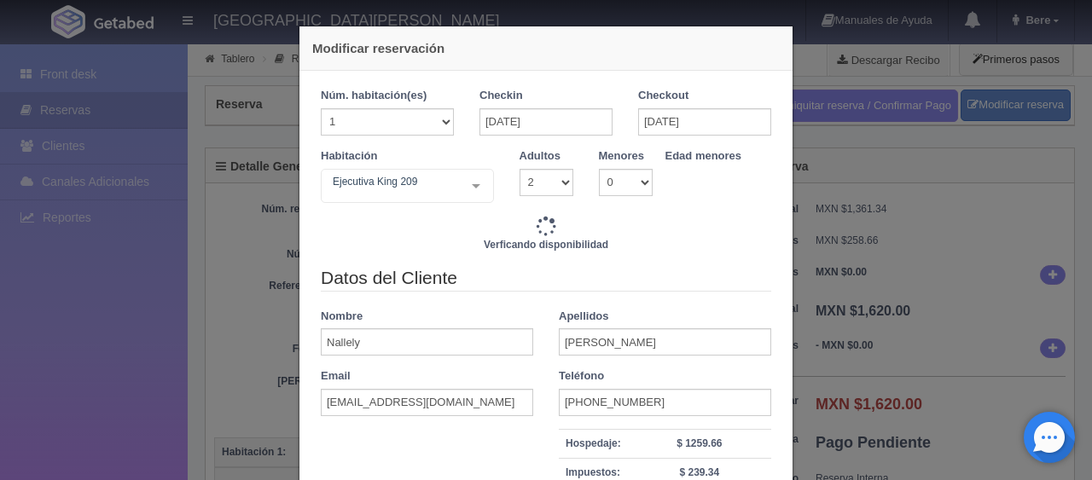
type input "1549.00"
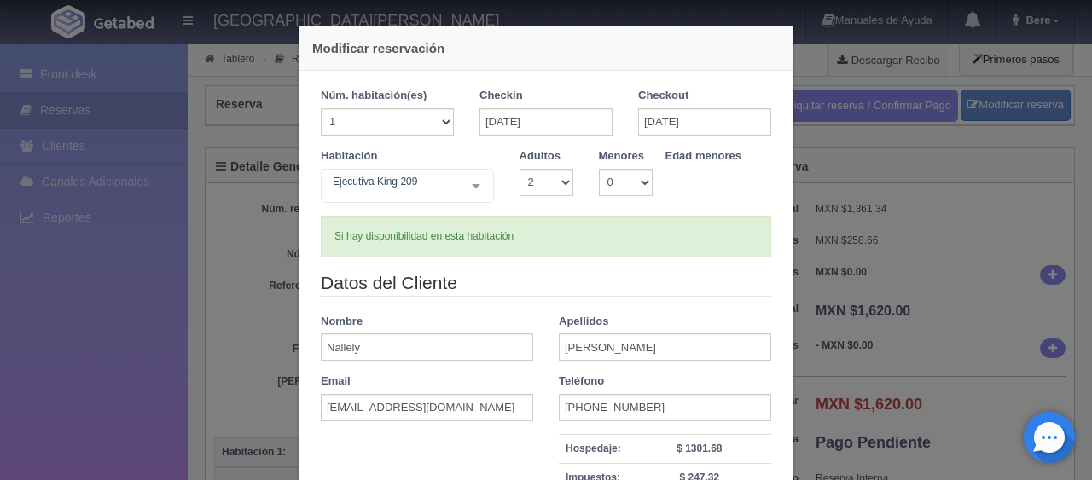
scroll to position [171, 0]
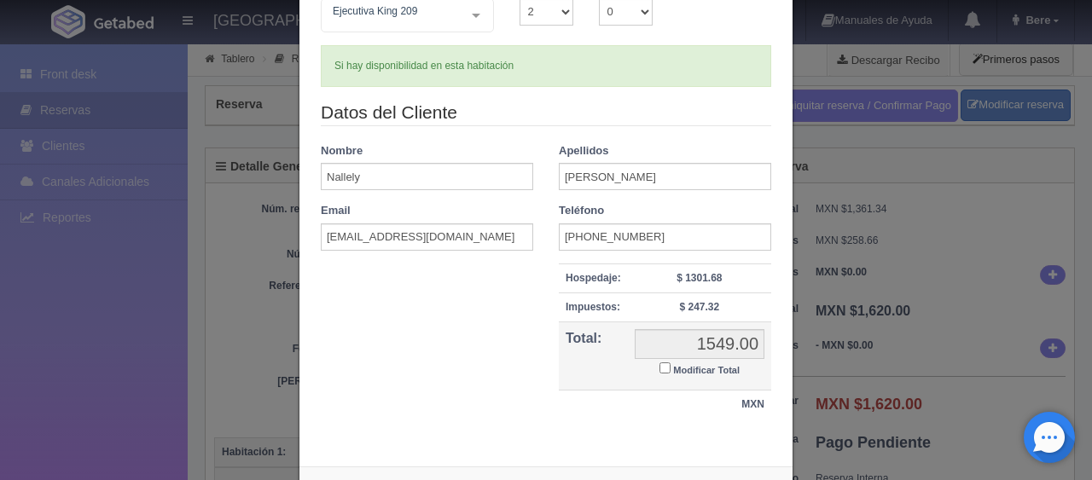
click at [678, 370] on small "Modificar Total" at bounding box center [706, 370] width 67 height 10
click at [671, 370] on input "Modificar Total" at bounding box center [665, 368] width 11 height 11
checkbox input "true"
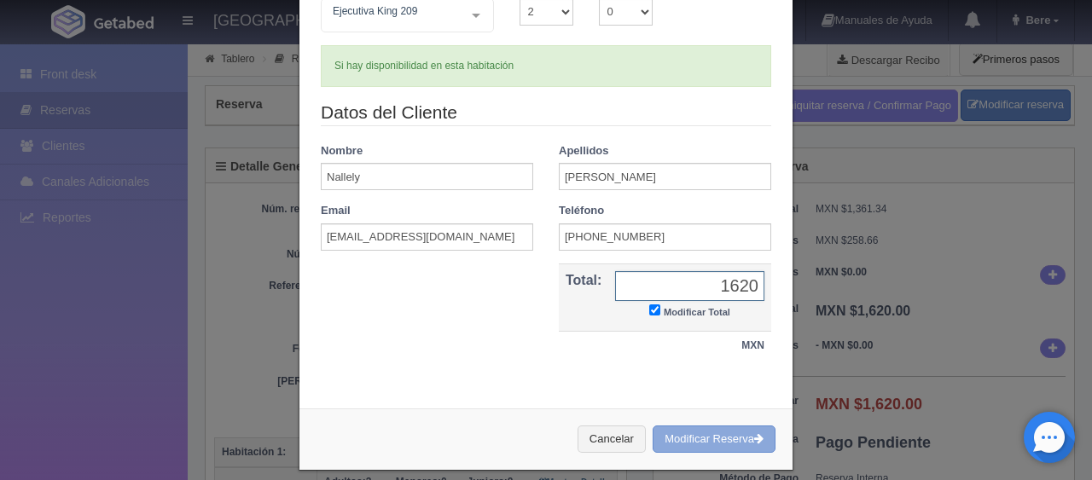
type input "1620"
drag, startPoint x: 689, startPoint y: 441, endPoint x: 620, endPoint y: 47, distance: 400.2
click at [689, 442] on button "Modificar Reserva" at bounding box center [714, 440] width 123 height 28
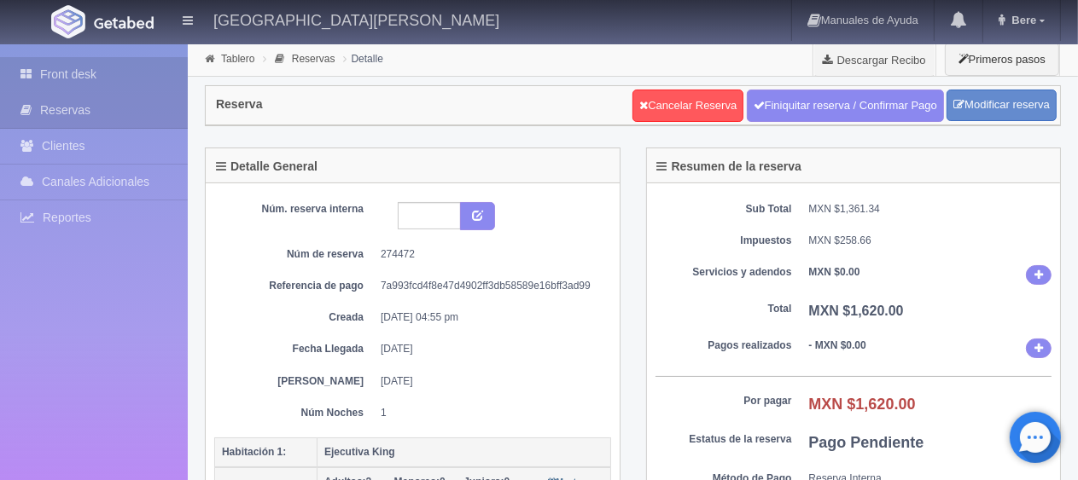
click at [42, 73] on link "Front desk" at bounding box center [94, 74] width 188 height 35
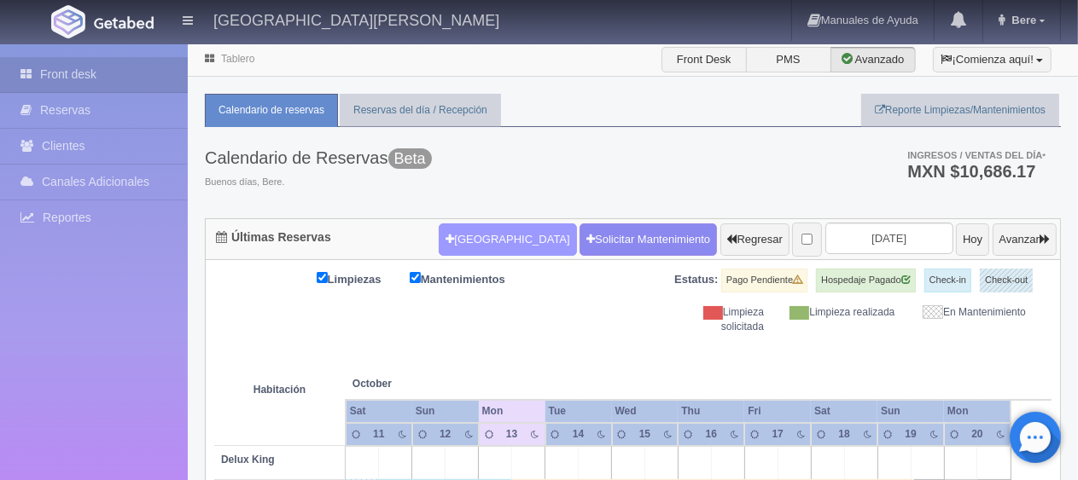
click at [474, 253] on button "[GEOGRAPHIC_DATA]" at bounding box center [507, 240] width 137 height 32
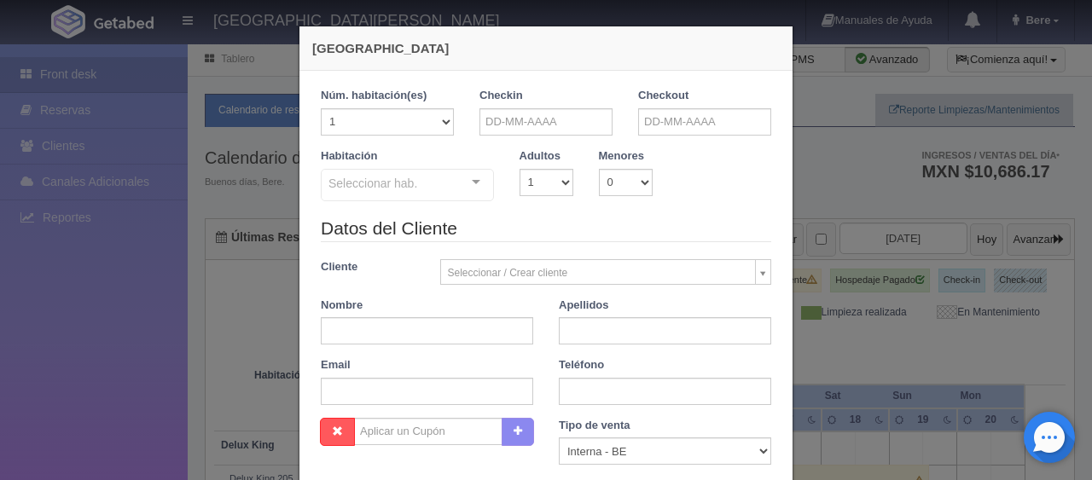
checkbox input "false"
click at [559, 128] on input "text" at bounding box center [546, 121] width 133 height 27
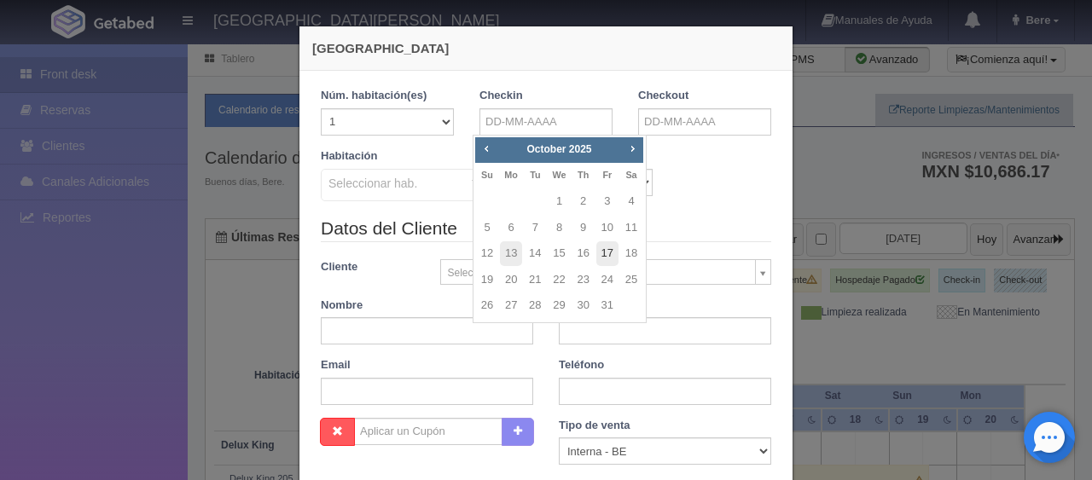
click at [613, 261] on link "17" at bounding box center [607, 253] width 22 height 25
type input "[DATE]"
checkbox input "false"
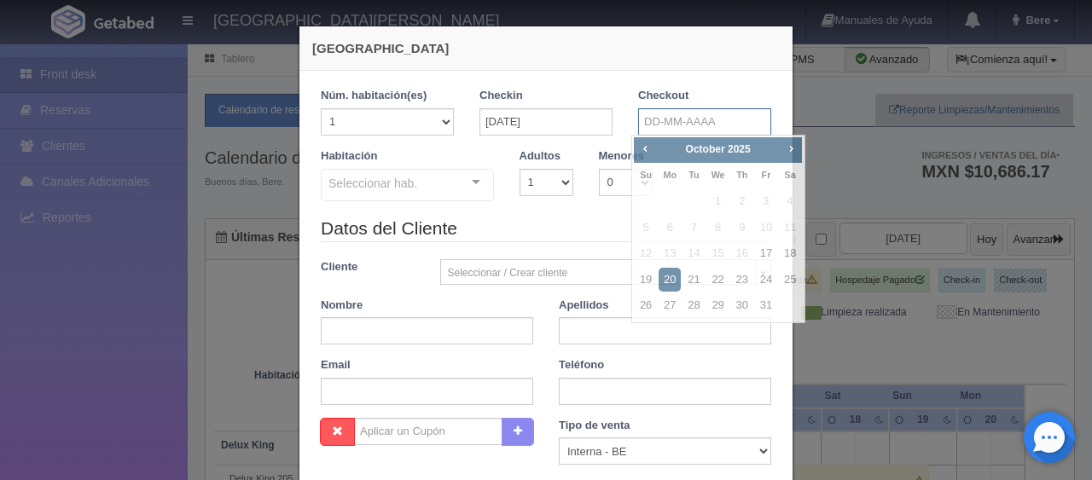
click at [669, 108] on input "text" at bounding box center [704, 121] width 133 height 27
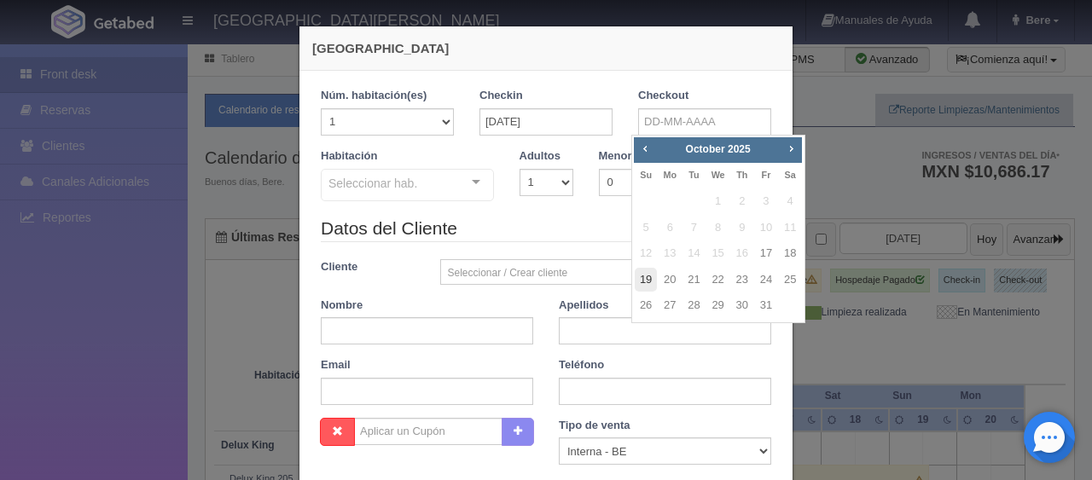
click at [650, 274] on link "19" at bounding box center [646, 280] width 22 height 25
type input "[DATE]"
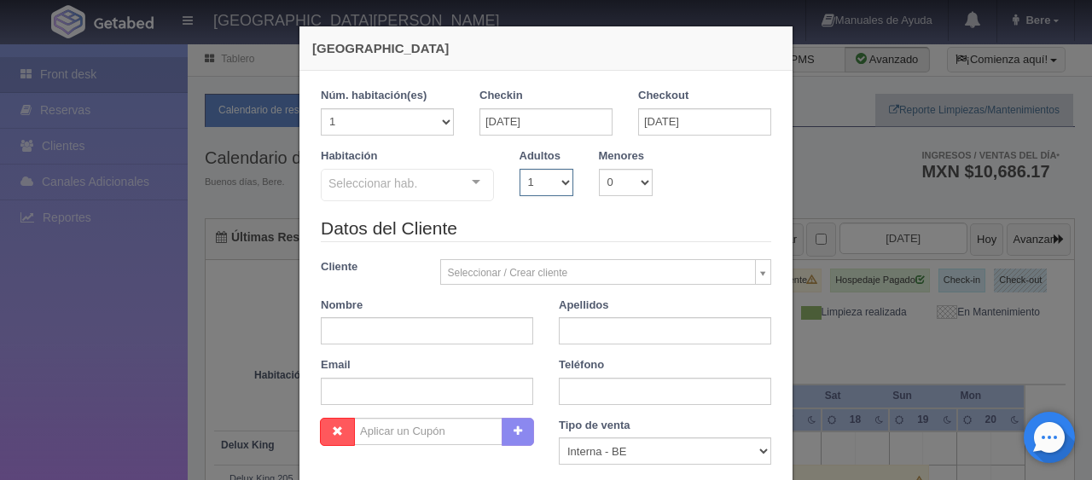
click at [559, 183] on select "1 2 3 4 5 6 7 8 9 10" at bounding box center [547, 182] width 54 height 27
click at [520, 169] on select "1 2 3 4 5 6 7 8 9 10" at bounding box center [547, 182] width 54 height 27
click at [464, 195] on div at bounding box center [476, 183] width 34 height 26
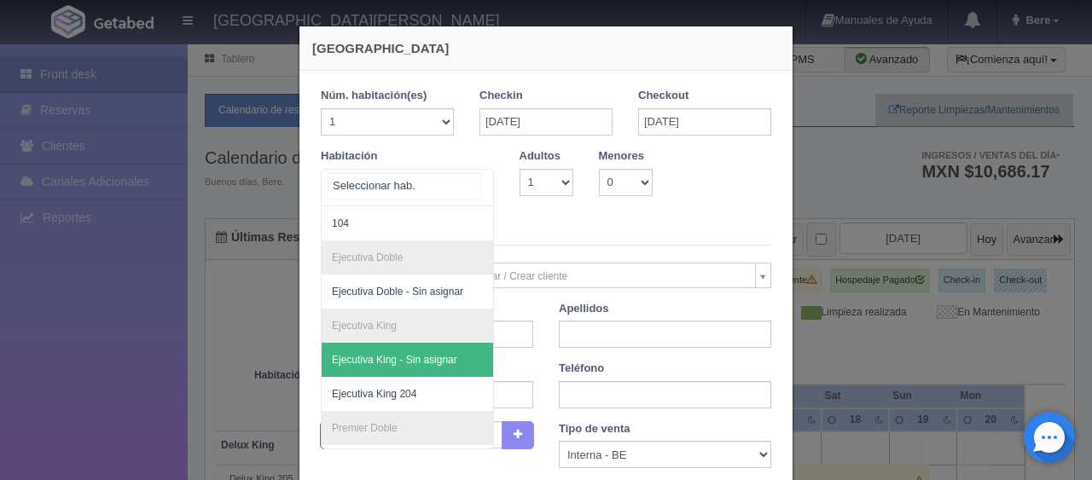
scroll to position [283, 0]
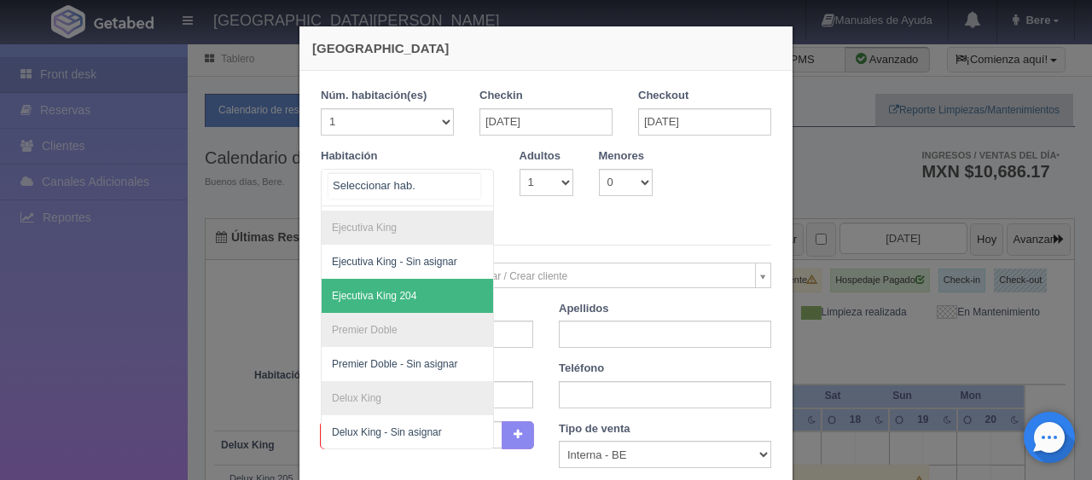
click at [434, 285] on span "Ejecutiva King 204" at bounding box center [465, 296] width 287 height 34
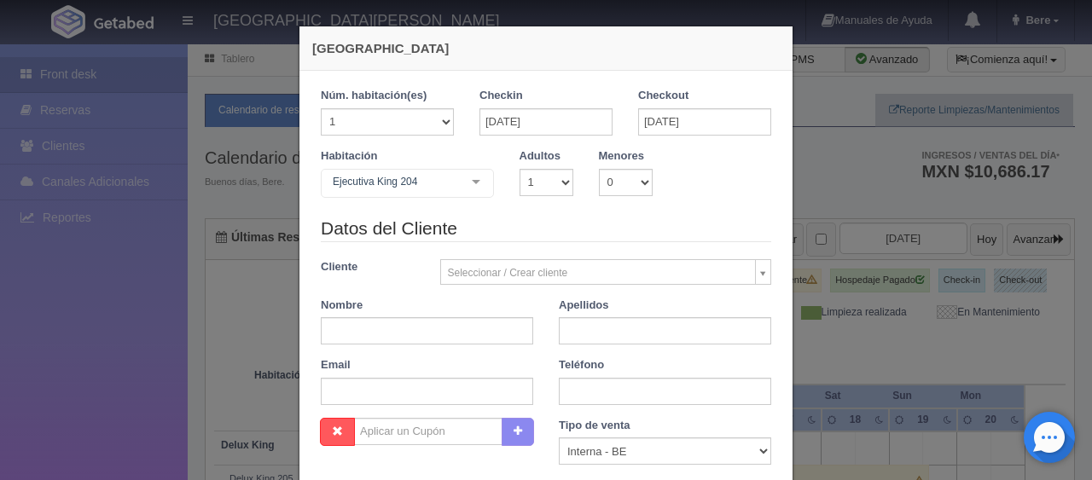
checkbox input "false"
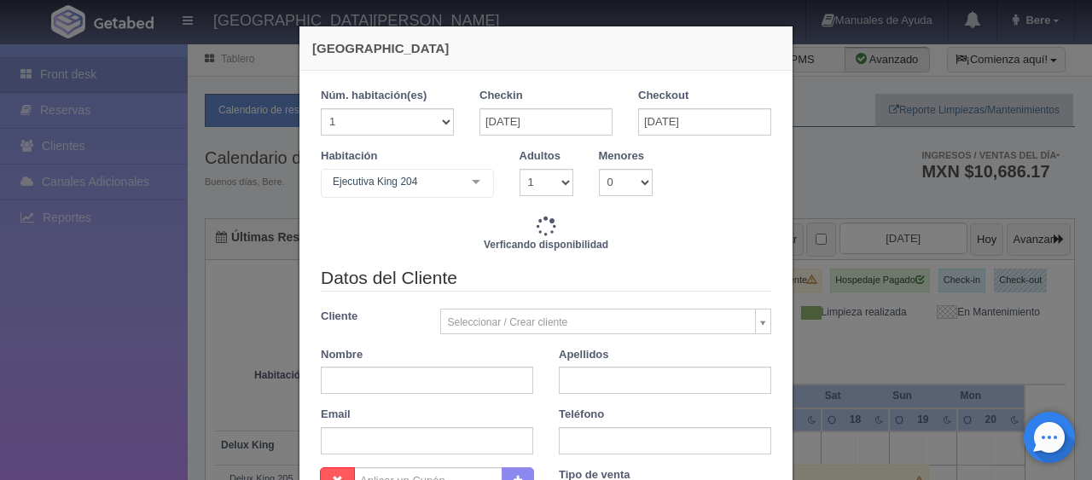
type input "2598.00"
checkbox input "false"
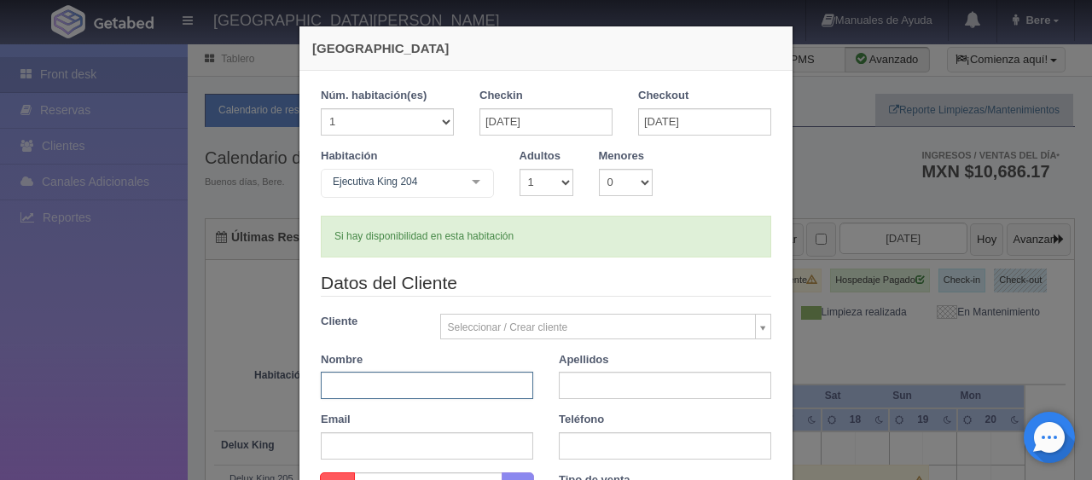
click at [460, 376] on input "text" at bounding box center [427, 385] width 212 height 27
paste input "[PERSON_NAME] Isis Del [PERSON_NAME] Vakenzuela"
type input "[PERSON_NAME] Isis Del [PERSON_NAME] Vakenzuela"
click at [614, 379] on input "text" at bounding box center [665, 385] width 212 height 27
type input "."
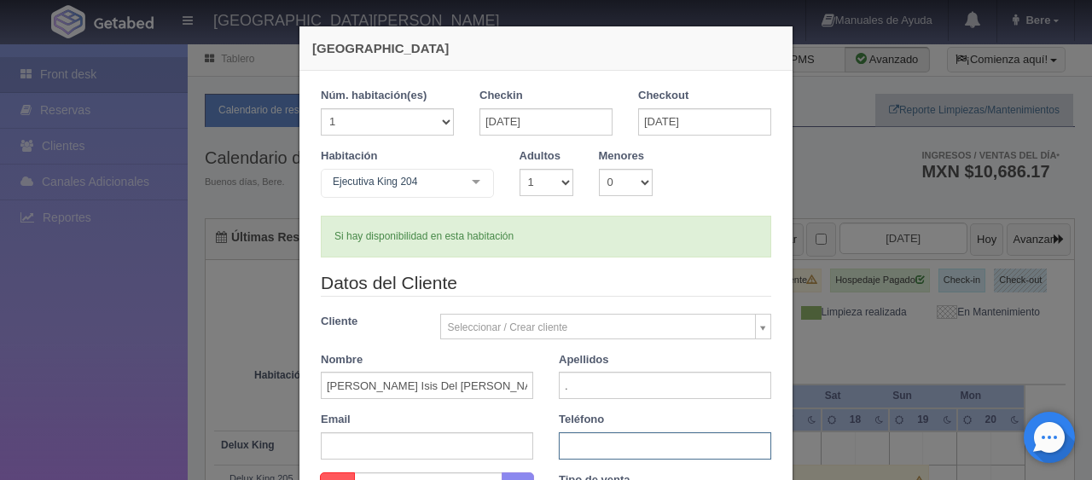
click at [672, 441] on input "text" at bounding box center [665, 446] width 212 height 27
click at [625, 386] on input "." at bounding box center [665, 385] width 212 height 27
type input "."
click at [626, 450] on input "text" at bounding box center [665, 446] width 212 height 27
paste input "52 984 142 8882"
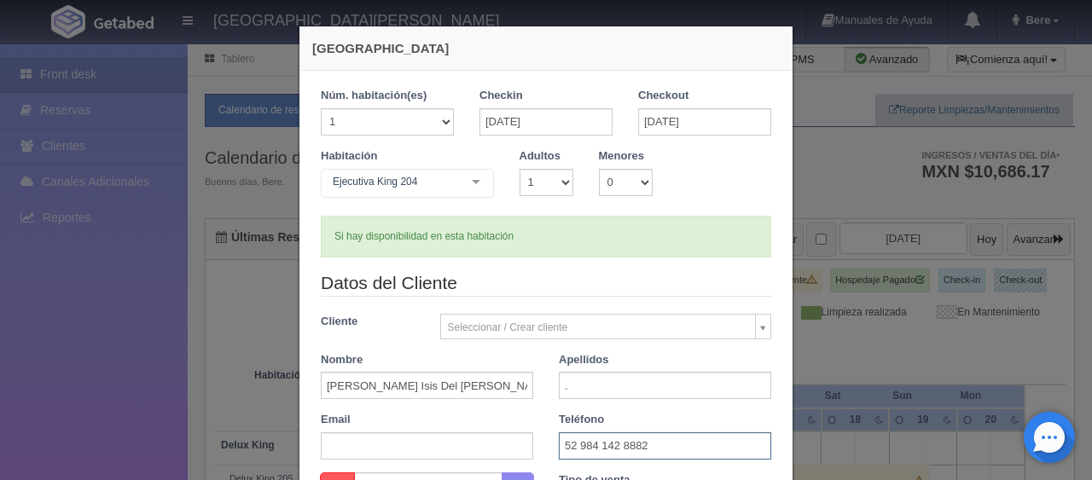
scroll to position [171, 0]
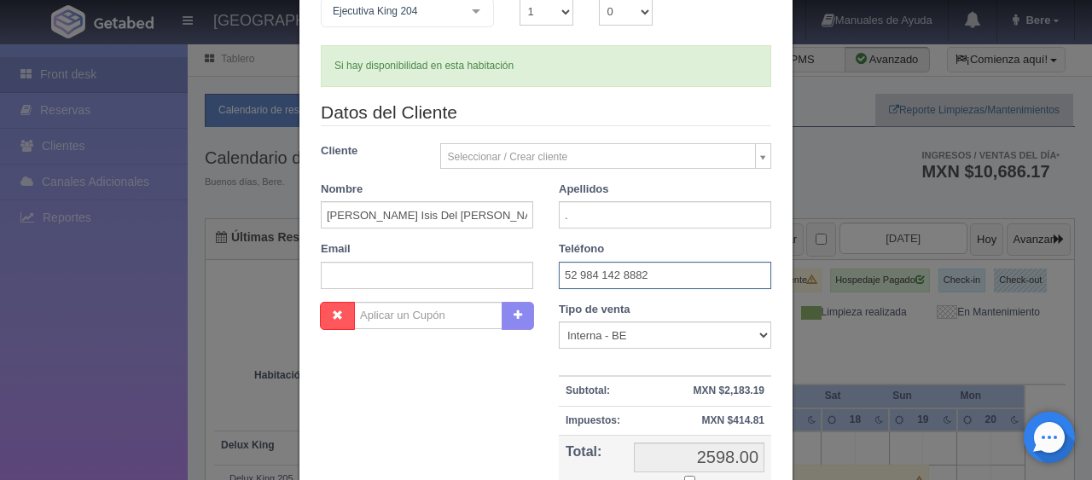
type input "52 984 142 8882"
click at [635, 328] on select "Correo Electronico Interna - BE Llamada OTA Externa Otro WALK IN" at bounding box center [665, 335] width 212 height 27
select select "extota"
click at [559, 322] on select "Correo Electronico Interna - BE Llamada OTA Externa Otro WALK IN" at bounding box center [665, 335] width 212 height 27
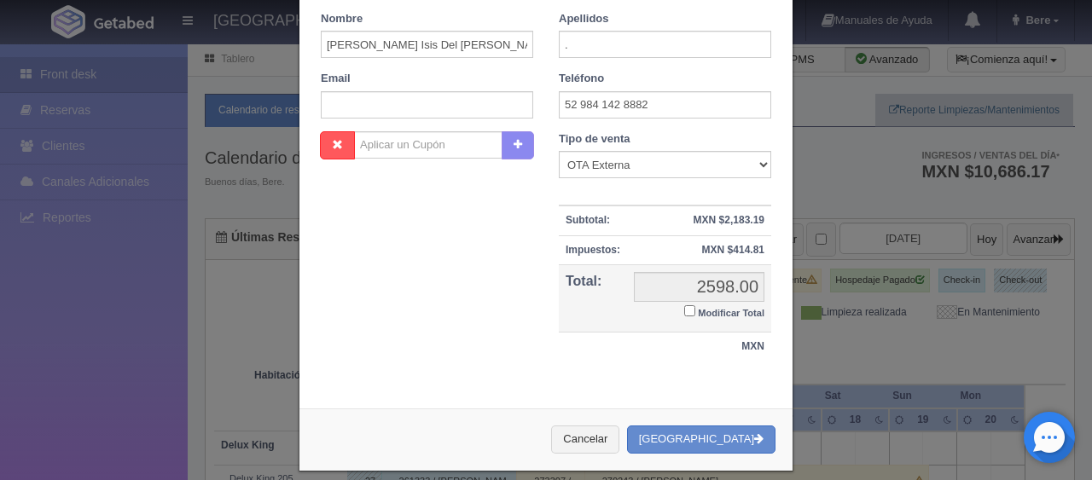
click at [698, 311] on small "Modificar Total" at bounding box center [731, 313] width 67 height 10
click at [695, 311] on input "Modificar Total" at bounding box center [689, 310] width 11 height 11
checkbox input "true"
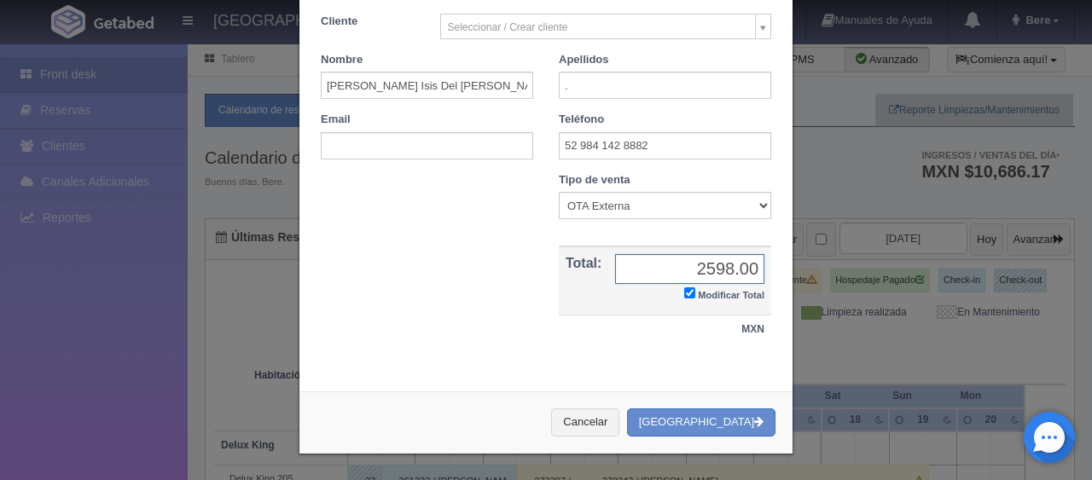
scroll to position [297, 0]
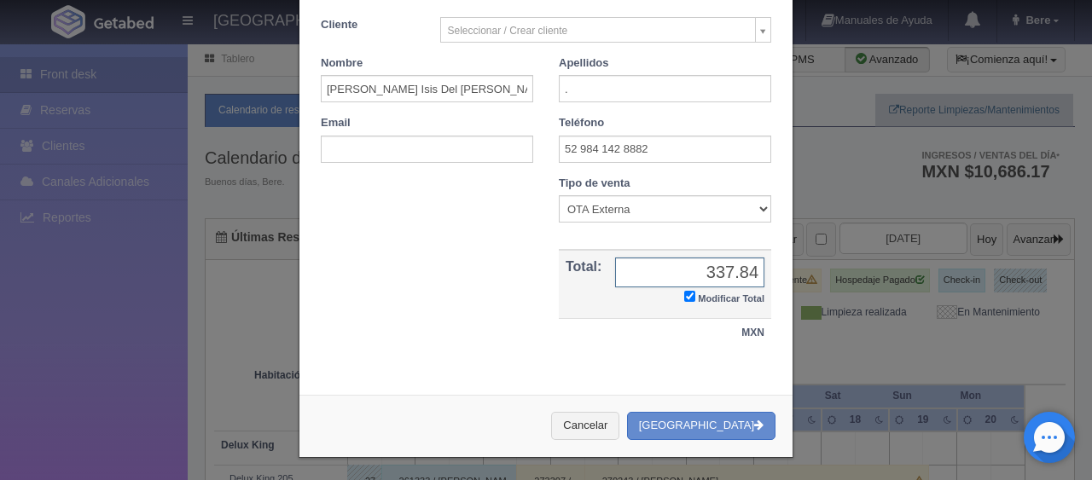
click at [705, 265] on input "337.84" at bounding box center [689, 273] width 149 height 30
click at [708, 270] on input "337.84" at bounding box center [689, 273] width 149 height 30
click at [710, 272] on input "337.84" at bounding box center [689, 273] width 149 height 30
type input "3237.84"
click at [700, 425] on button "[GEOGRAPHIC_DATA]" at bounding box center [701, 426] width 148 height 28
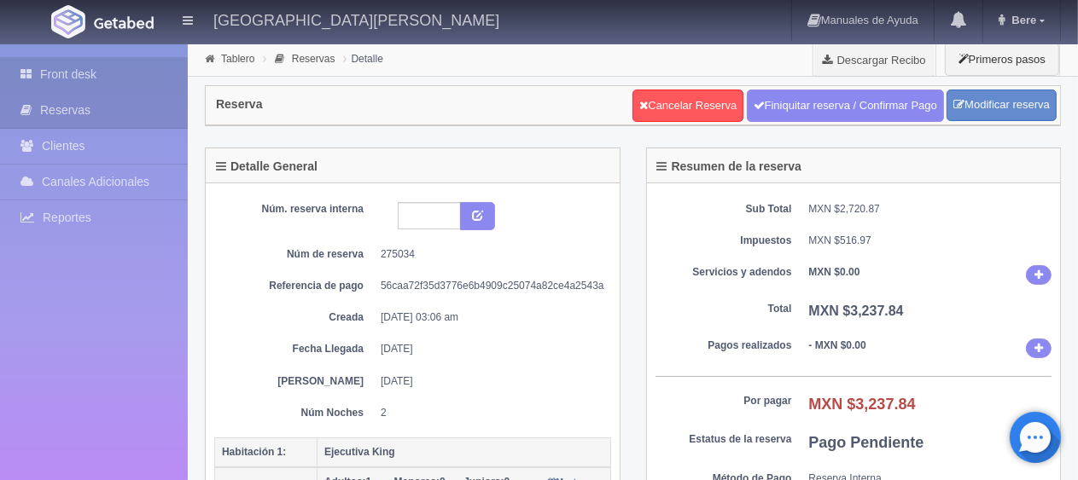
click at [130, 87] on link "Front desk" at bounding box center [94, 74] width 188 height 35
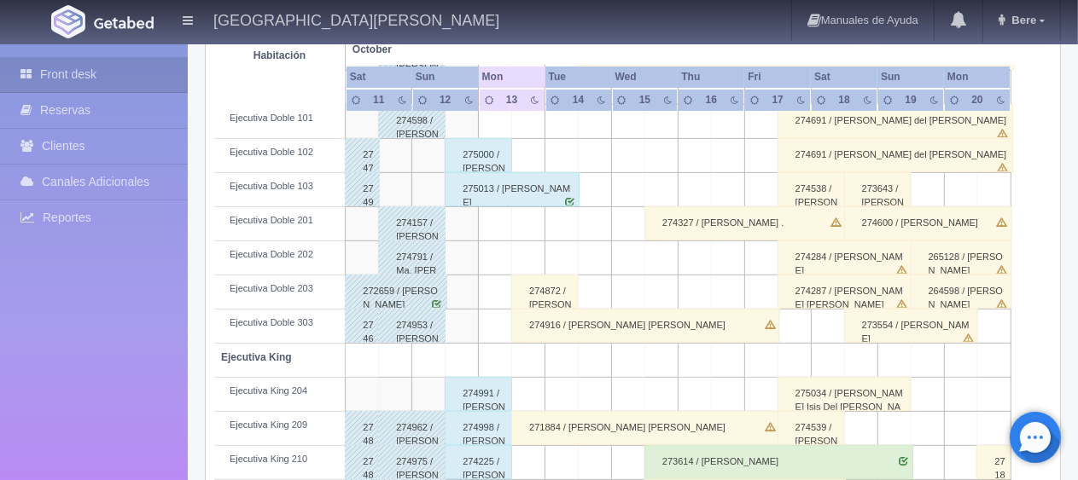
scroll to position [853, 0]
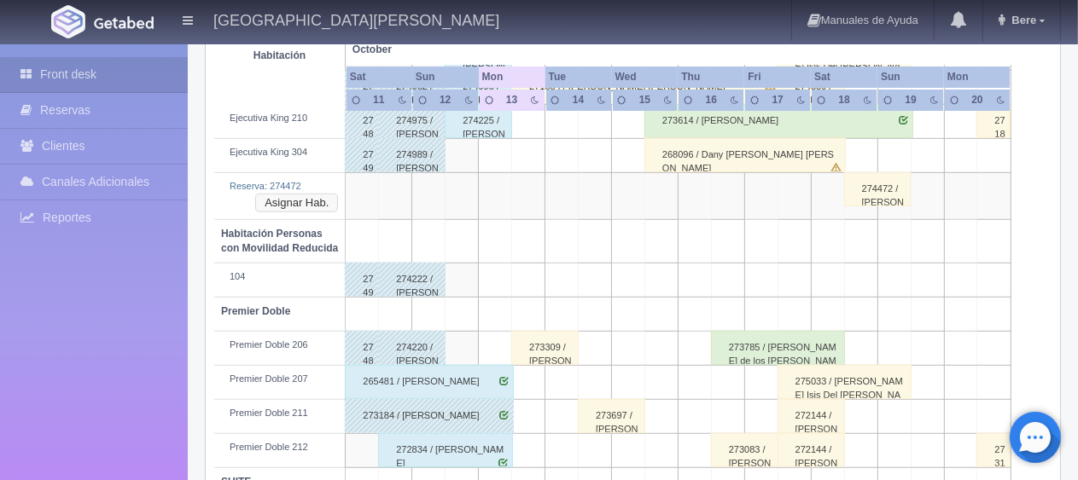
click at [302, 203] on button "Asignar Hab." at bounding box center [296, 203] width 83 height 19
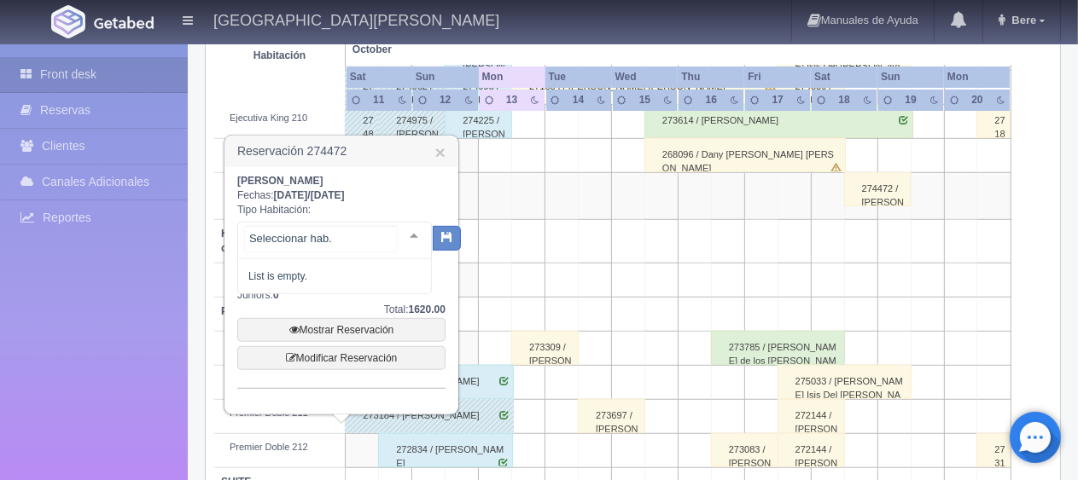
click at [398, 233] on div at bounding box center [414, 236] width 34 height 26
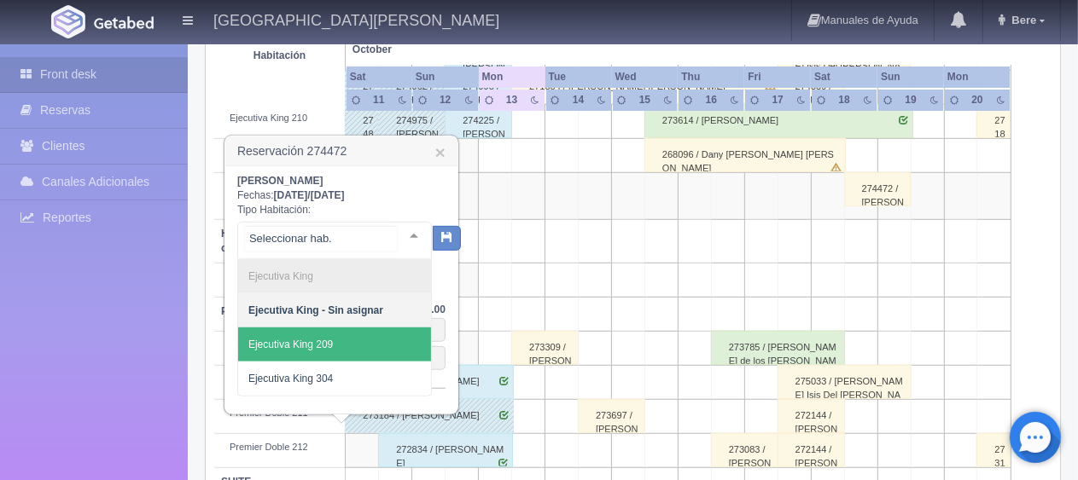
click at [369, 346] on span "Ejecutiva King 209" at bounding box center [334, 345] width 193 height 34
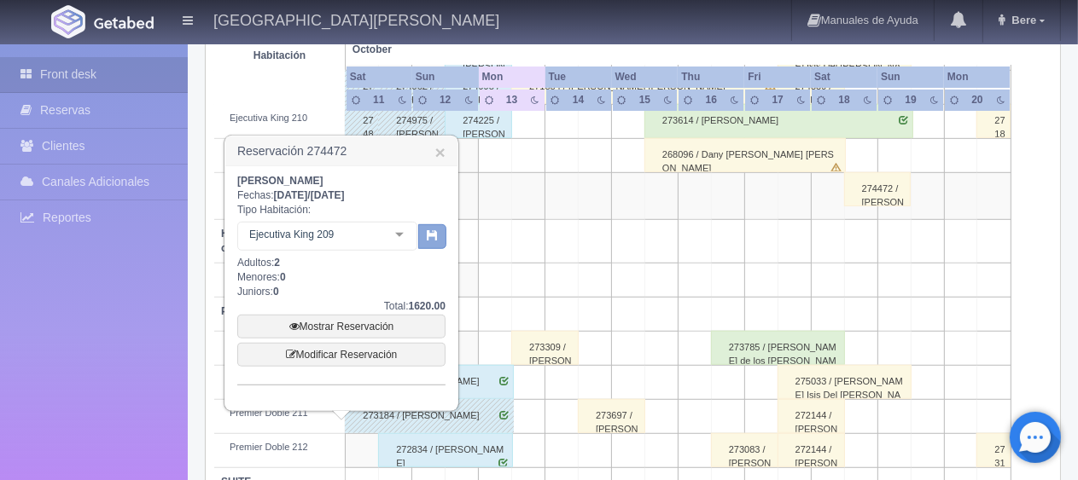
click at [429, 246] on button "button" at bounding box center [432, 237] width 28 height 26
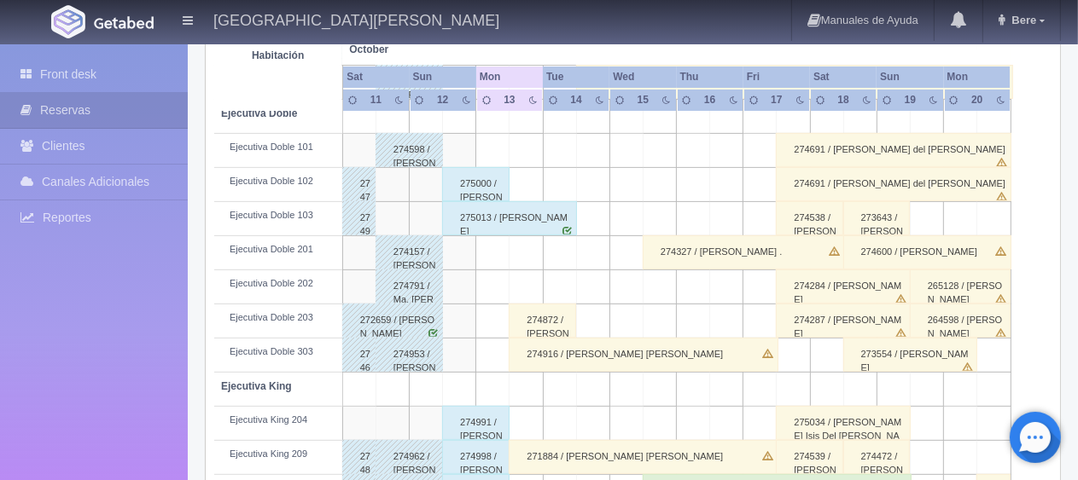
scroll to position [312, 0]
